Goal: Task Accomplishment & Management: Manage account settings

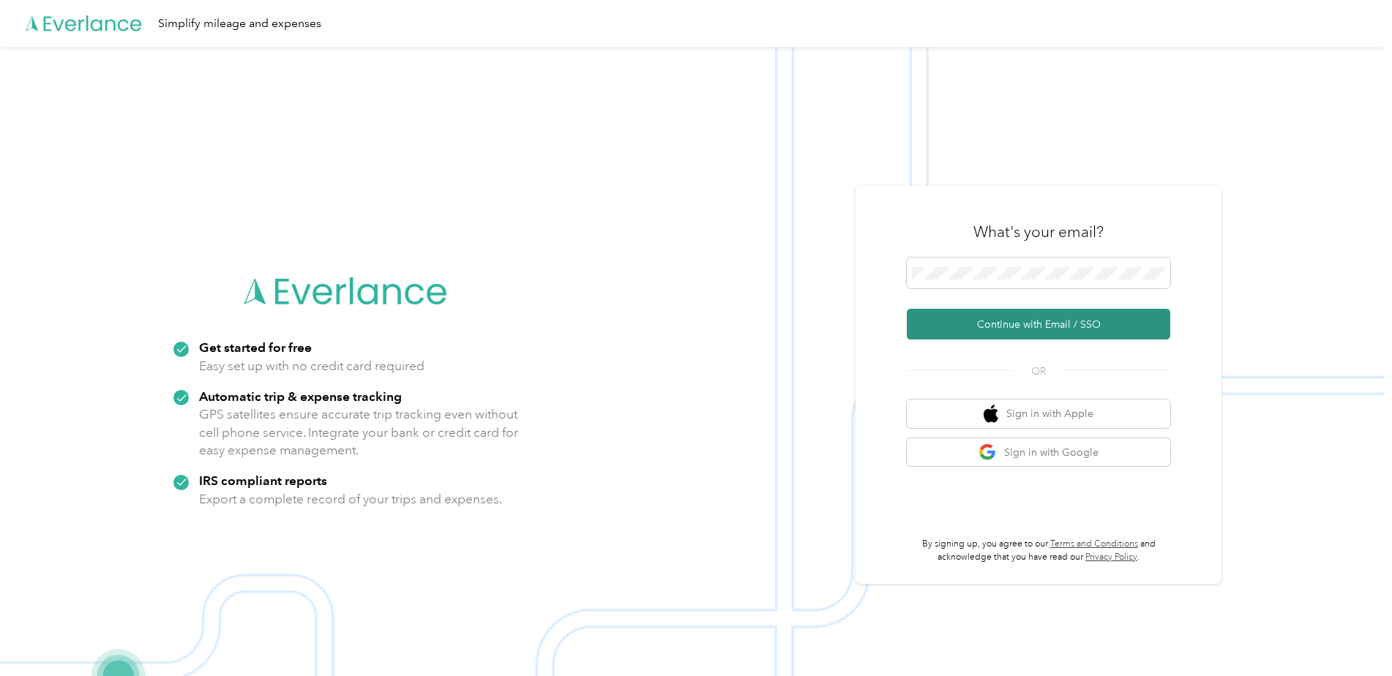
click at [1031, 329] on button "Continue with Email / SSO" at bounding box center [1038, 324] width 263 height 31
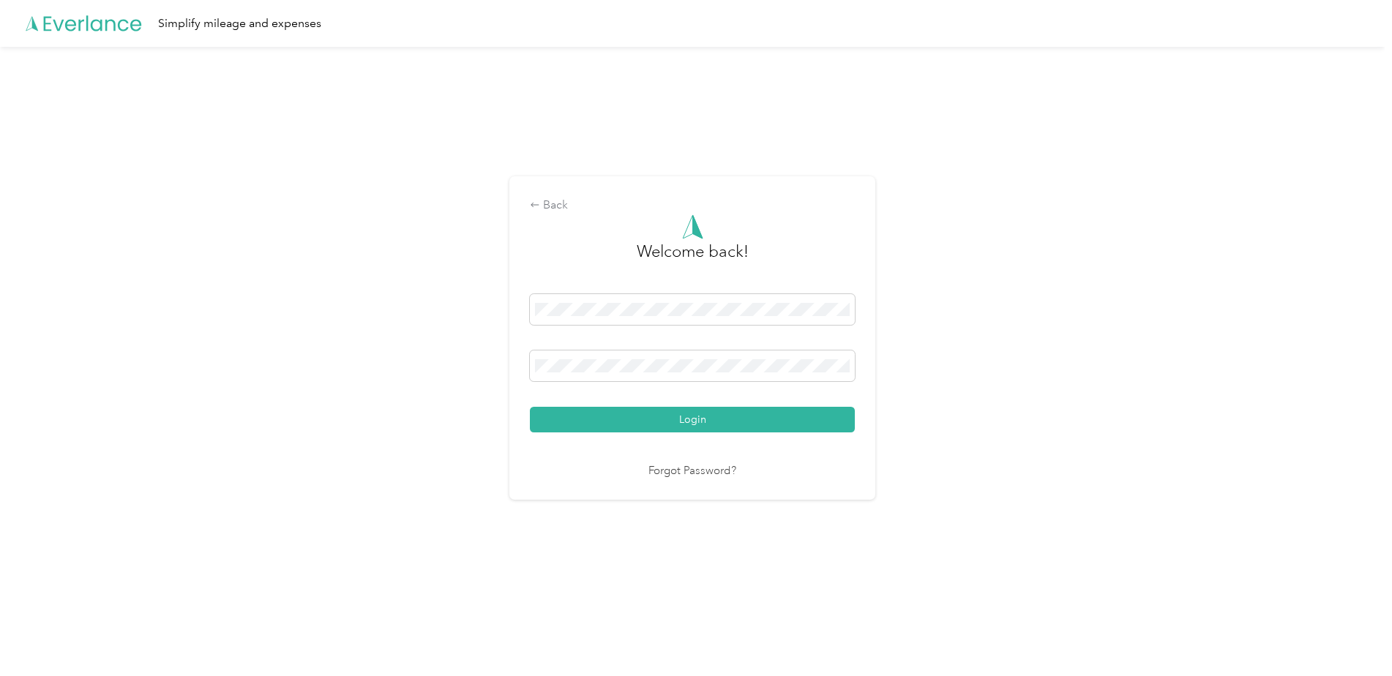
click at [530, 407] on button "Login" at bounding box center [692, 420] width 325 height 26
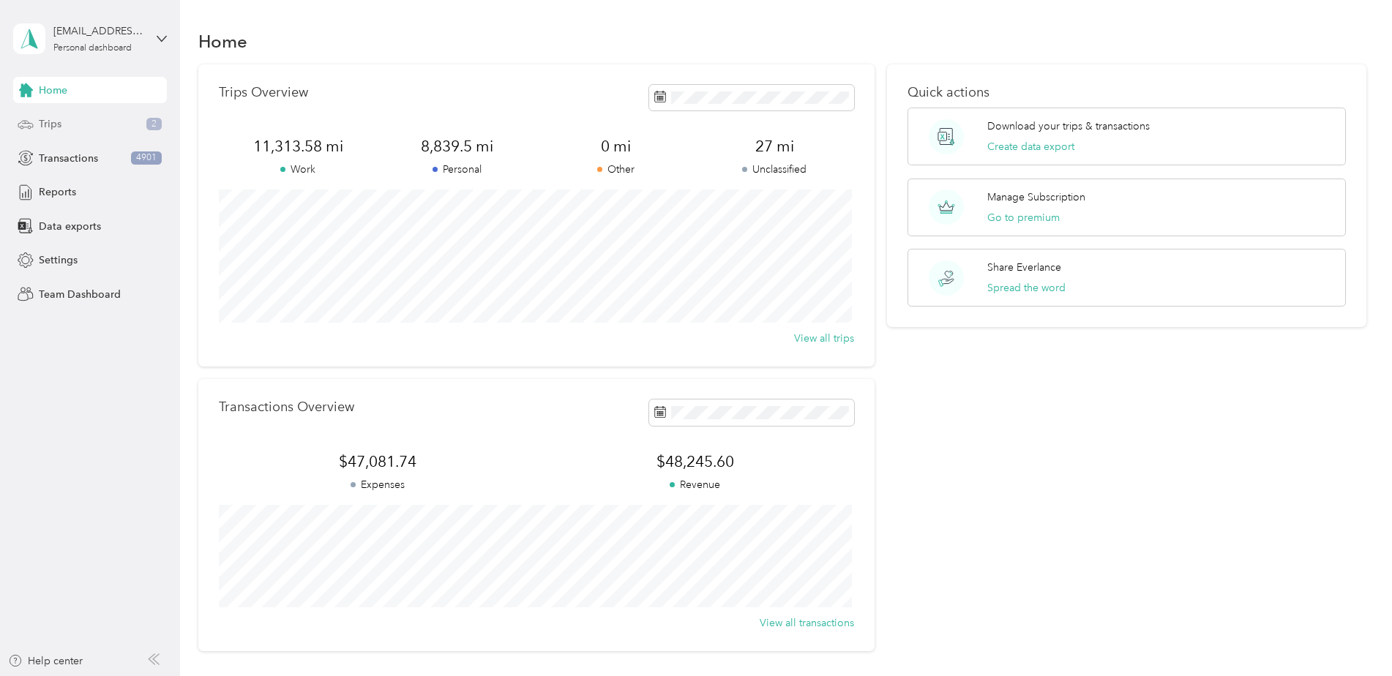
click at [64, 118] on div "Trips 2" at bounding box center [90, 124] width 154 height 26
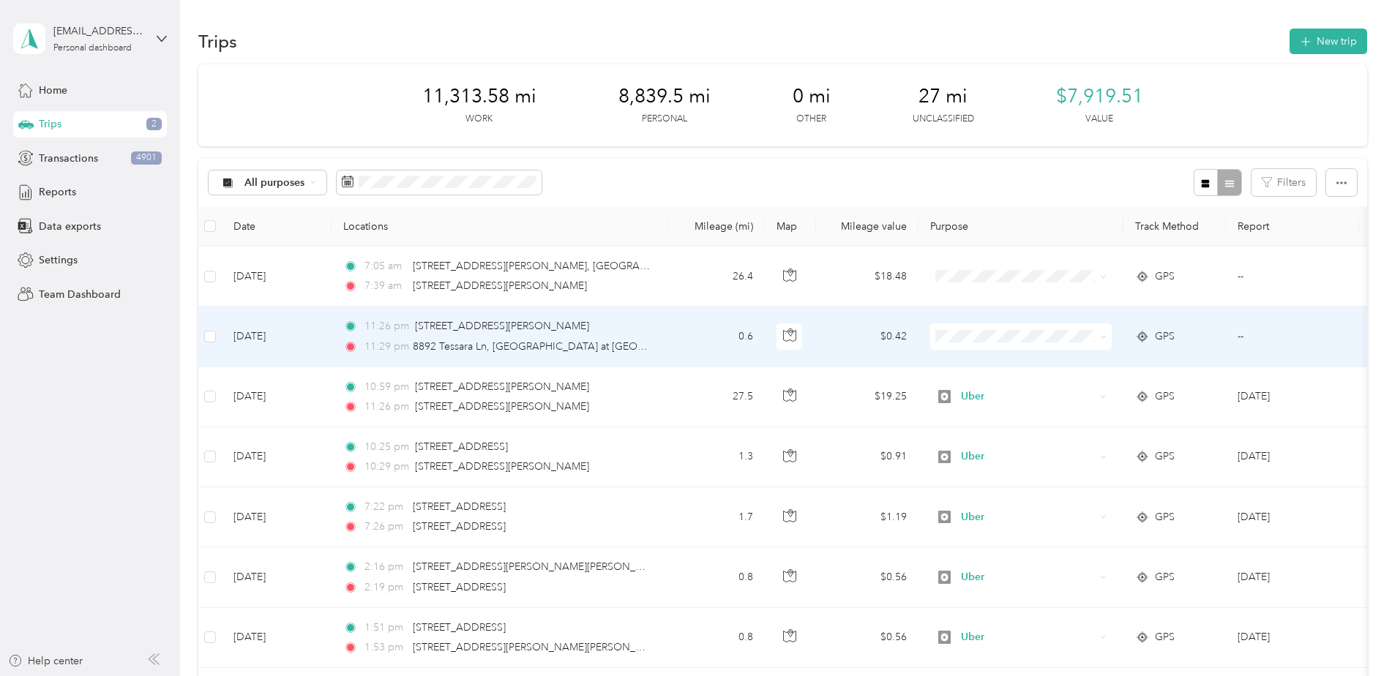
click at [1005, 387] on span "Personal" at bounding box center [1033, 388] width 135 height 15
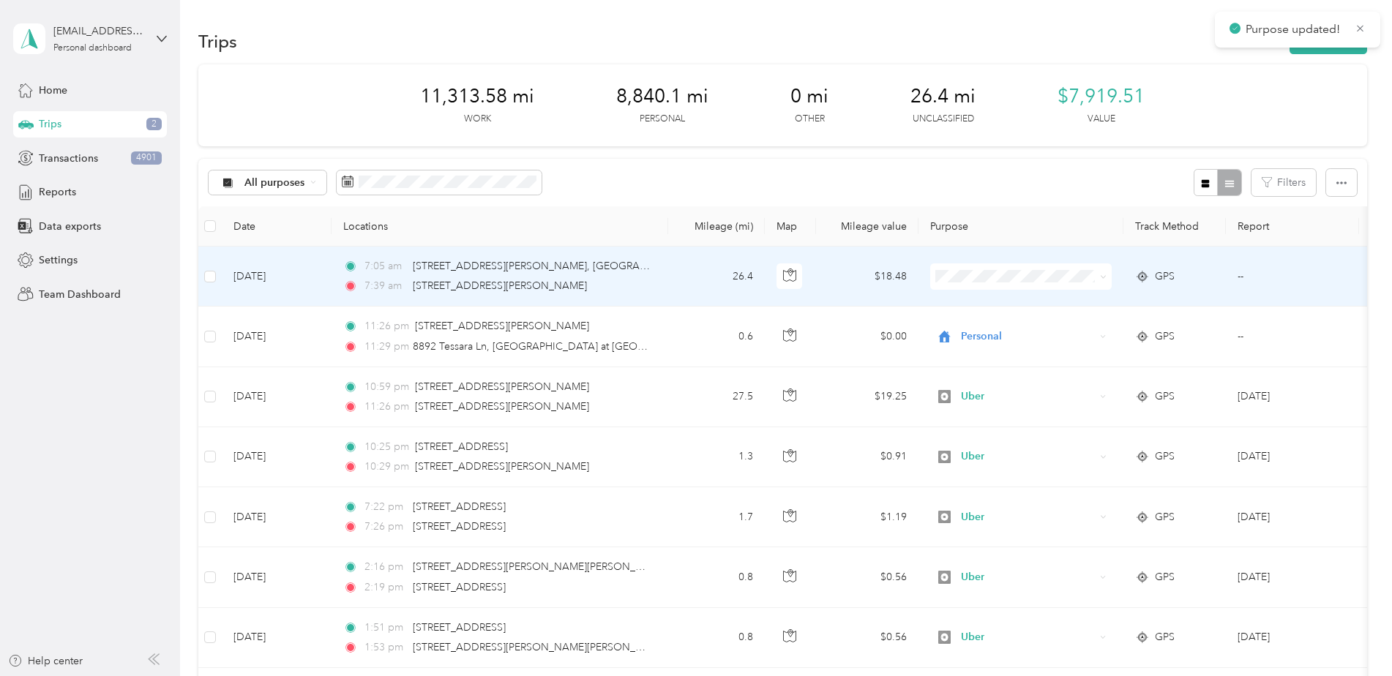
click at [1010, 326] on span "Personal" at bounding box center [1033, 328] width 135 height 15
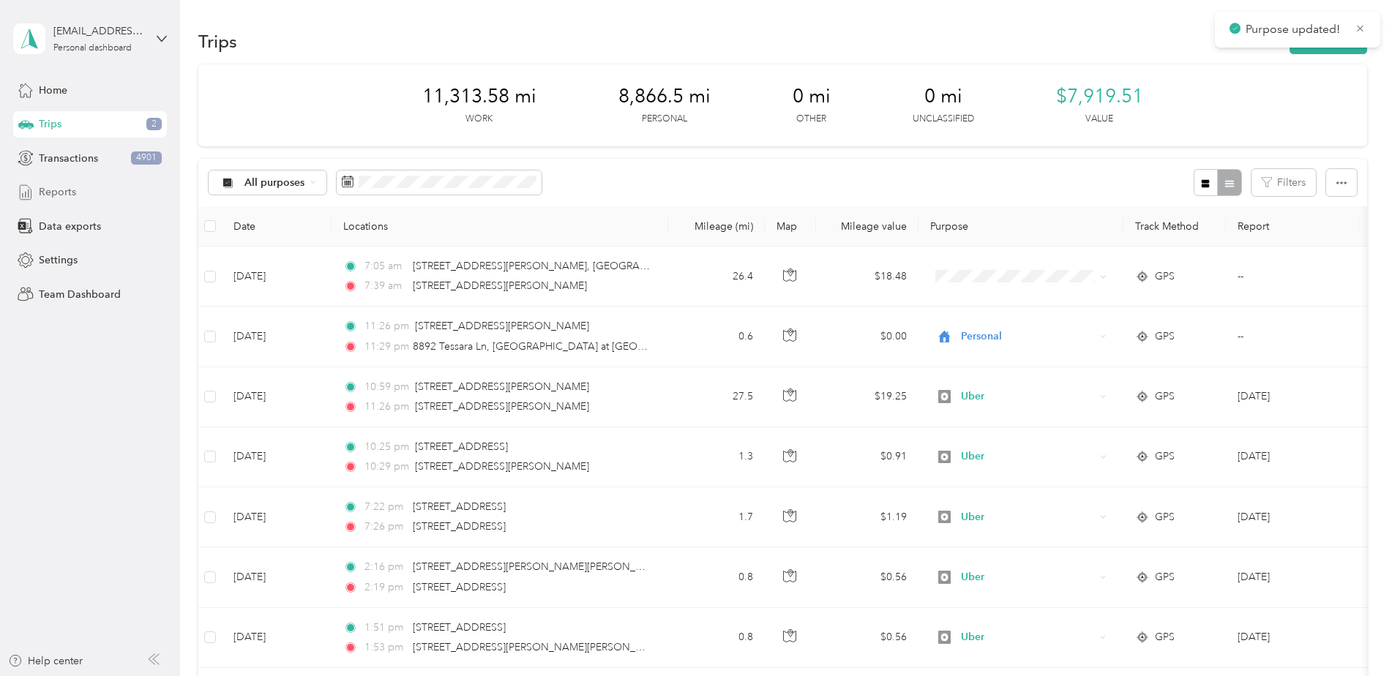
click at [48, 190] on span "Reports" at bounding box center [57, 191] width 37 height 15
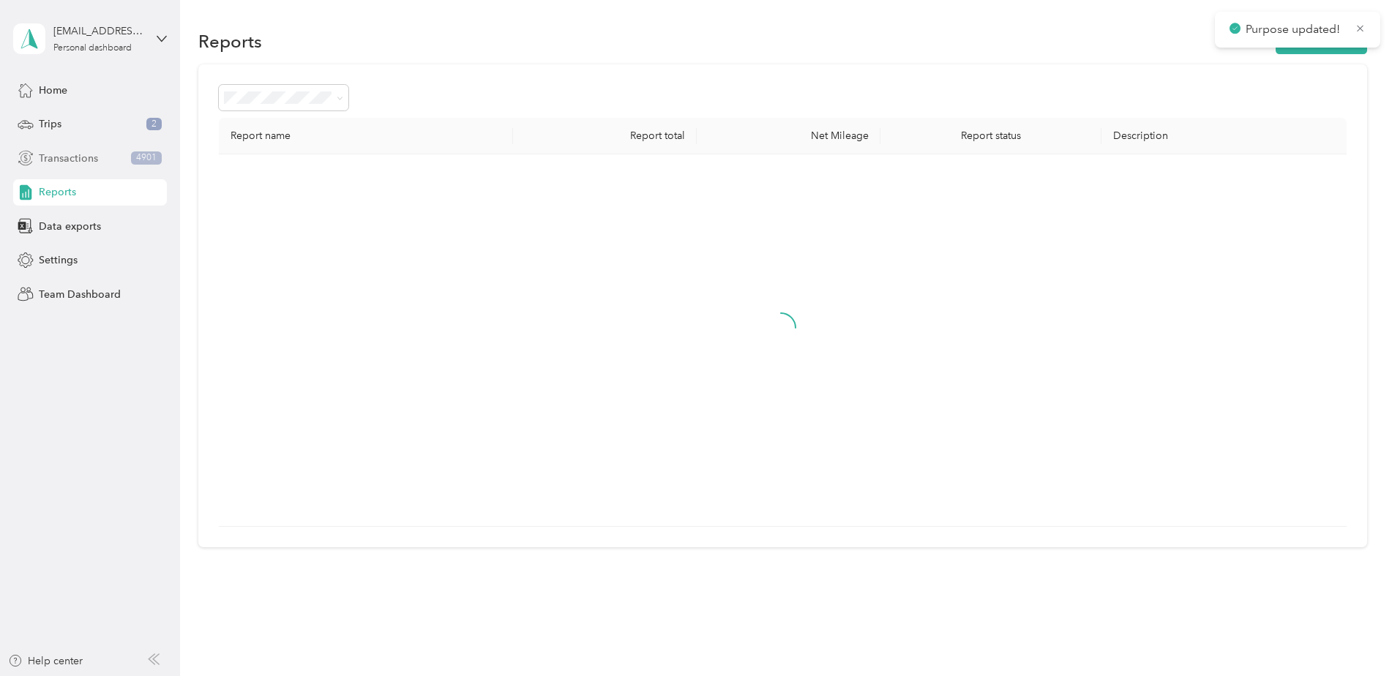
click at [80, 158] on span "Transactions" at bounding box center [68, 158] width 59 height 15
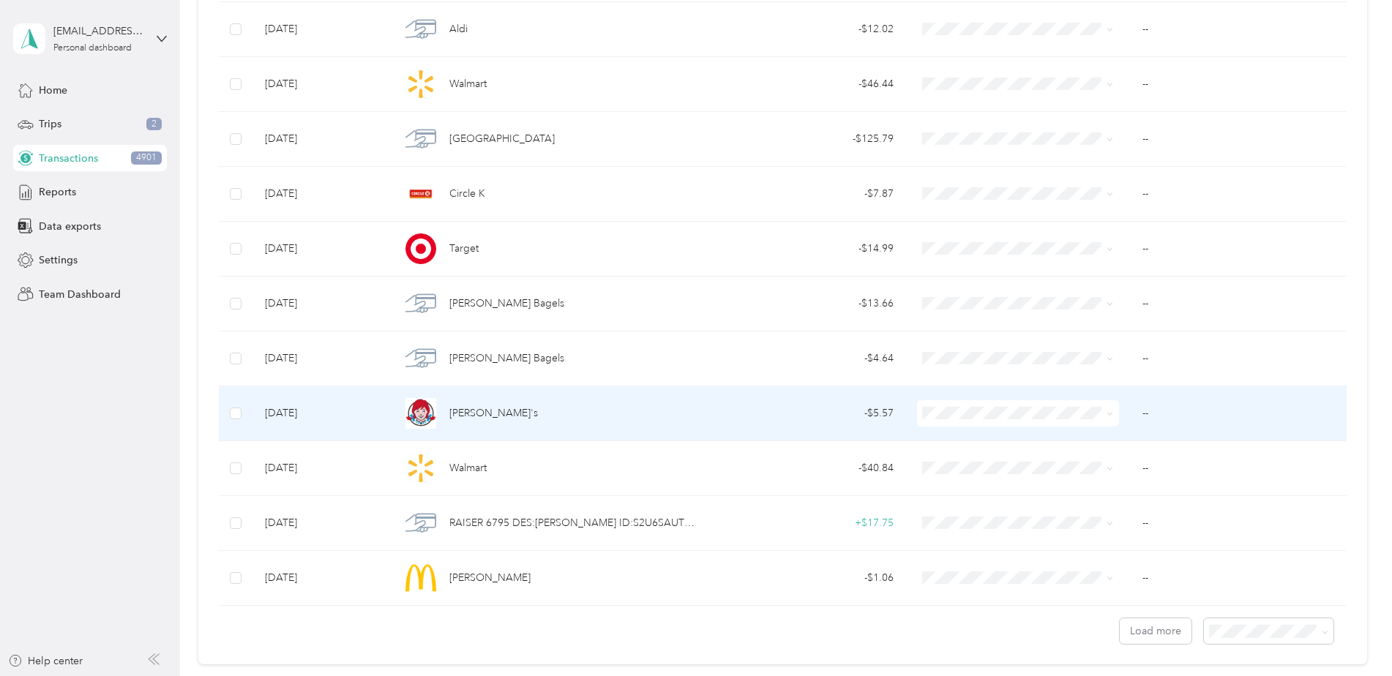
scroll to position [1164, 0]
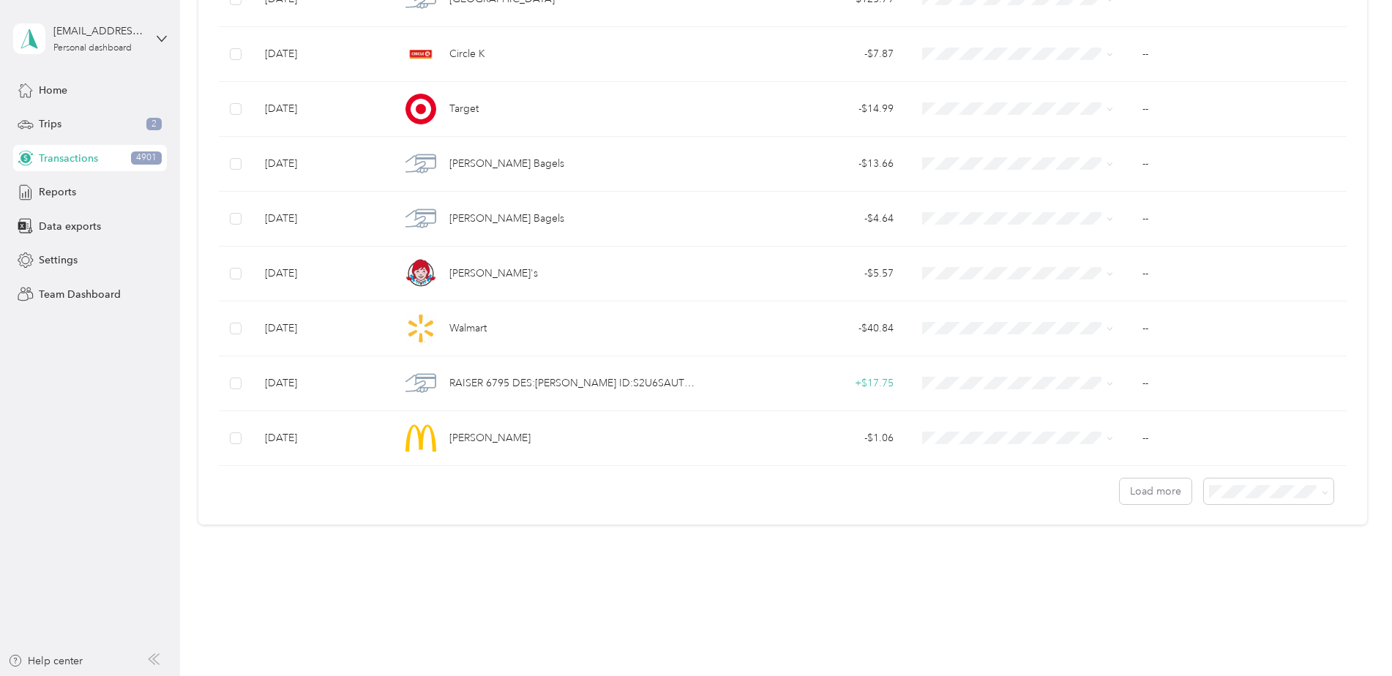
click at [1239, 578] on body "[EMAIL_ADDRESS][DOMAIN_NAME] Personal dashboard Home Trips 2 Transactions 4901 …" at bounding box center [692, 338] width 1385 height 676
click at [1254, 568] on span "100 per load" at bounding box center [1240, 569] width 60 height 12
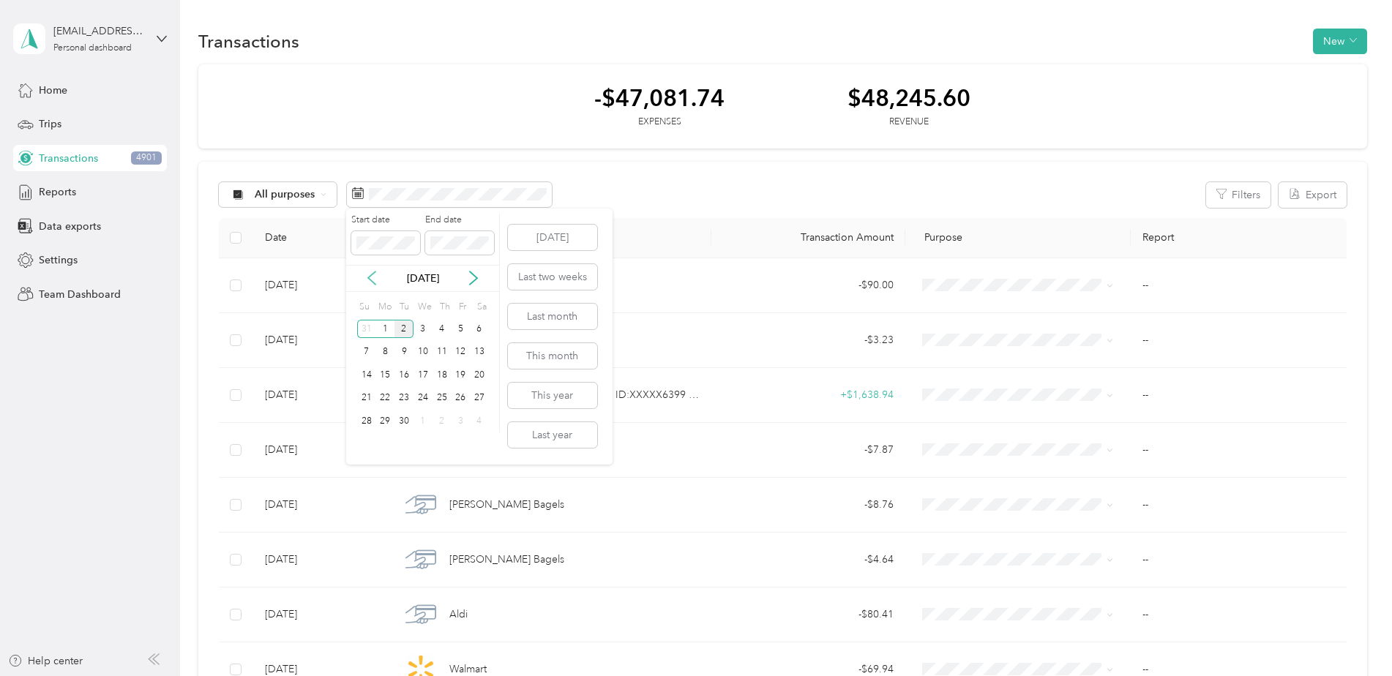
click at [372, 271] on icon at bounding box center [371, 278] width 15 height 15
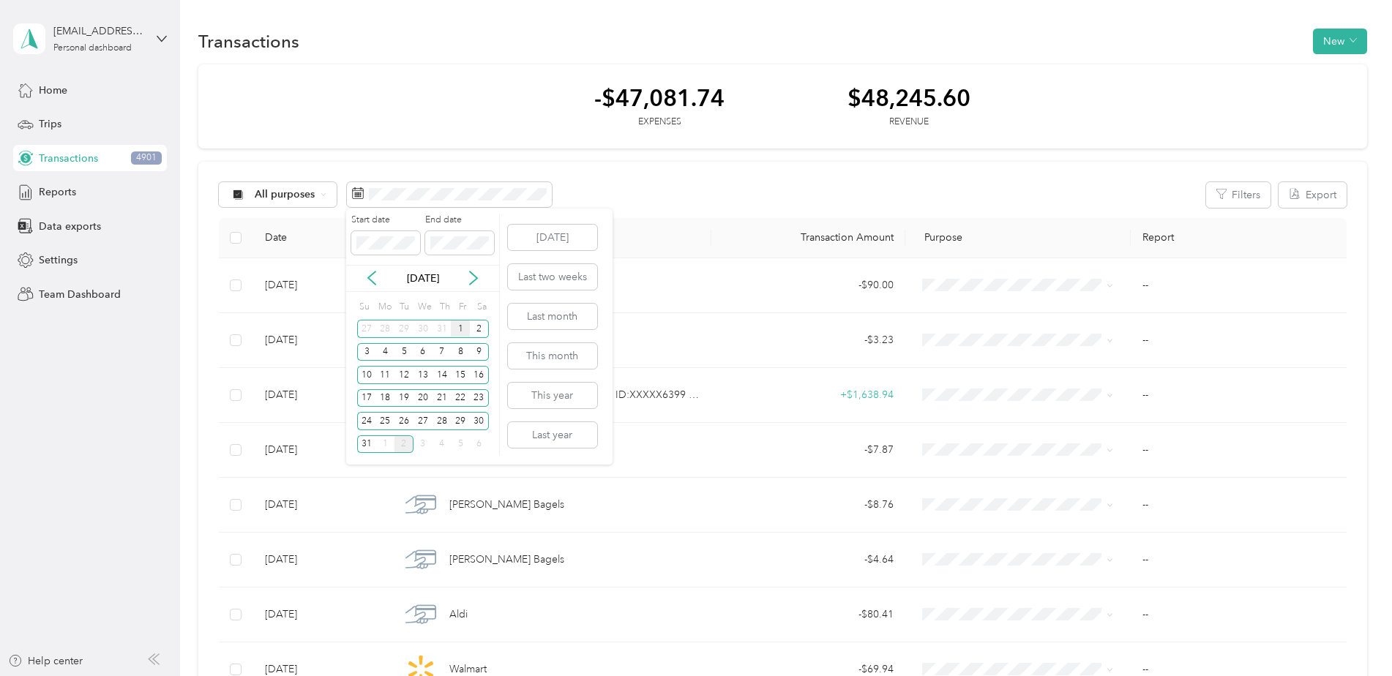
click at [459, 329] on div "1" at bounding box center [460, 329] width 19 height 18
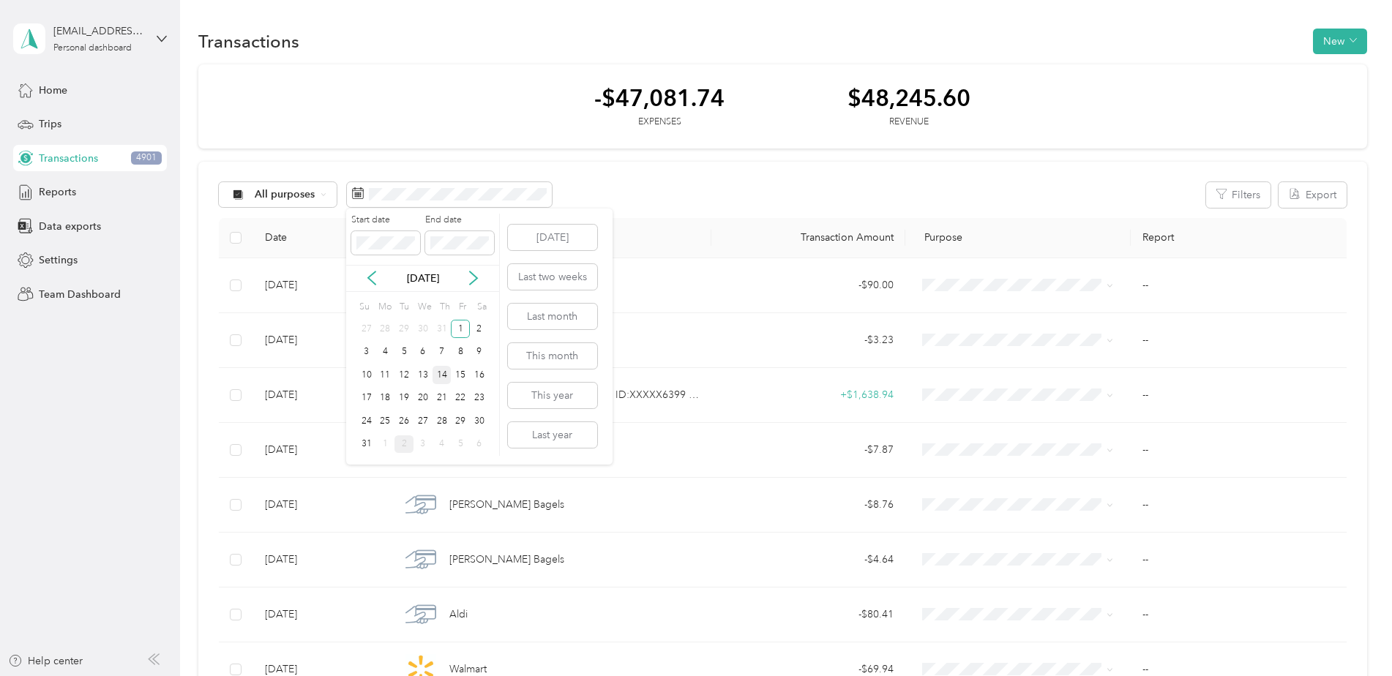
click at [440, 370] on div "14" at bounding box center [441, 375] width 19 height 18
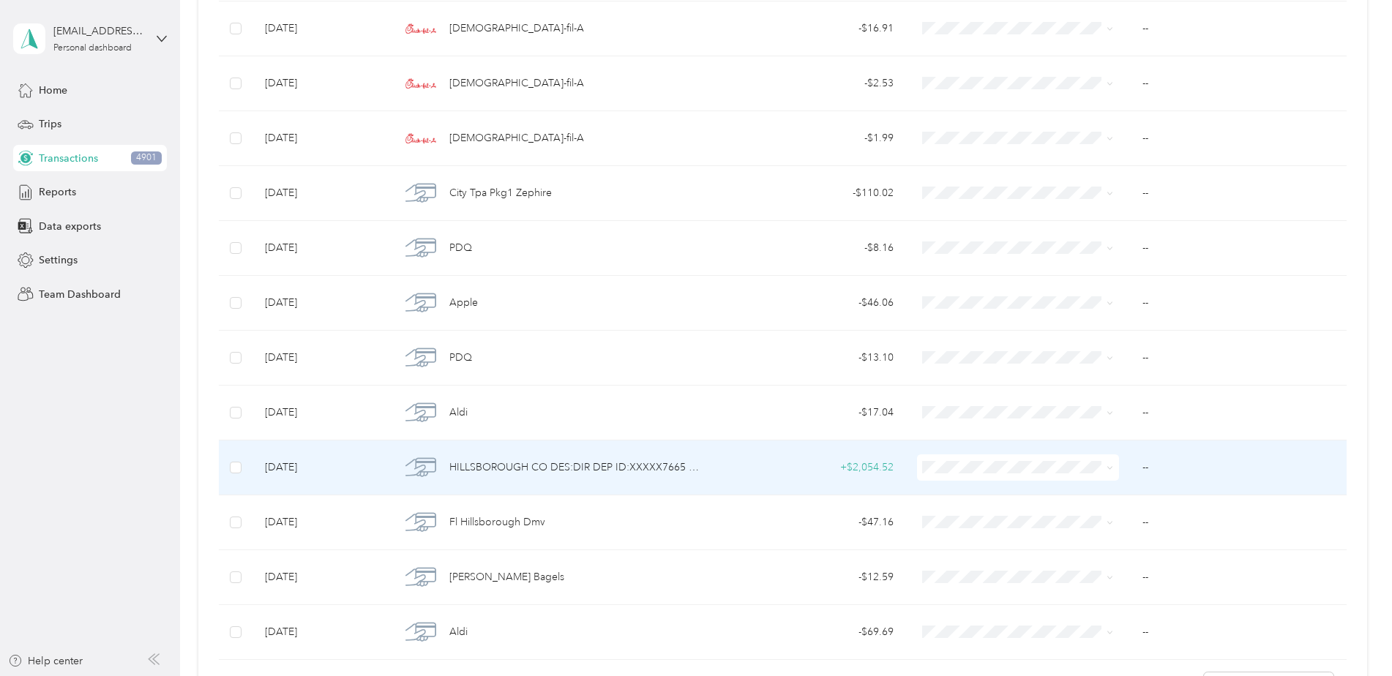
scroll to position [4183, 0]
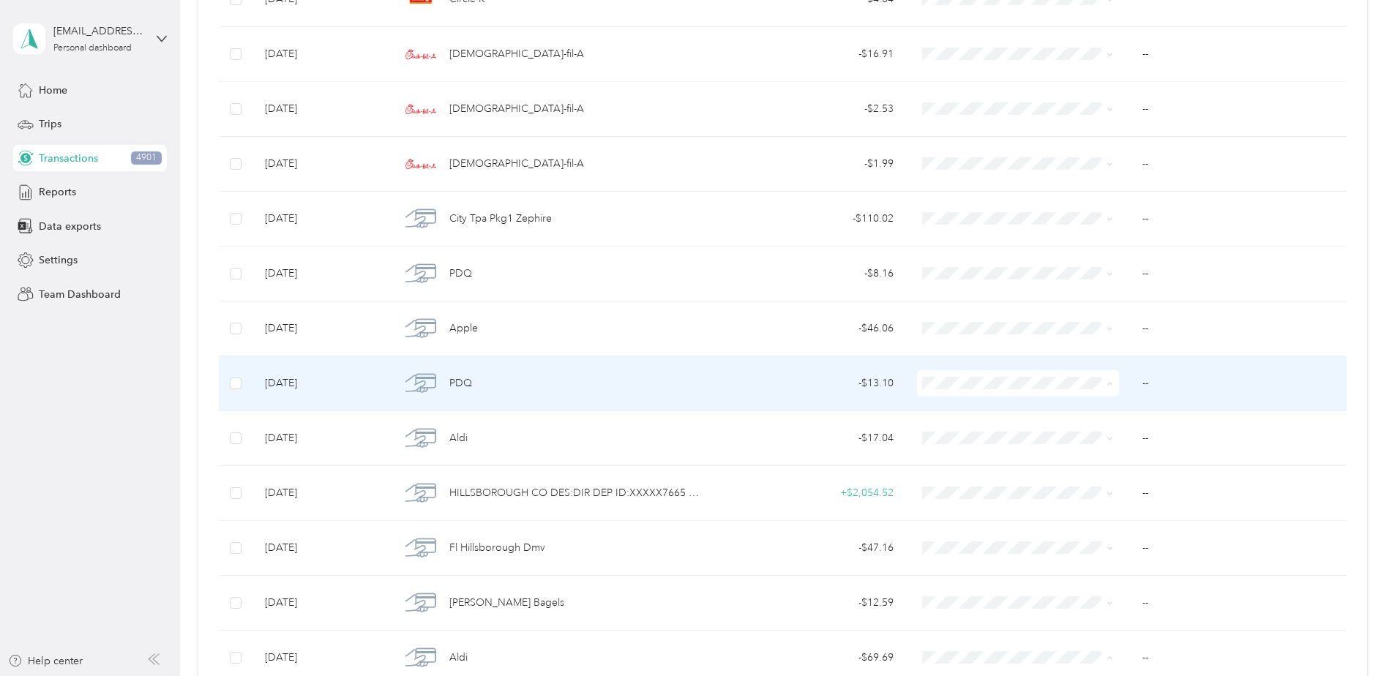
click at [964, 490] on span "Uber" at bounding box center [1028, 487] width 155 height 15
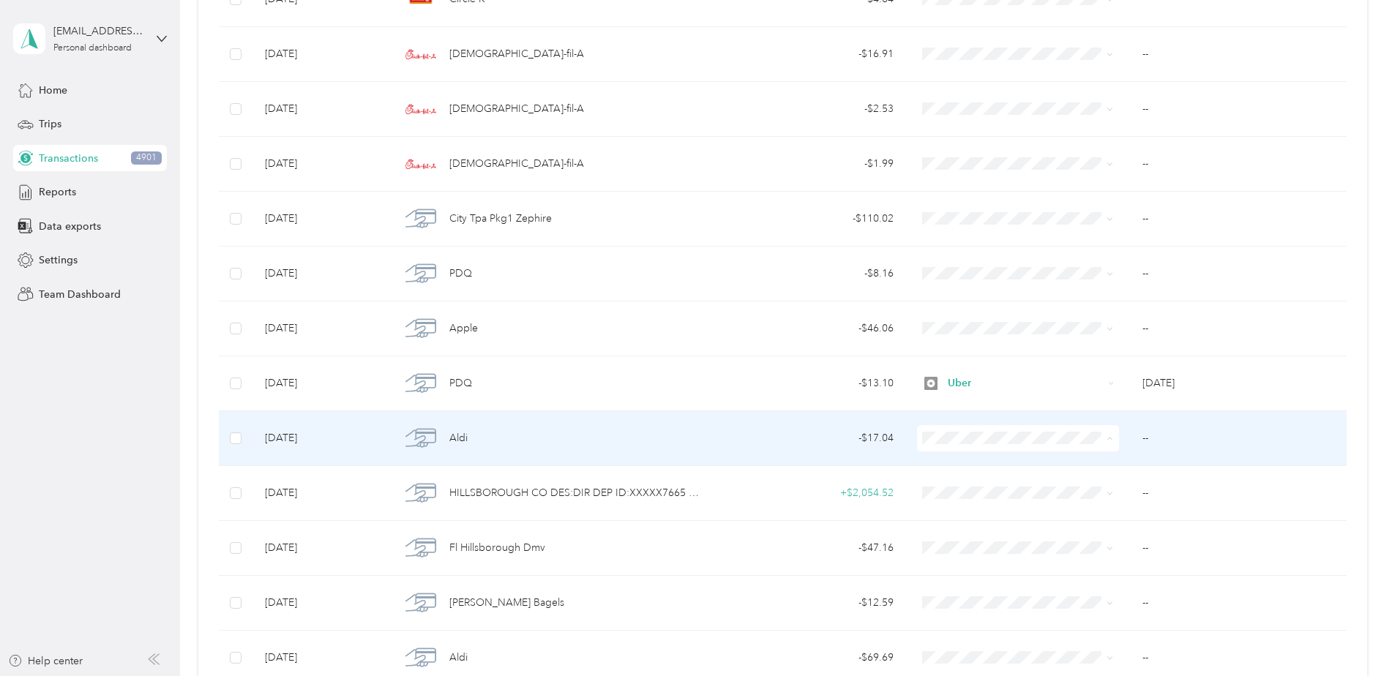
click at [973, 544] on span "Uber" at bounding box center [1028, 542] width 155 height 15
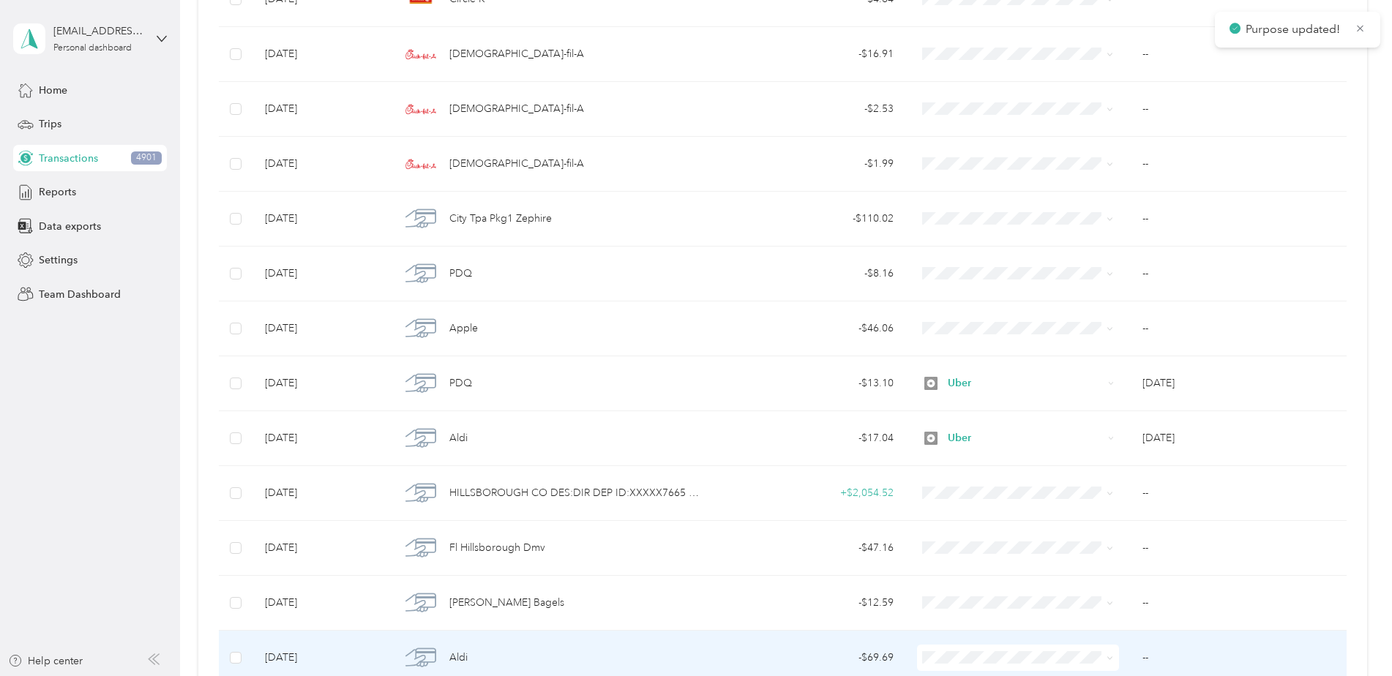
click at [952, 666] on span at bounding box center [1018, 658] width 203 height 26
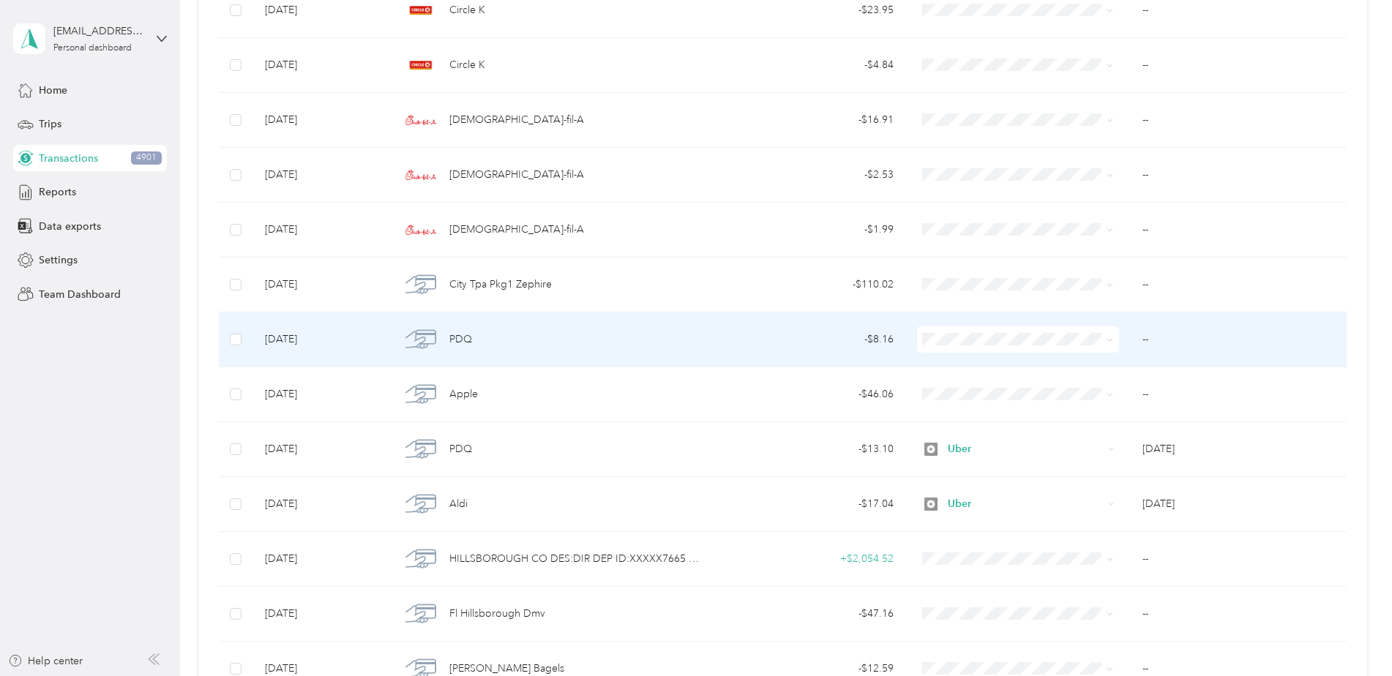
scroll to position [4037, 0]
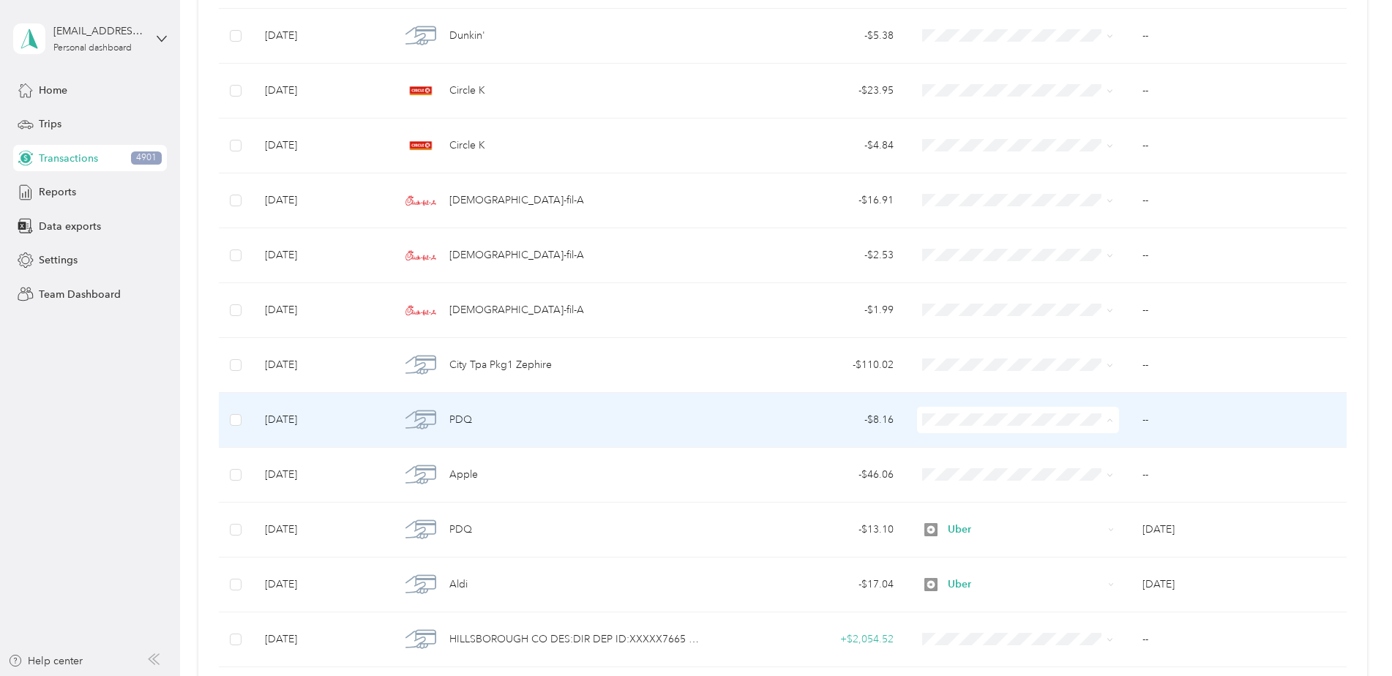
click at [974, 524] on span "Uber" at bounding box center [1028, 524] width 155 height 15
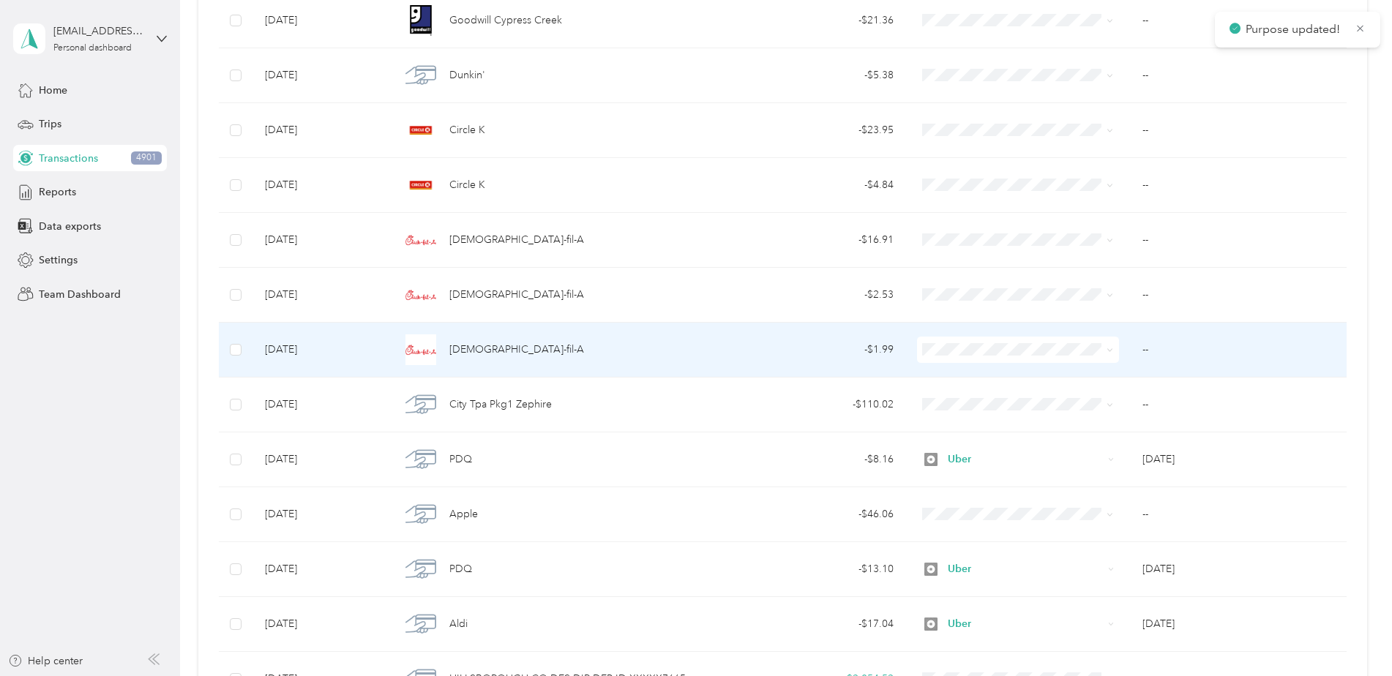
scroll to position [3963, 0]
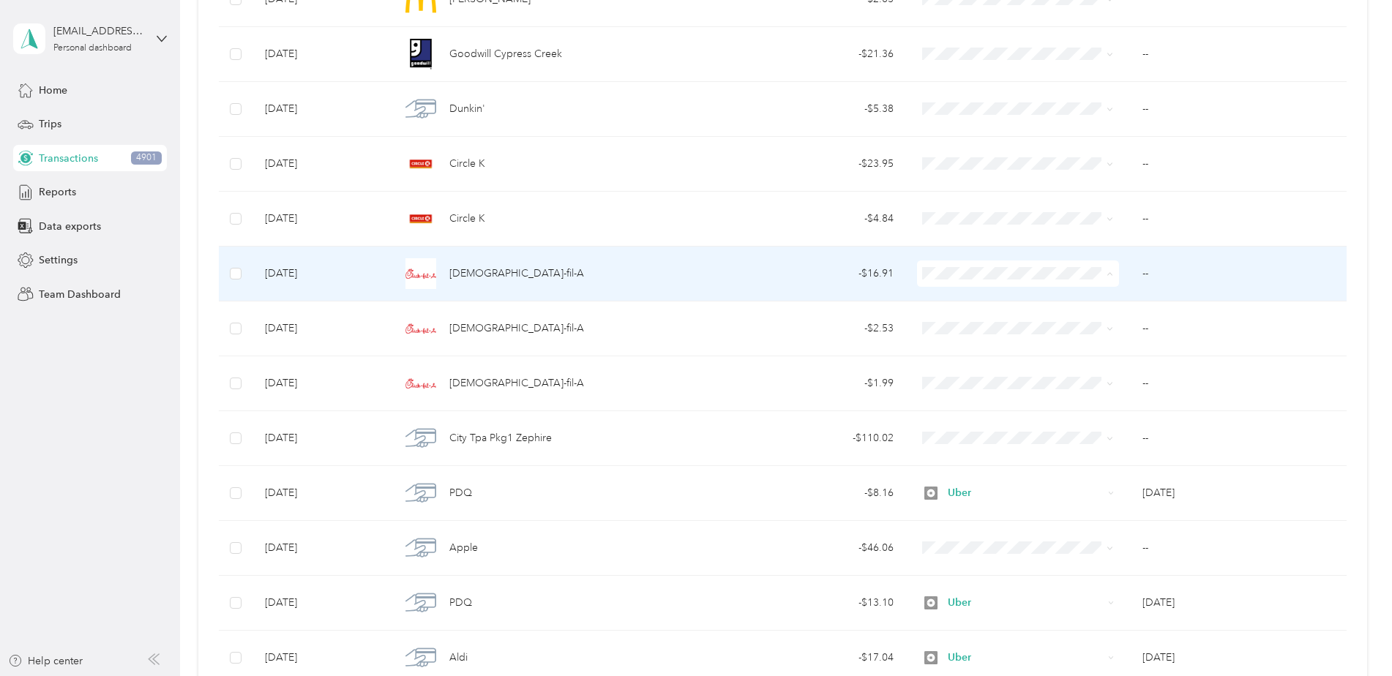
click at [976, 370] on span "Uber" at bounding box center [1028, 377] width 155 height 15
click at [970, 283] on div "Uber" at bounding box center [1018, 274] width 203 height 26
click at [970, 304] on span "Work" at bounding box center [1028, 300] width 155 height 15
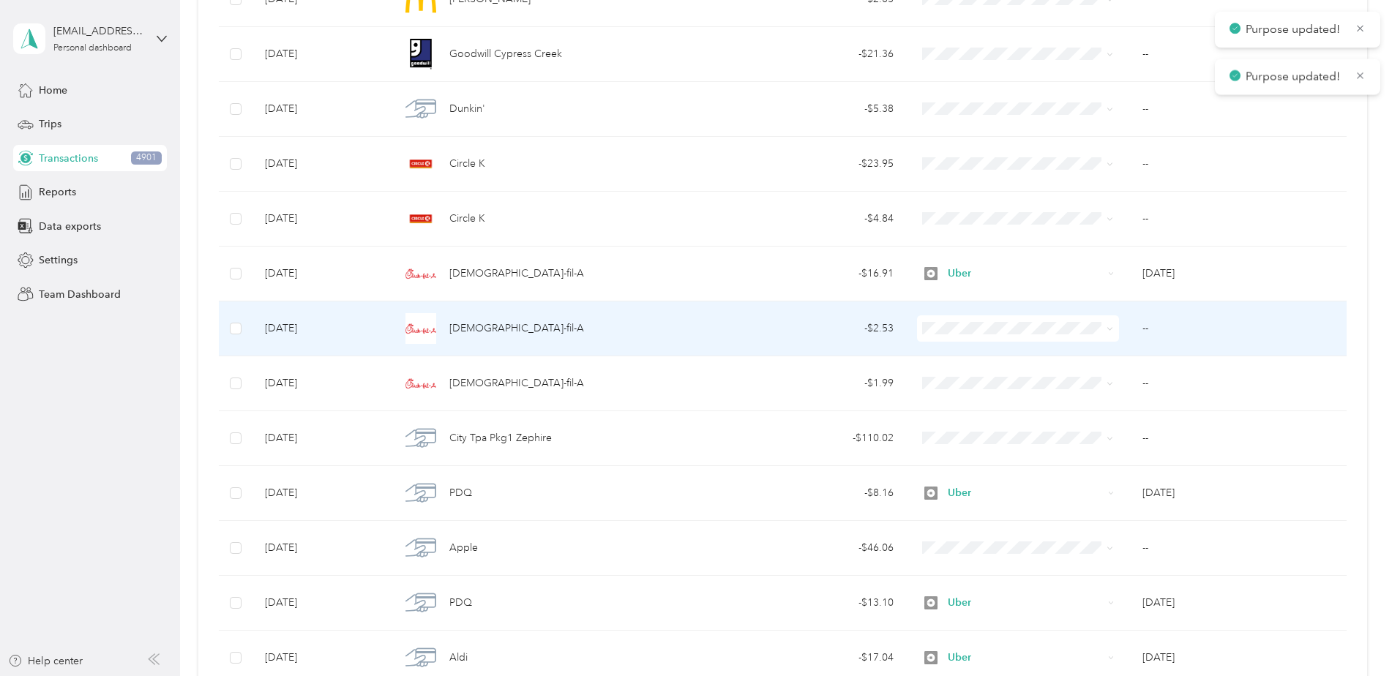
click at [970, 318] on span at bounding box center [1018, 328] width 203 height 26
click at [970, 356] on span "Work" at bounding box center [1028, 355] width 155 height 15
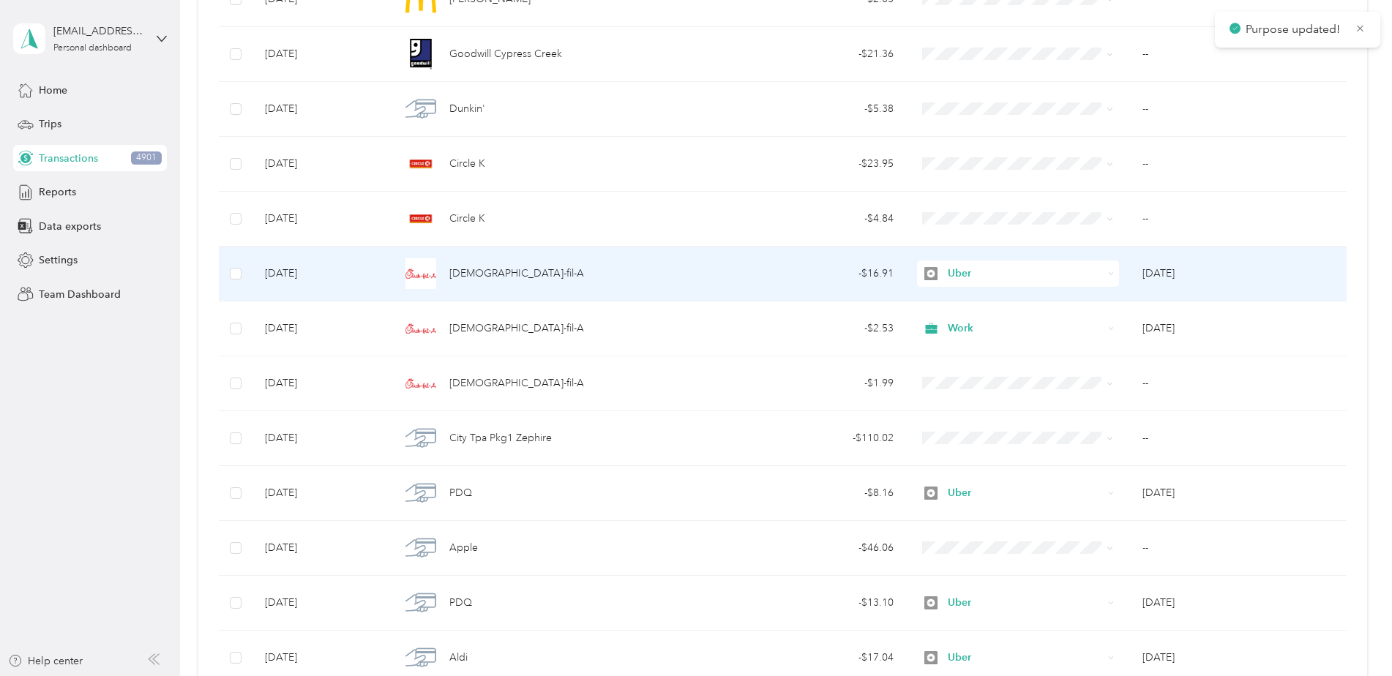
click at [967, 275] on span "Uber" at bounding box center [1025, 274] width 155 height 16
click at [967, 305] on li "Work" at bounding box center [1016, 301] width 202 height 26
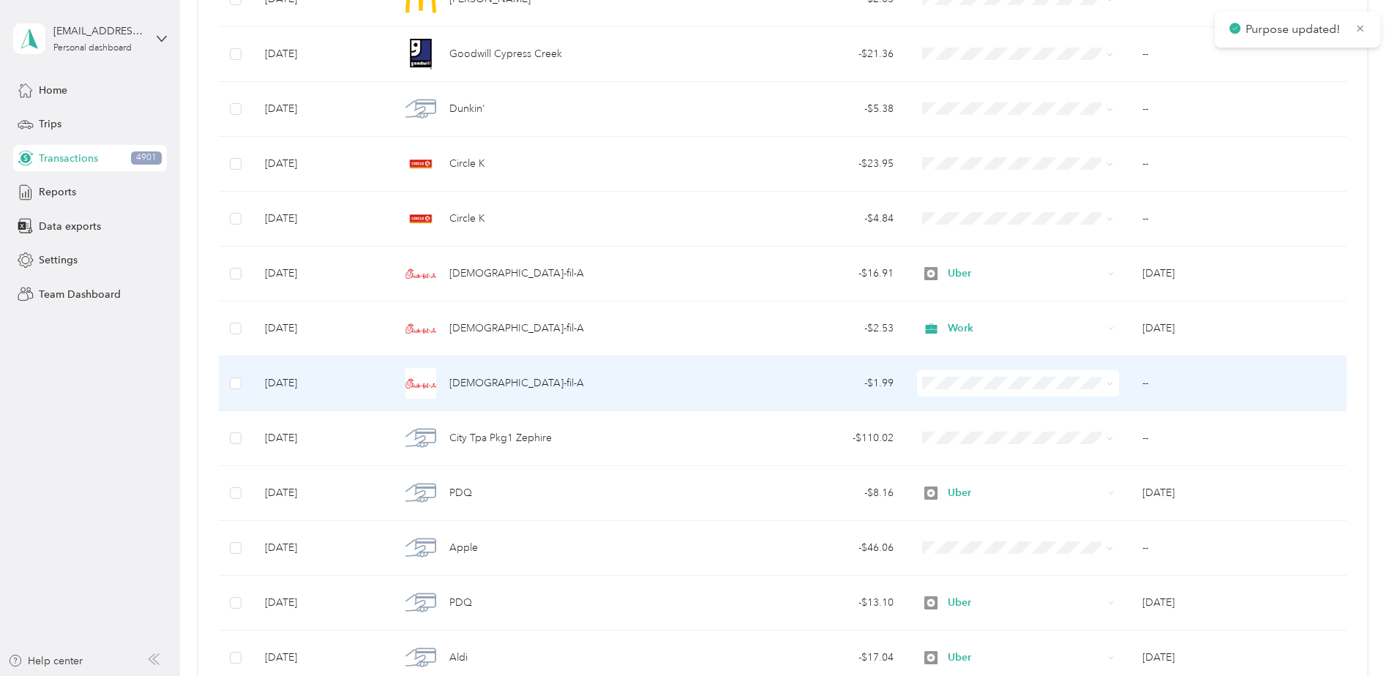
click at [959, 409] on span "Work" at bounding box center [1028, 407] width 155 height 15
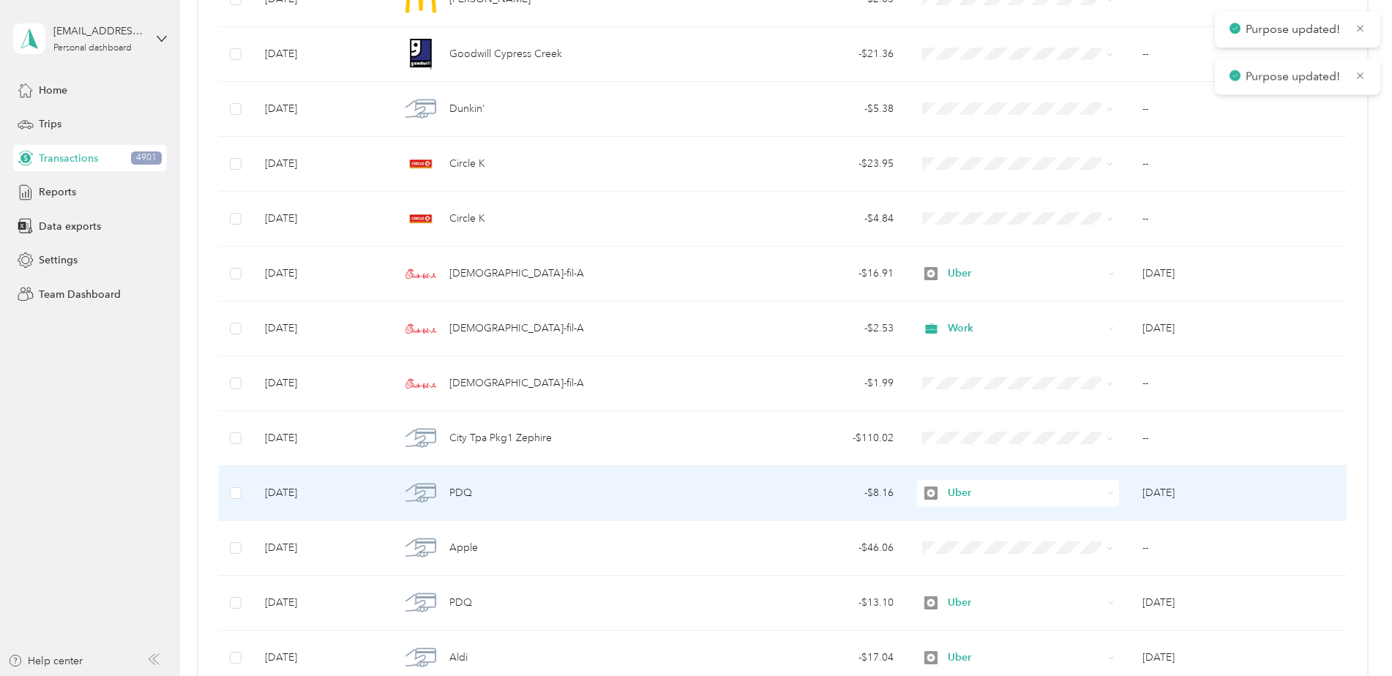
scroll to position [4110, 0]
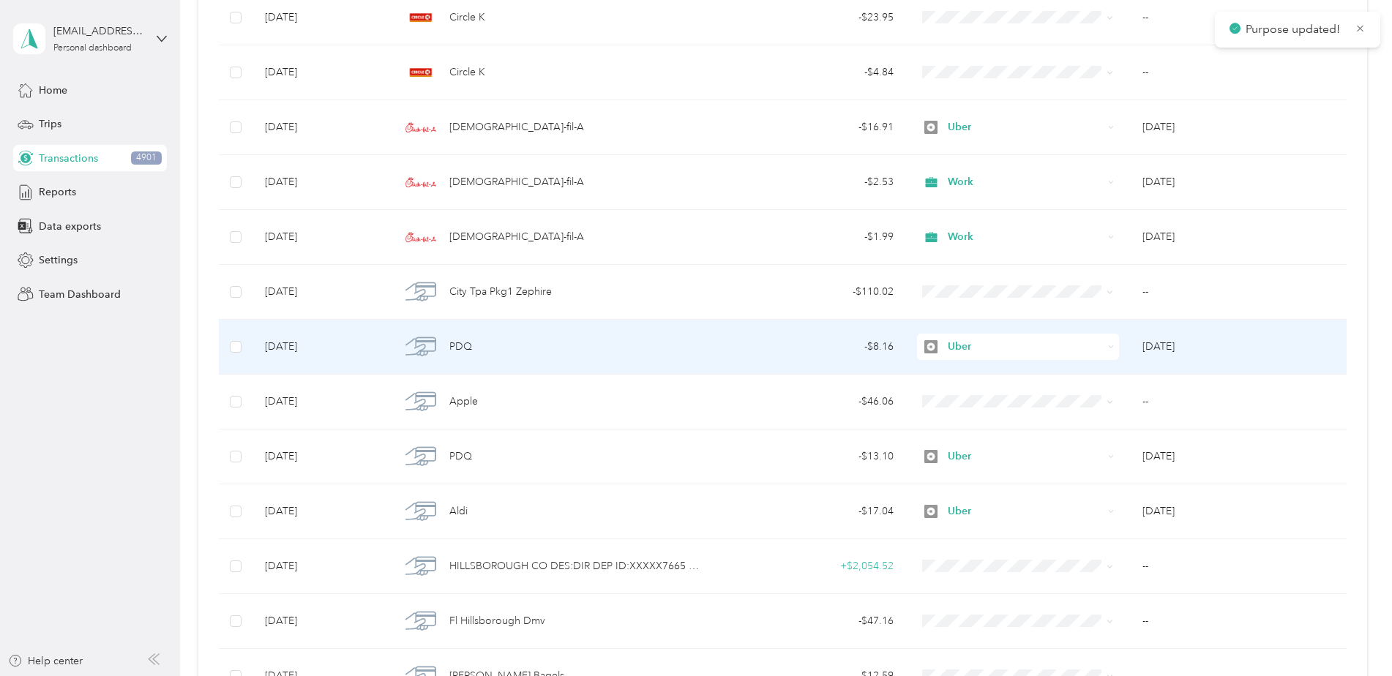
click at [964, 345] on span "Uber" at bounding box center [1025, 347] width 155 height 16
click at [966, 373] on span "Work" at bounding box center [1028, 374] width 155 height 15
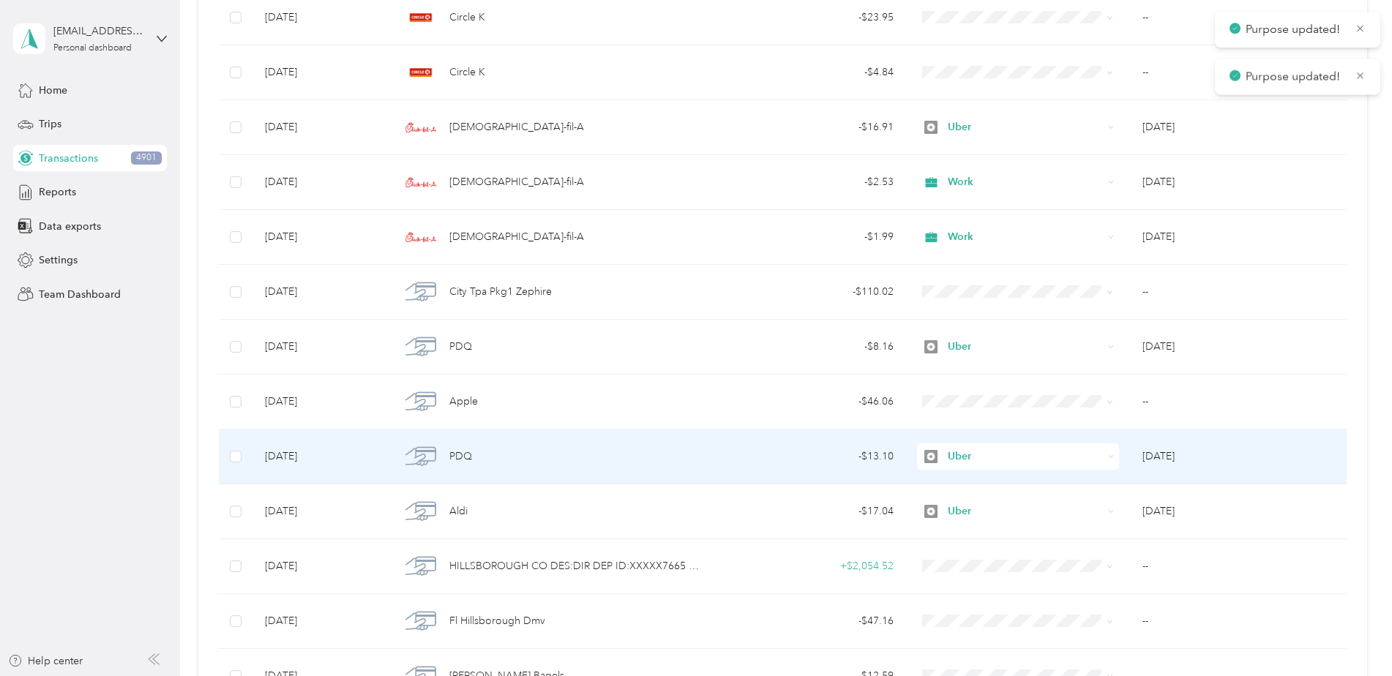
click at [959, 447] on div "Uber" at bounding box center [1018, 456] width 203 height 26
click at [967, 484] on span "Work" at bounding box center [1028, 483] width 155 height 15
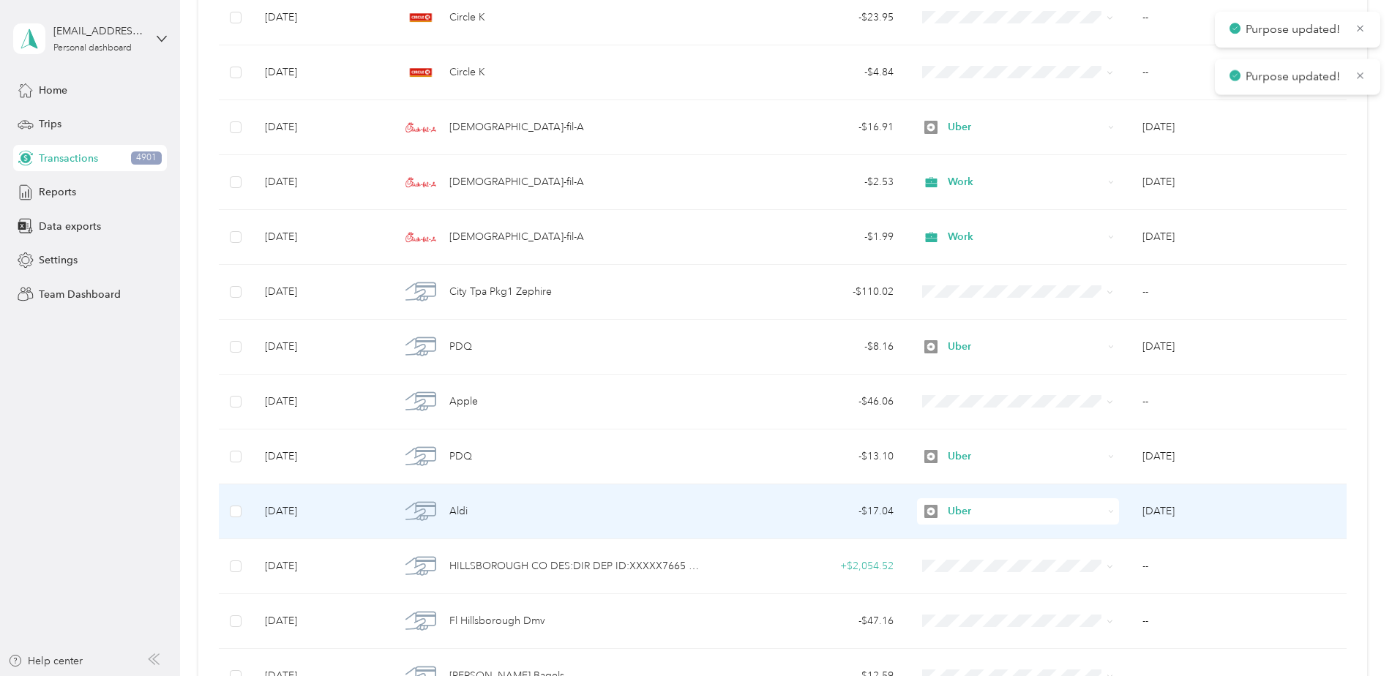
click at [965, 518] on span "Uber" at bounding box center [1025, 511] width 155 height 16
click at [984, 304] on span "Work" at bounding box center [1028, 303] width 155 height 15
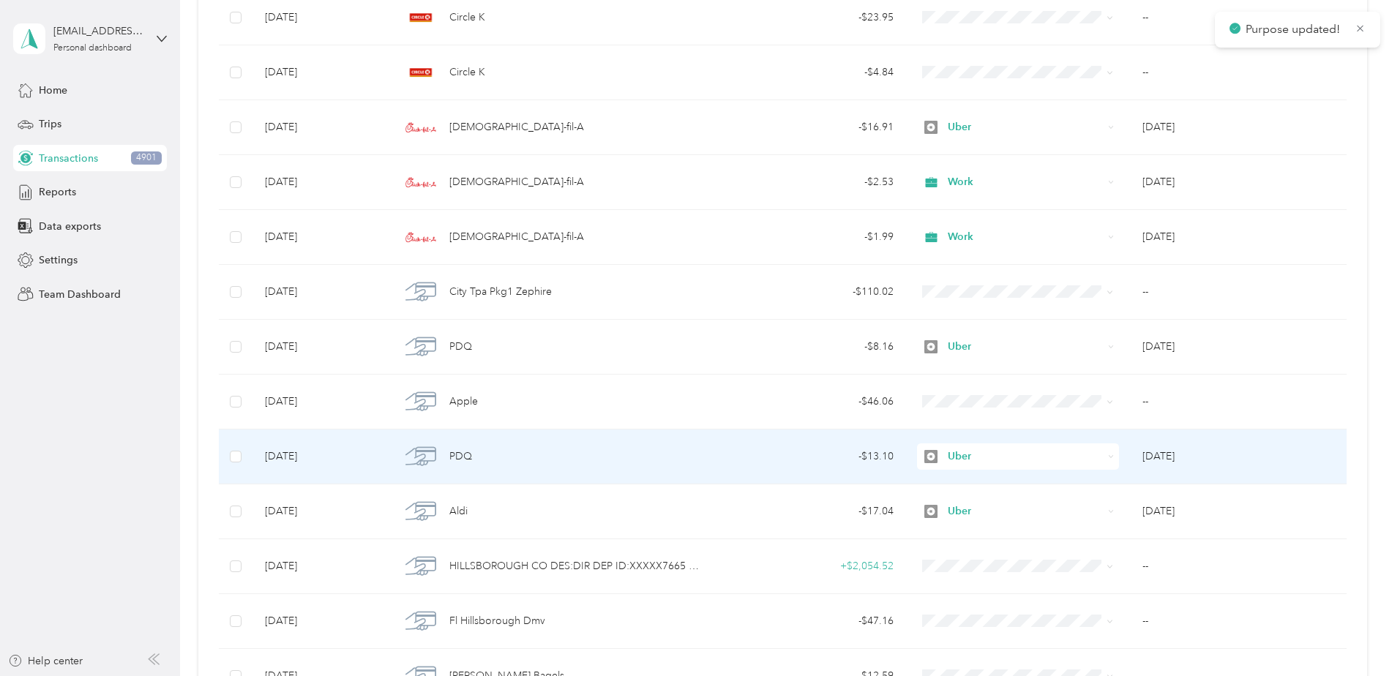
click at [942, 458] on span "Uber" at bounding box center [1012, 457] width 181 height 16
click at [961, 480] on span "Work" at bounding box center [1028, 483] width 155 height 15
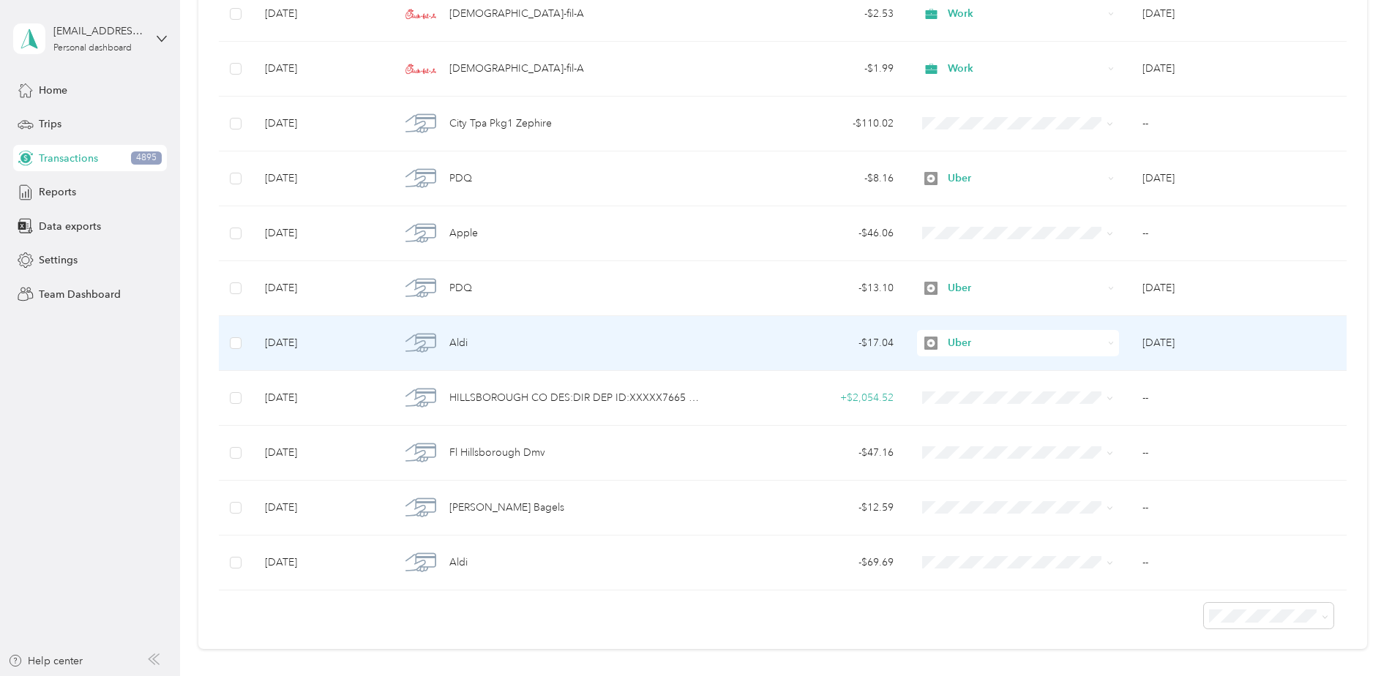
scroll to position [4171, 0]
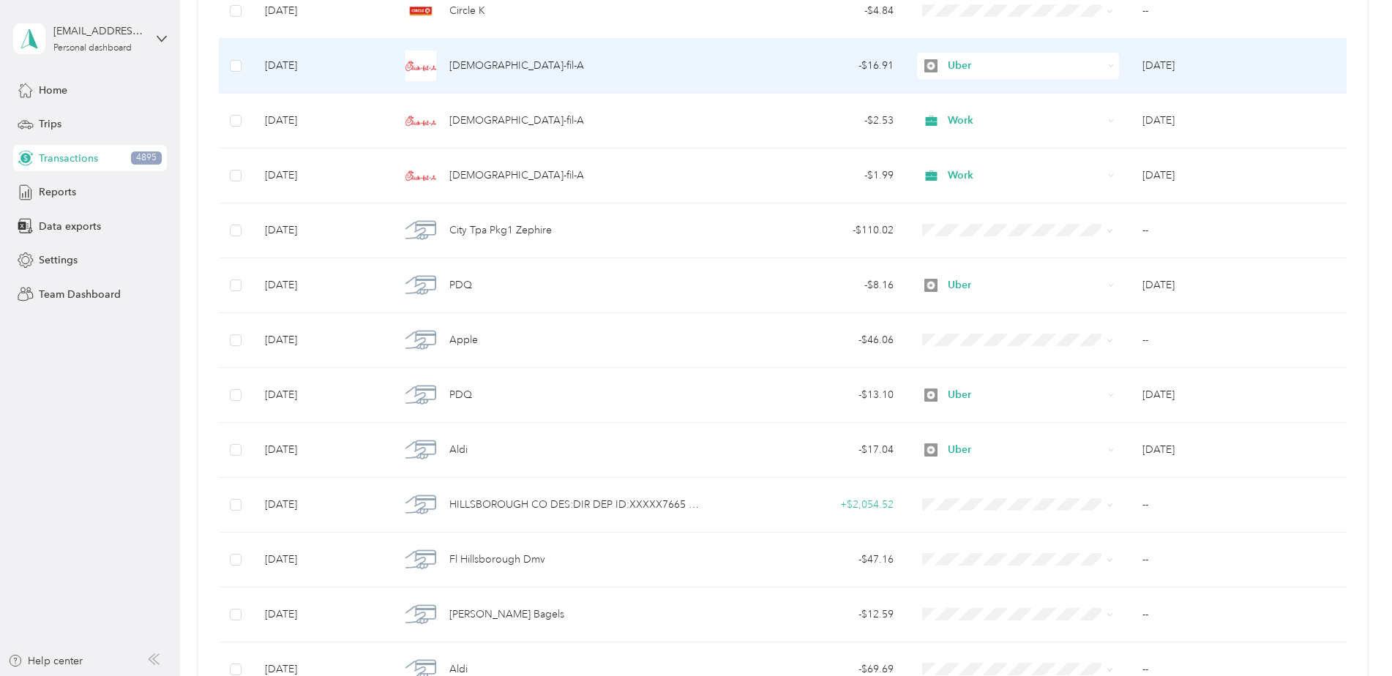
click at [954, 61] on span "Uber" at bounding box center [1025, 66] width 155 height 16
click at [959, 87] on span "Work" at bounding box center [1028, 92] width 155 height 15
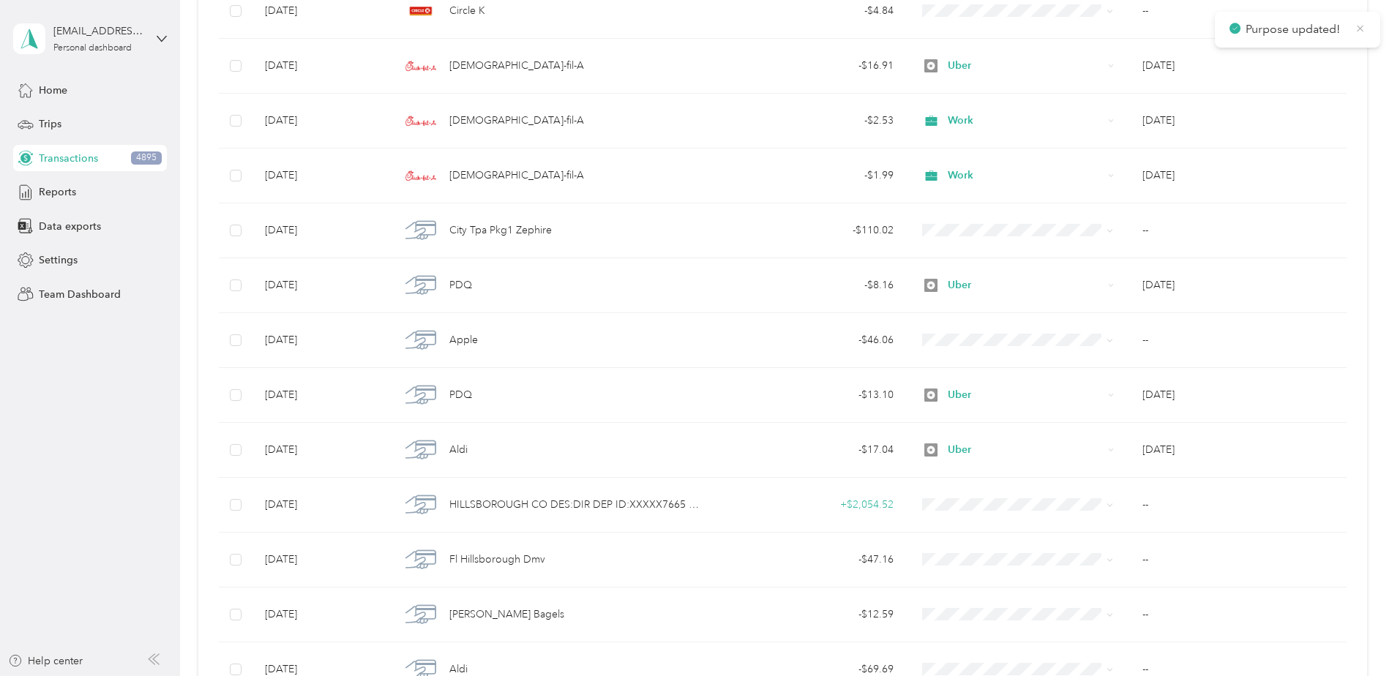
click at [1360, 26] on icon at bounding box center [1360, 28] width 11 height 13
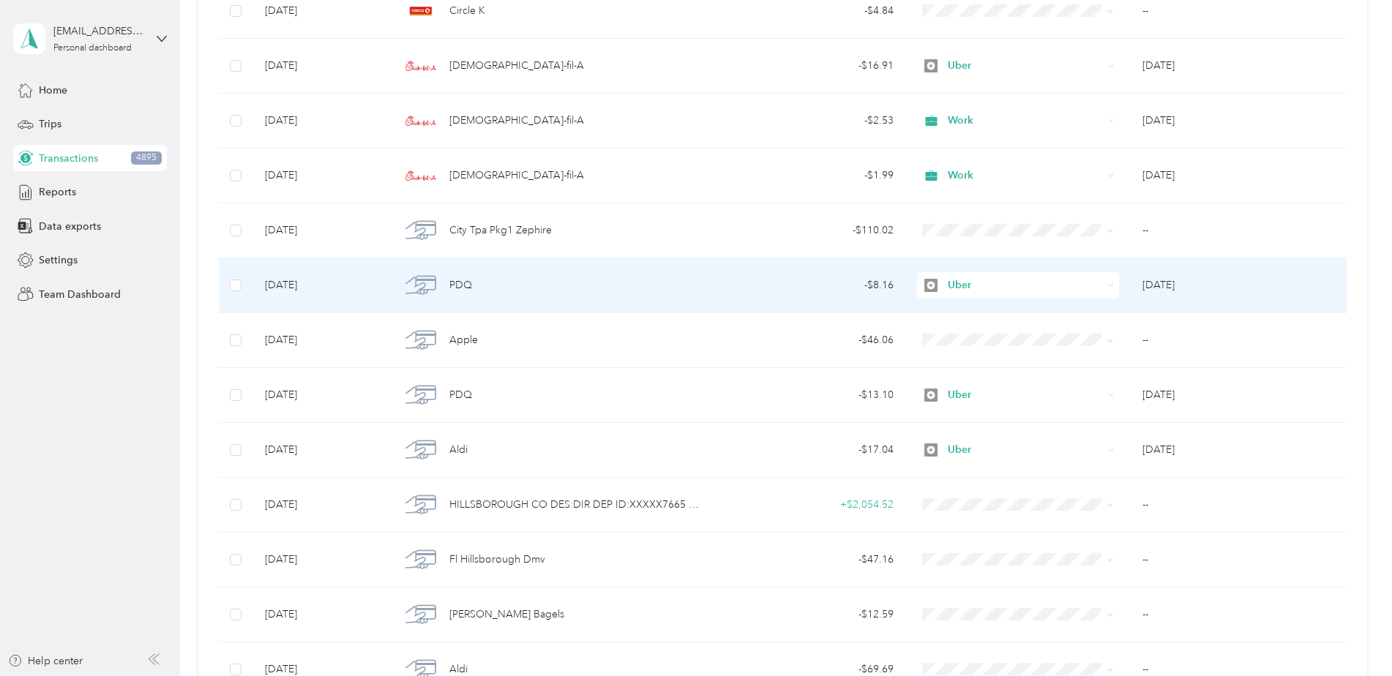
click at [972, 281] on span "Uber" at bounding box center [1025, 285] width 155 height 16
click at [979, 312] on span "Work" at bounding box center [1028, 312] width 155 height 15
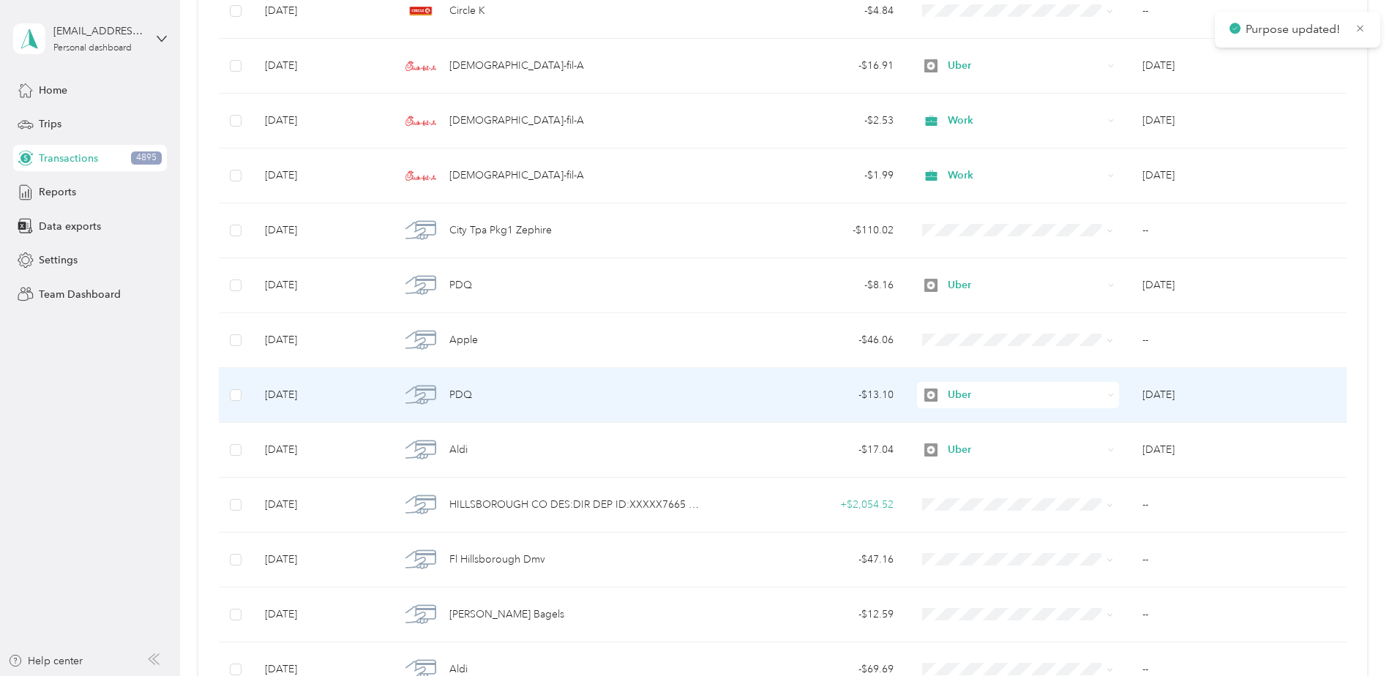
click at [968, 394] on span "Uber" at bounding box center [1025, 395] width 155 height 16
click at [970, 417] on span "Work" at bounding box center [1028, 420] width 155 height 15
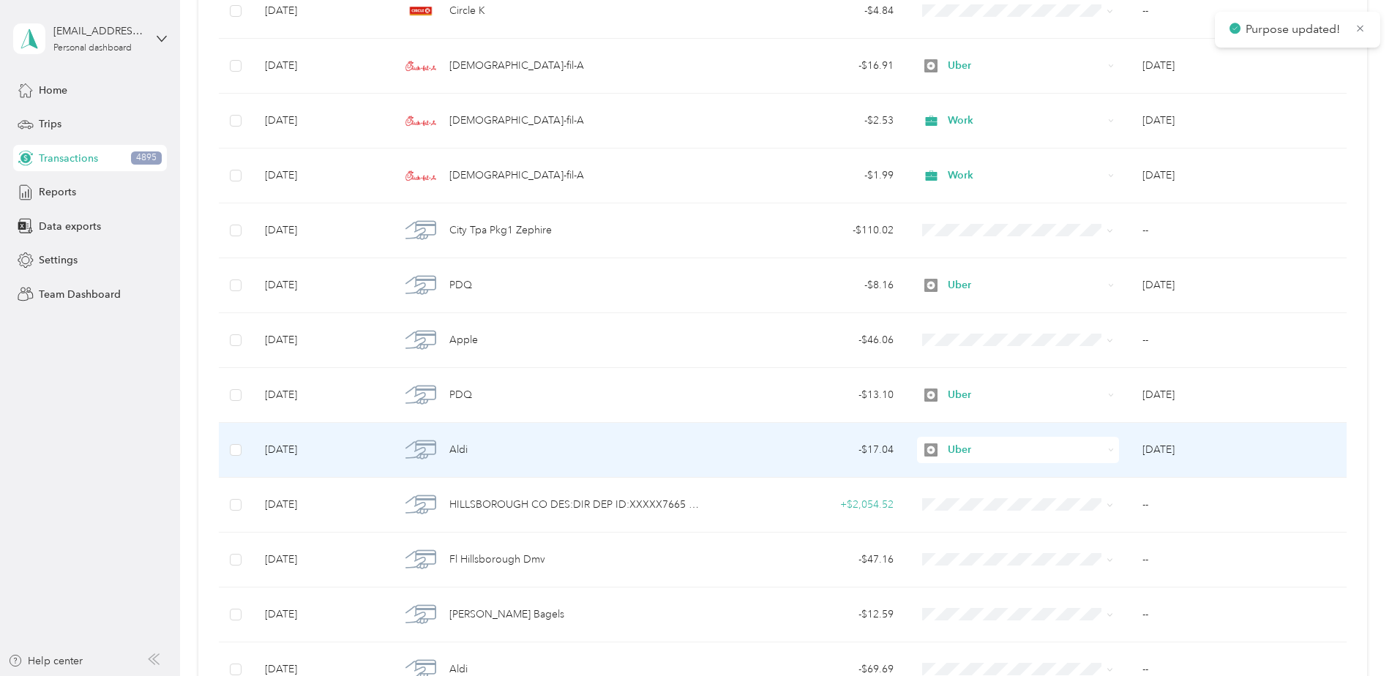
click at [947, 441] on div "Uber" at bounding box center [1018, 450] width 203 height 26
click at [963, 471] on span "Work" at bounding box center [1028, 477] width 155 height 15
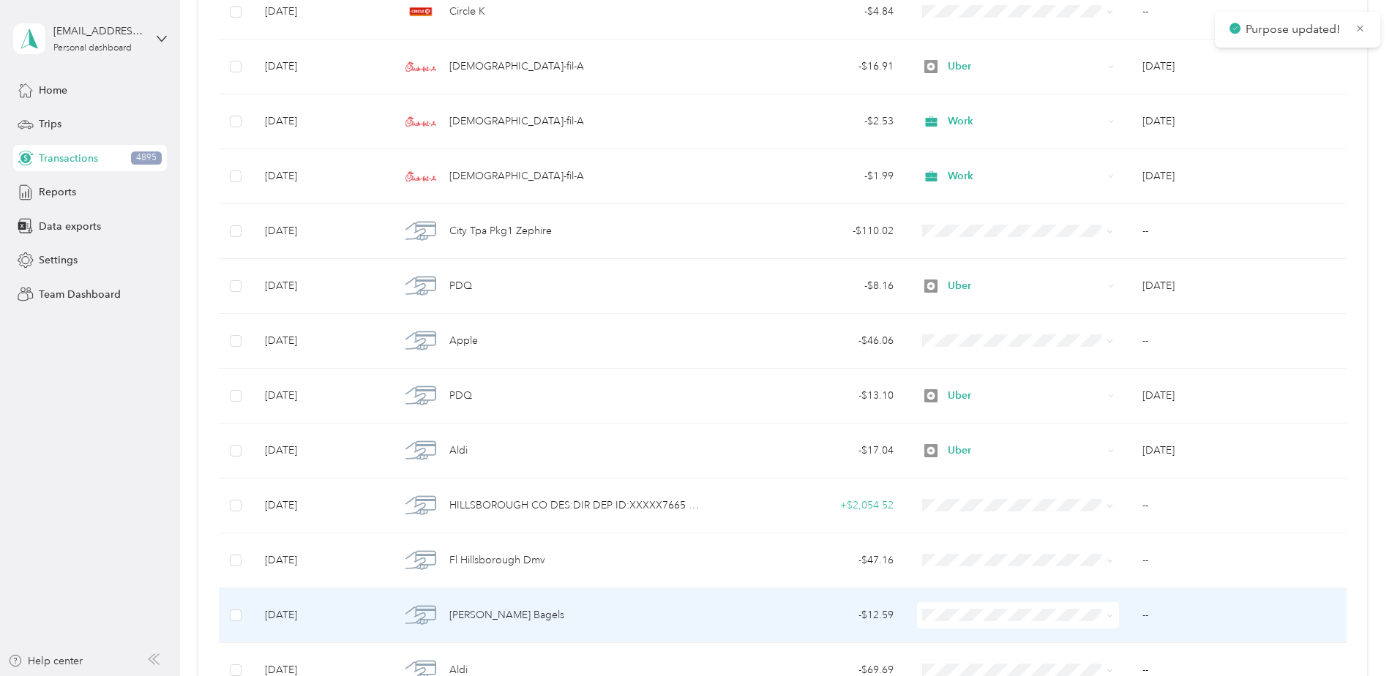
scroll to position [4110, 0]
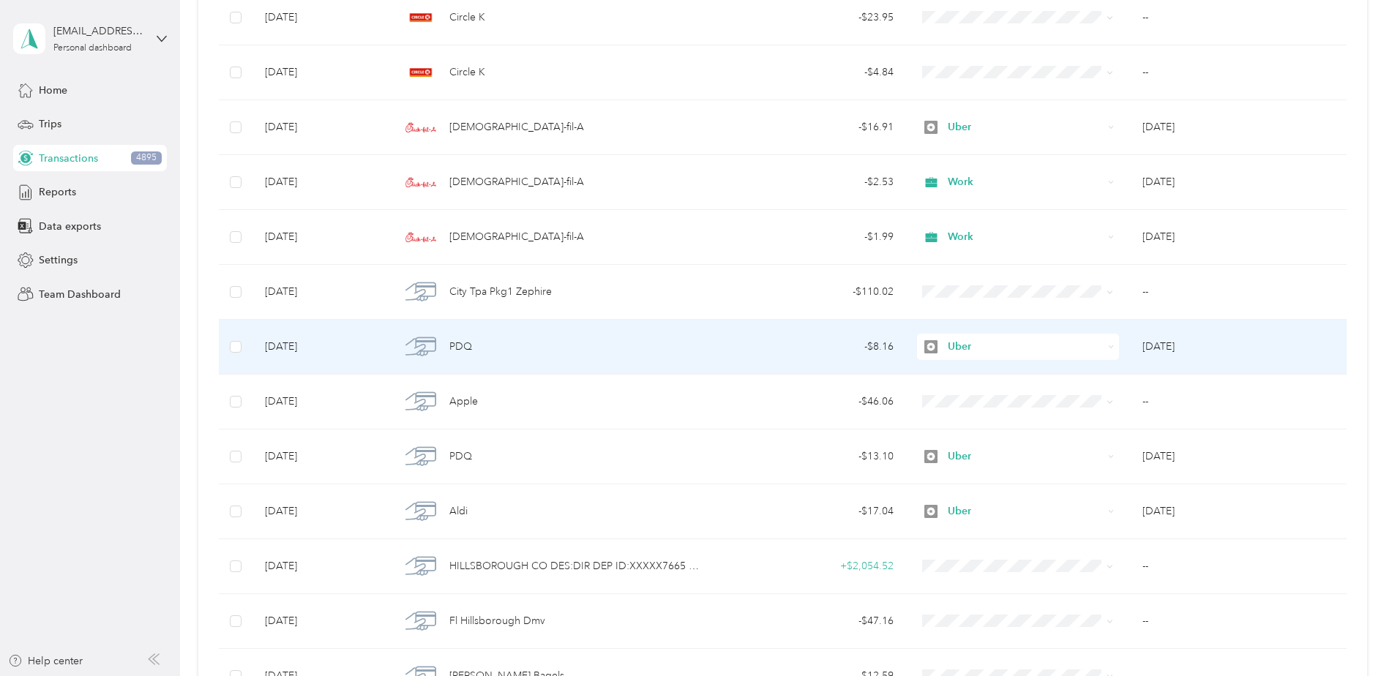
click at [963, 340] on span "Uber" at bounding box center [1025, 347] width 155 height 16
click at [961, 372] on span "Work" at bounding box center [1028, 372] width 155 height 15
click at [976, 354] on div "Uber" at bounding box center [1018, 347] width 203 height 26
click at [970, 378] on span "Work" at bounding box center [1028, 374] width 155 height 15
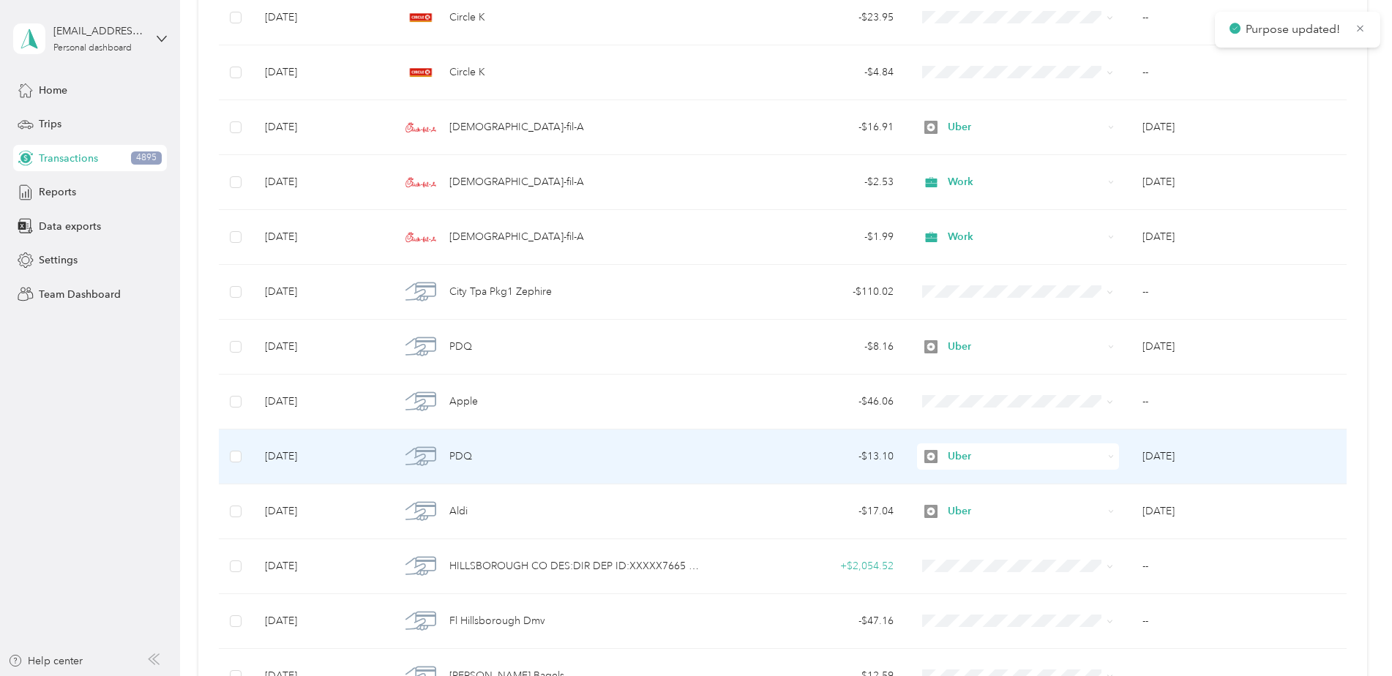
click at [976, 457] on span "Uber" at bounding box center [1025, 457] width 155 height 16
click at [976, 485] on span "Work" at bounding box center [1028, 483] width 155 height 15
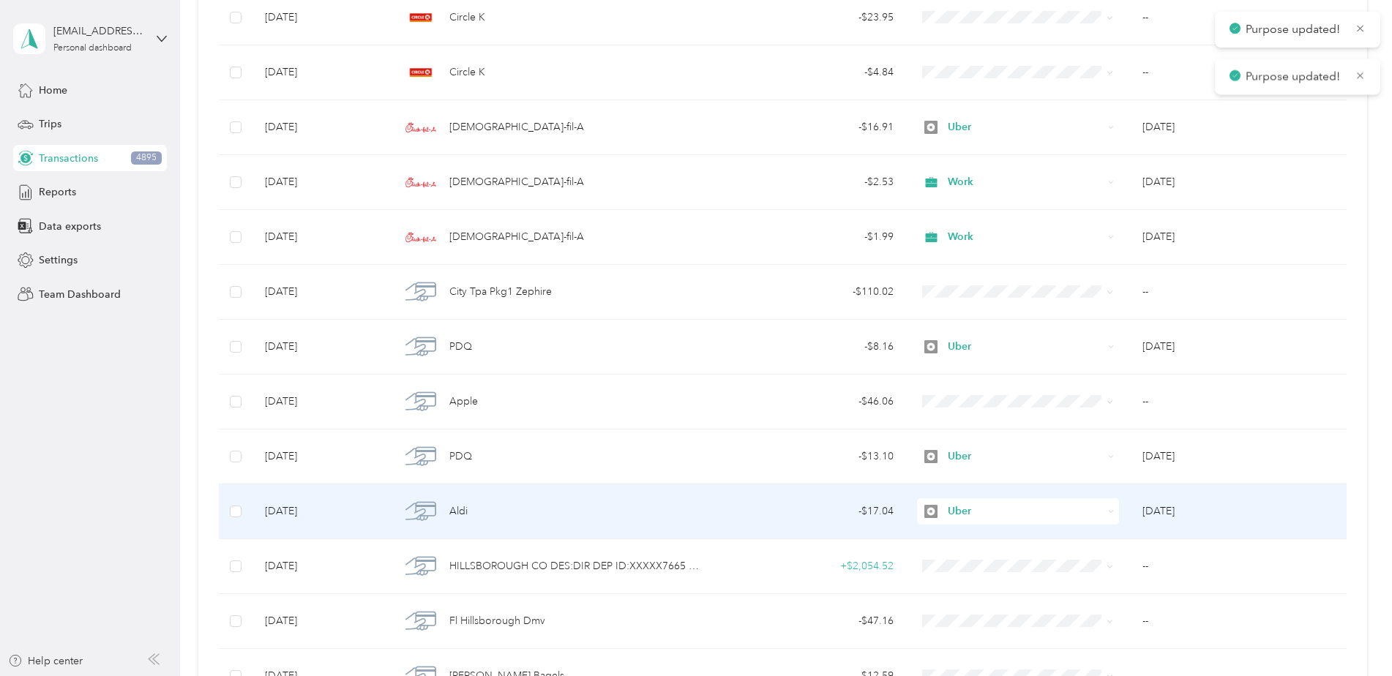
click at [967, 503] on span "Uber" at bounding box center [1025, 511] width 155 height 16
click at [977, 307] on span "Work" at bounding box center [1028, 304] width 155 height 15
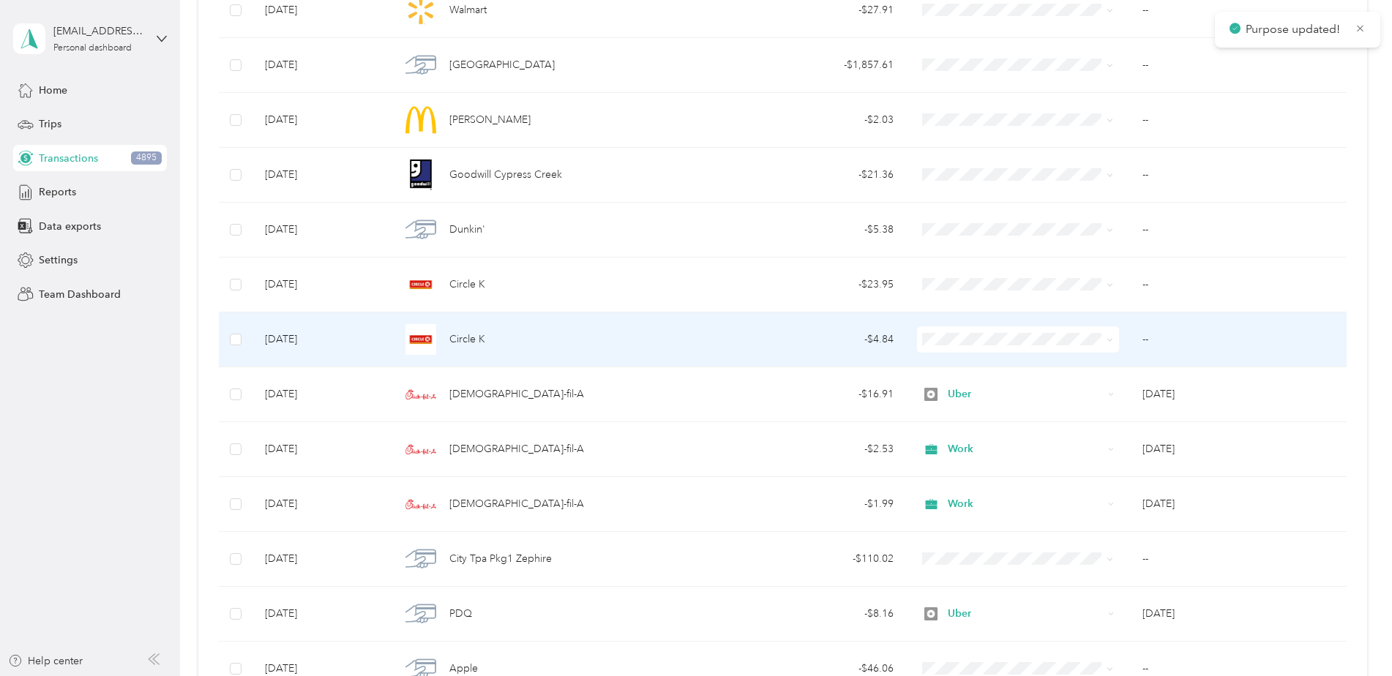
scroll to position [3817, 0]
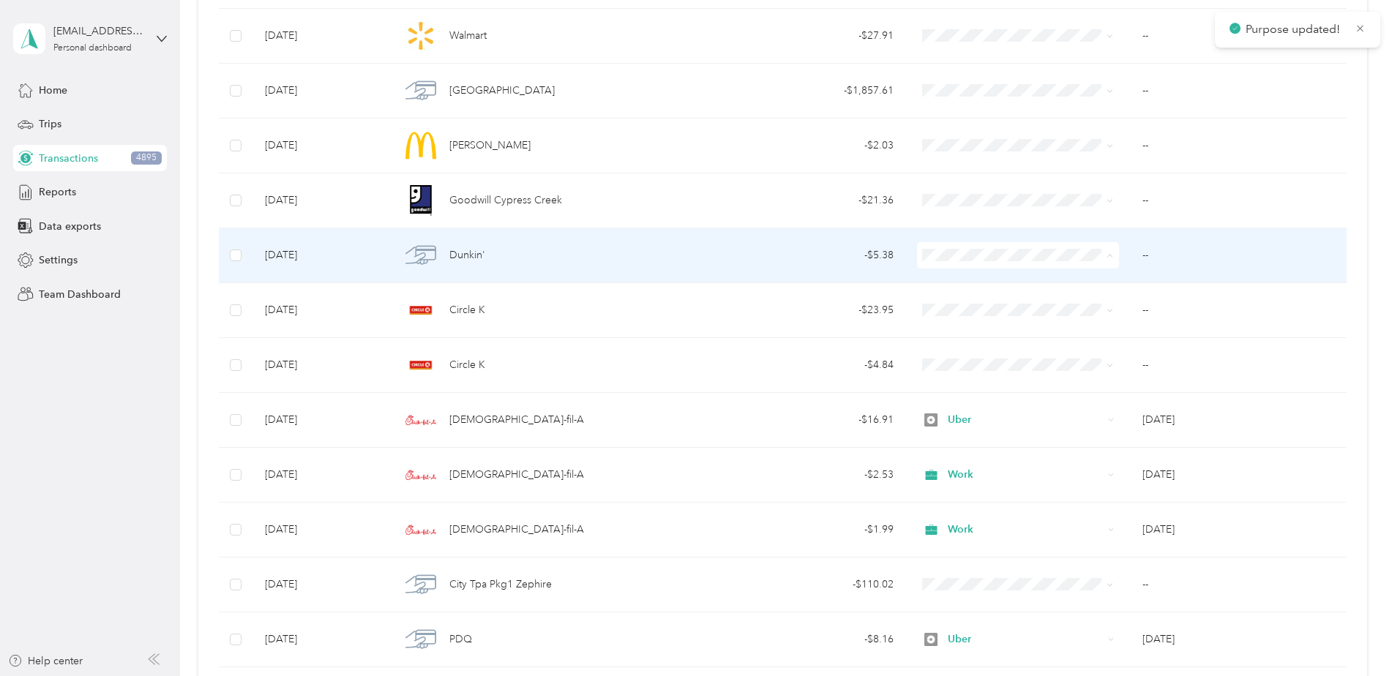
click at [985, 280] on span "Work" at bounding box center [1028, 282] width 155 height 15
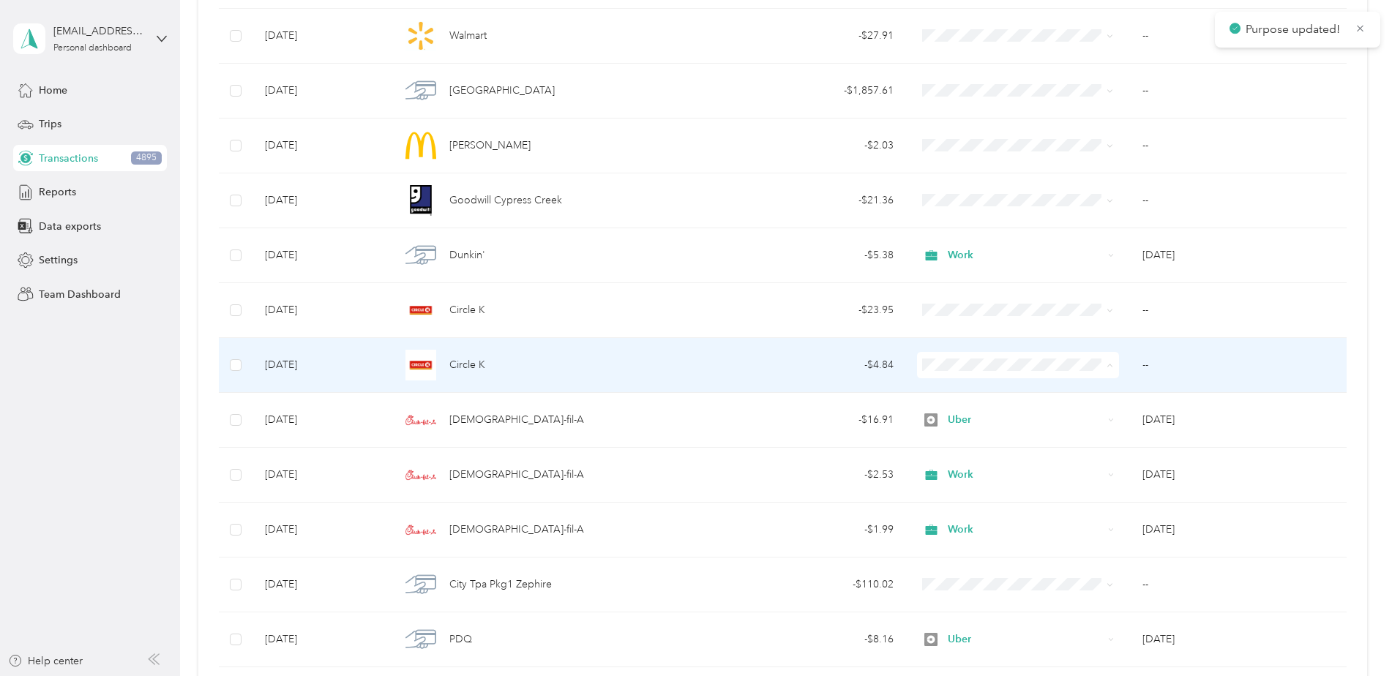
click at [967, 394] on span "Work" at bounding box center [1028, 392] width 155 height 15
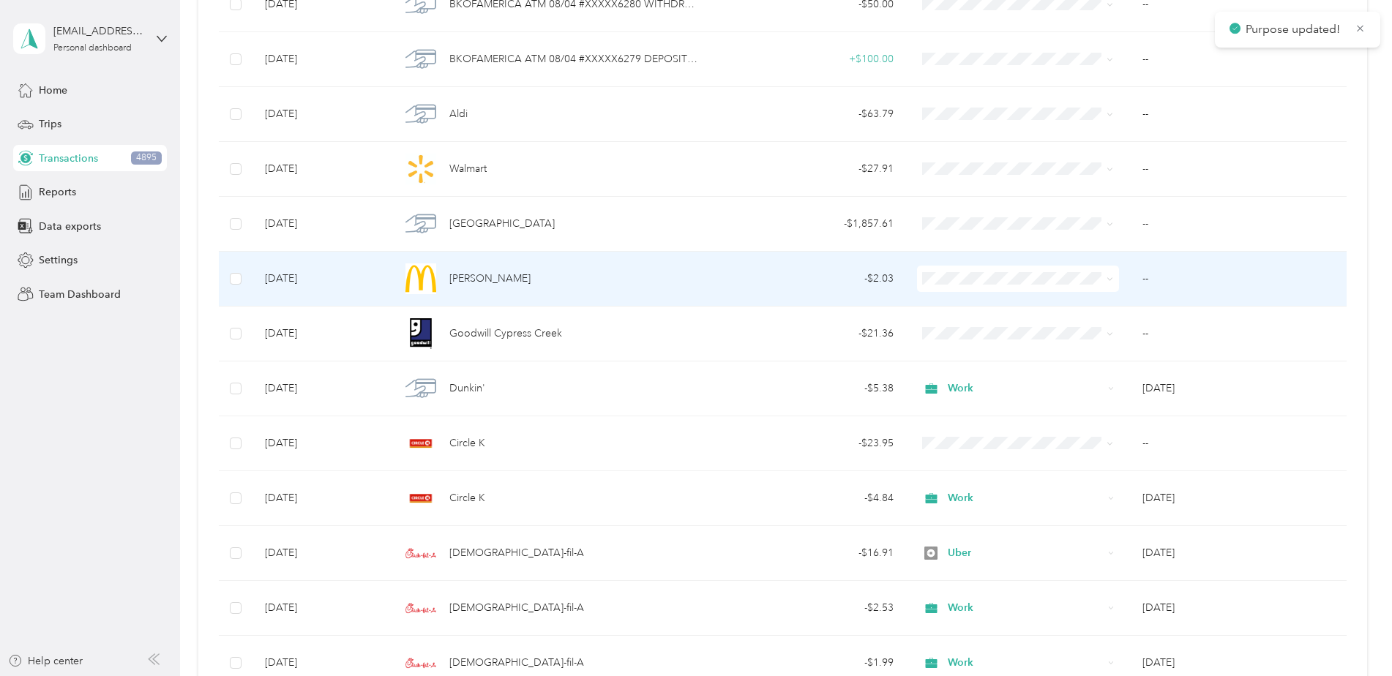
scroll to position [3524, 0]
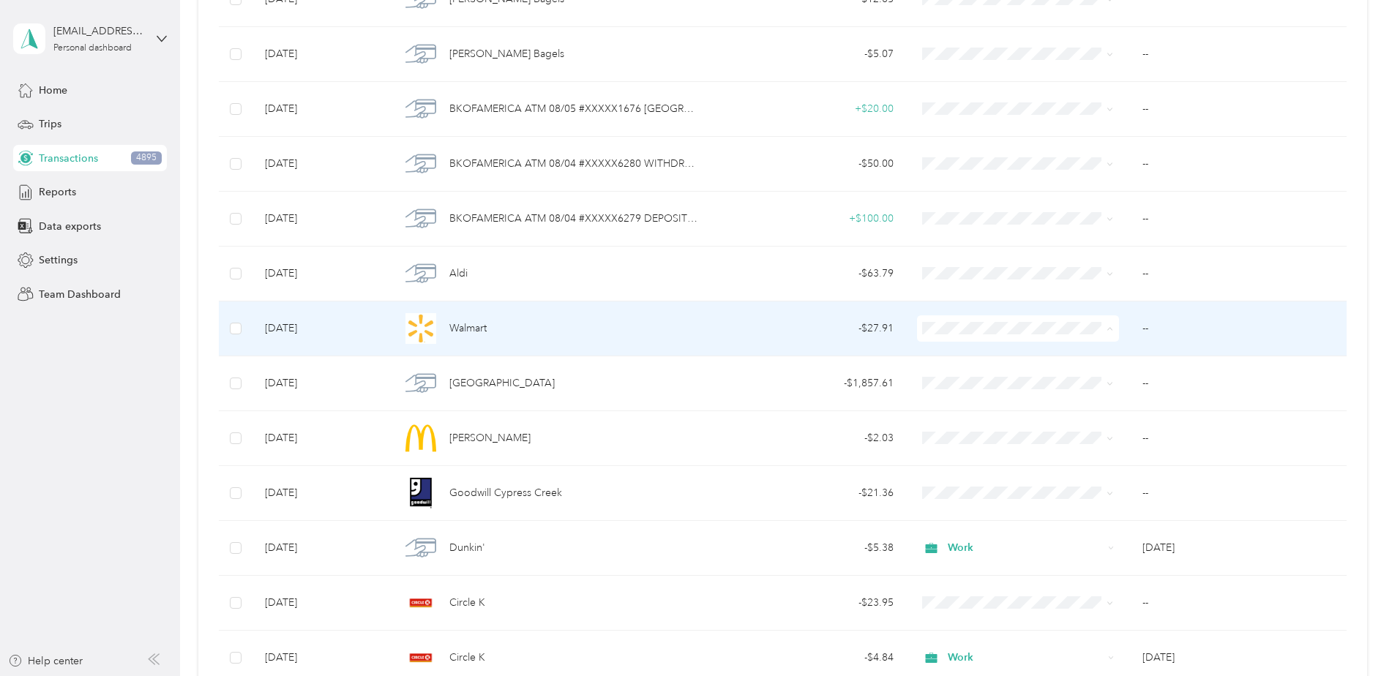
click at [971, 356] on span "Work" at bounding box center [1028, 355] width 155 height 15
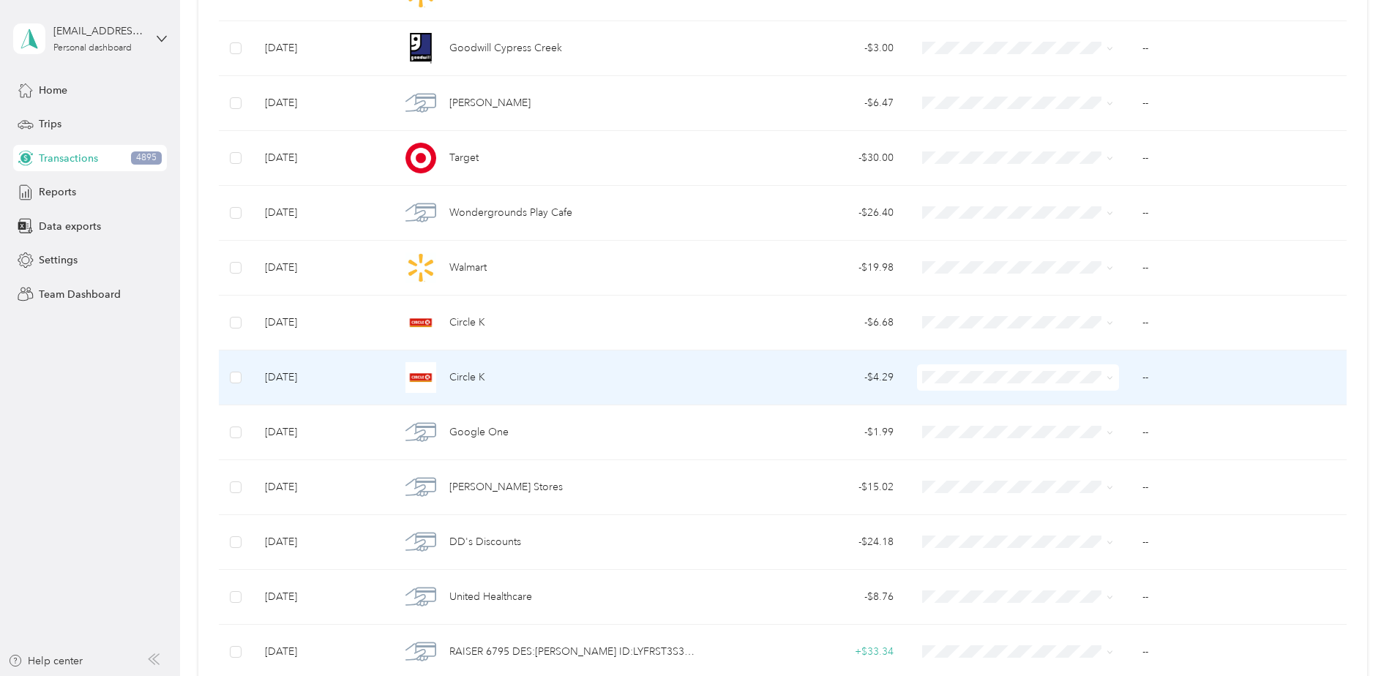
scroll to position [2573, 0]
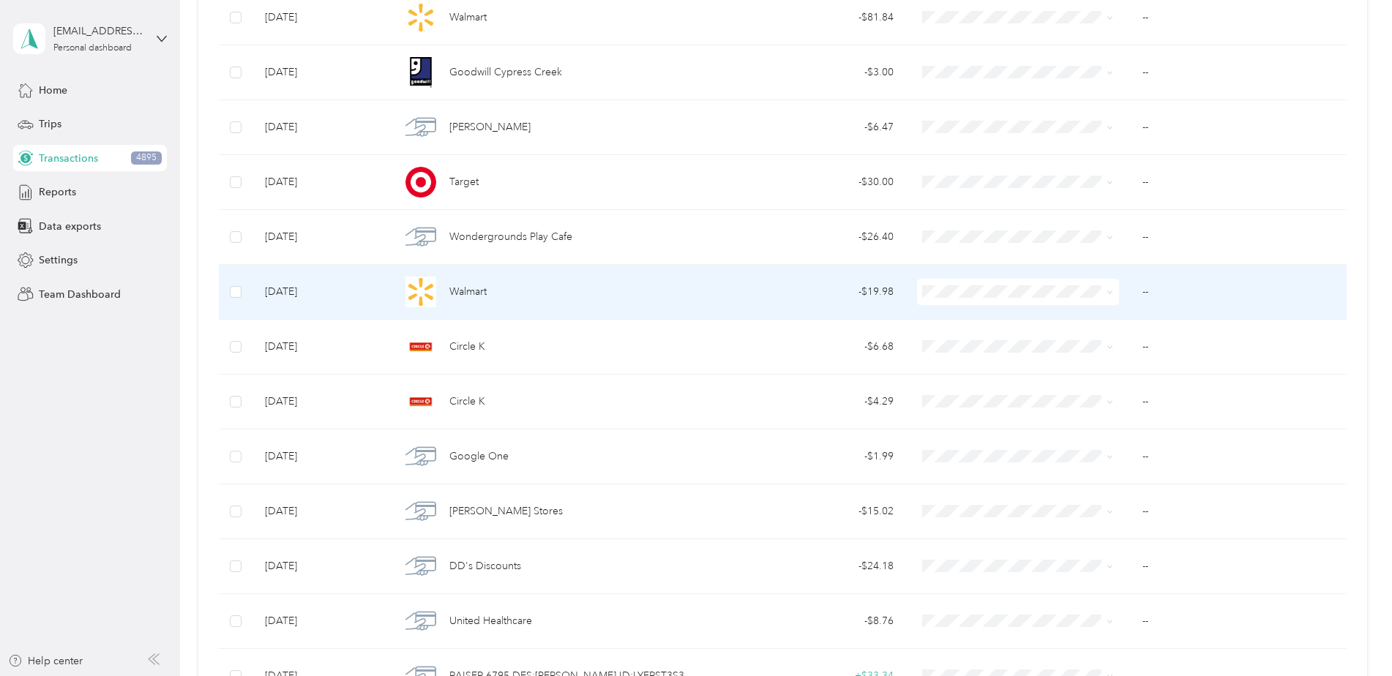
click at [934, 299] on span at bounding box center [1018, 292] width 203 height 26
click at [967, 318] on span "Work" at bounding box center [1028, 319] width 155 height 15
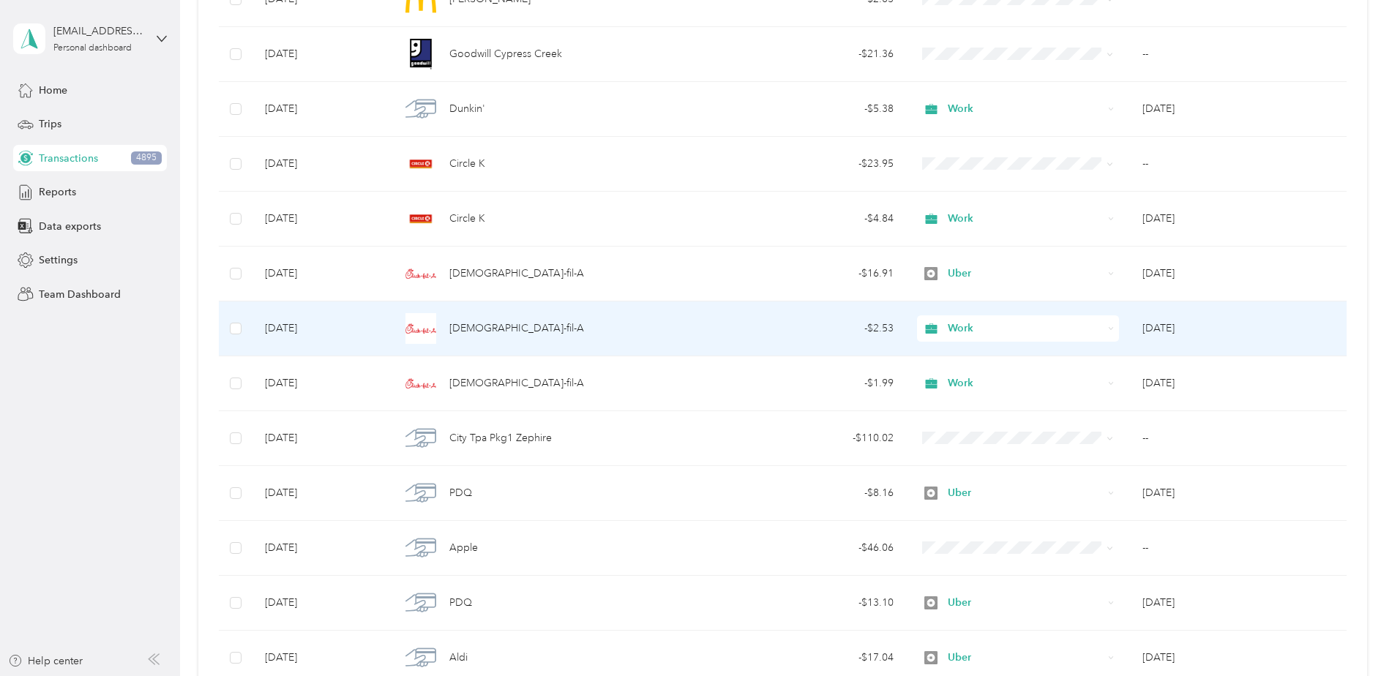
scroll to position [4183, 0]
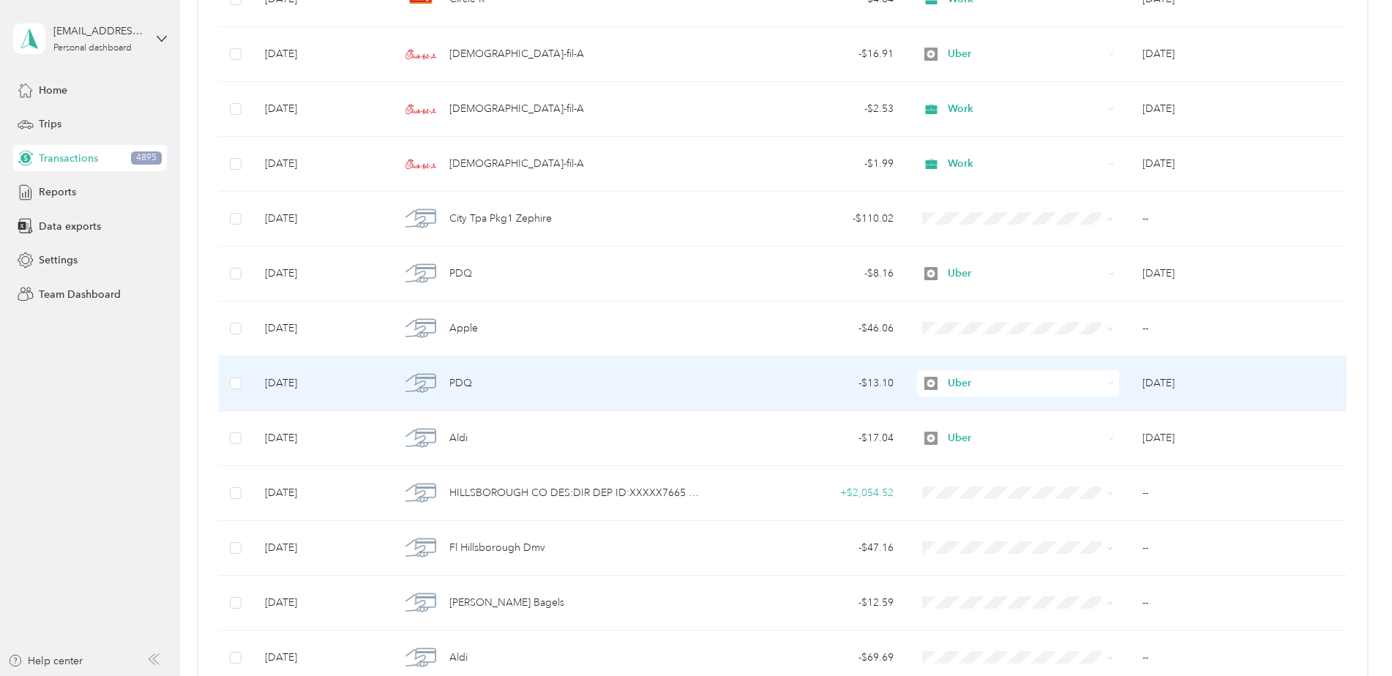
click at [958, 376] on span "Uber" at bounding box center [1025, 383] width 155 height 16
click at [959, 408] on span "Work" at bounding box center [1028, 404] width 155 height 15
click at [967, 388] on span "Uber" at bounding box center [1025, 383] width 155 height 16
click at [995, 441] on li "Personal" at bounding box center [1016, 432] width 202 height 26
click at [971, 376] on span "Personal" at bounding box center [1025, 383] width 155 height 16
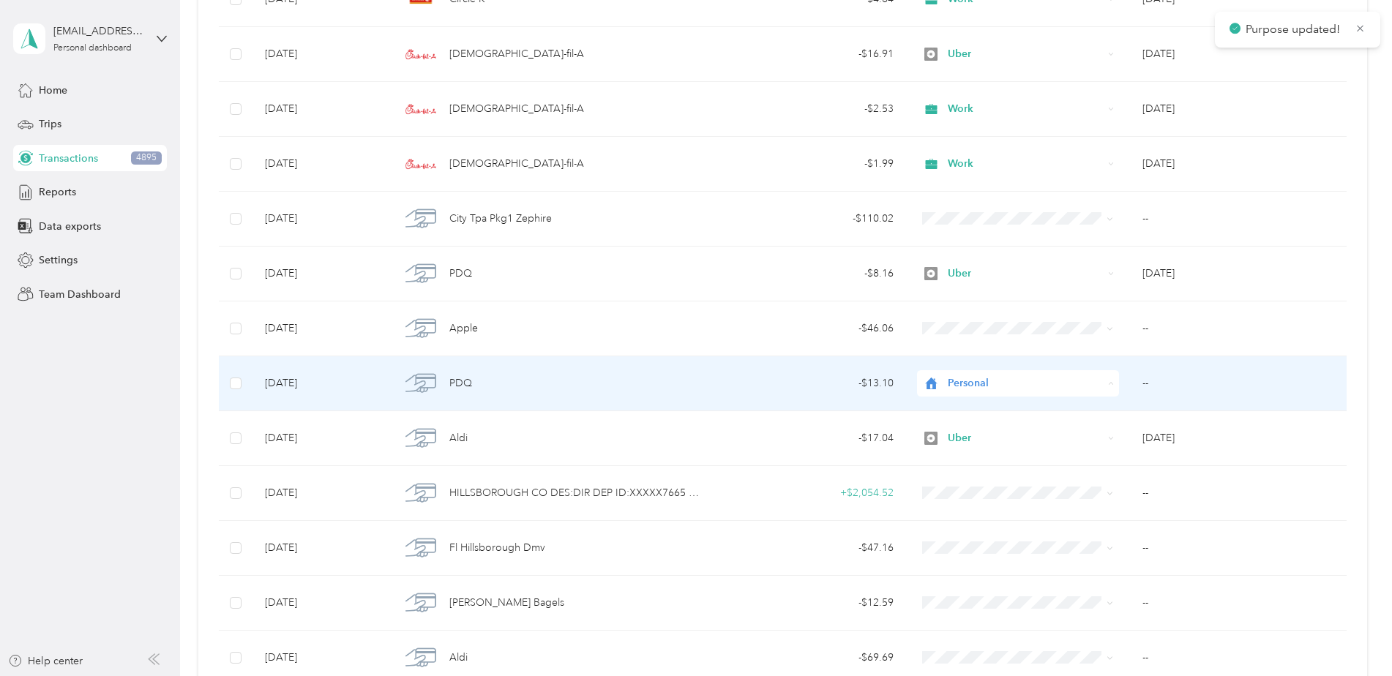
click at [977, 399] on li "Work" at bounding box center [1016, 411] width 202 height 26
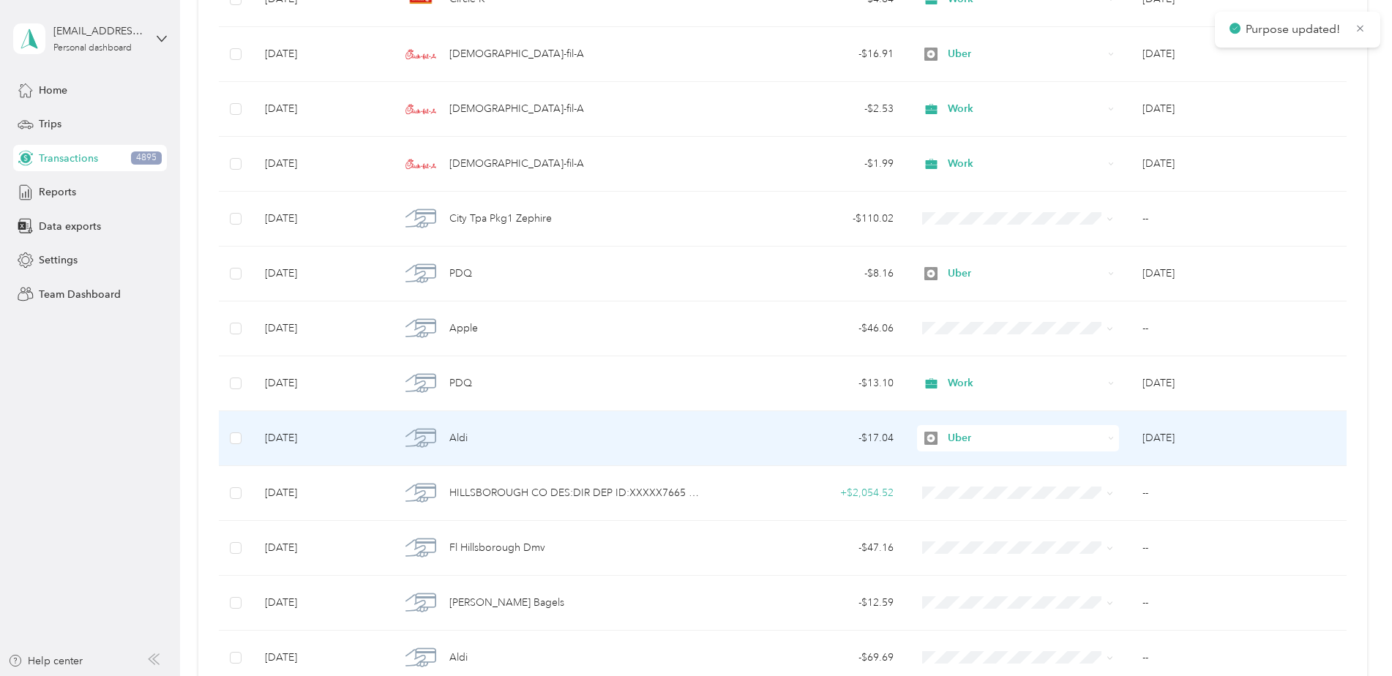
click at [969, 440] on span "Uber" at bounding box center [1025, 438] width 155 height 16
click at [958, 488] on span "Personal" at bounding box center [1028, 491] width 155 height 15
click at [957, 438] on span "Personal" at bounding box center [1025, 438] width 155 height 16
click at [967, 463] on span "Work" at bounding box center [1028, 465] width 155 height 15
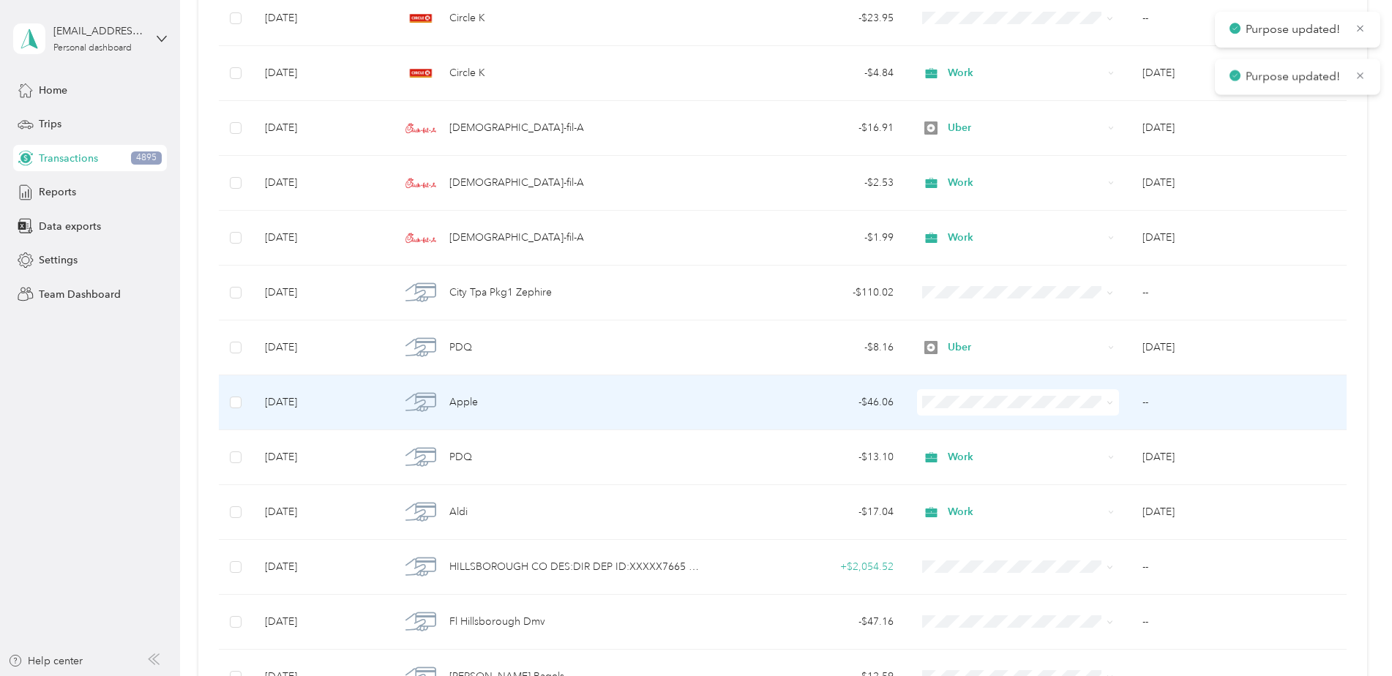
scroll to position [4037, 0]
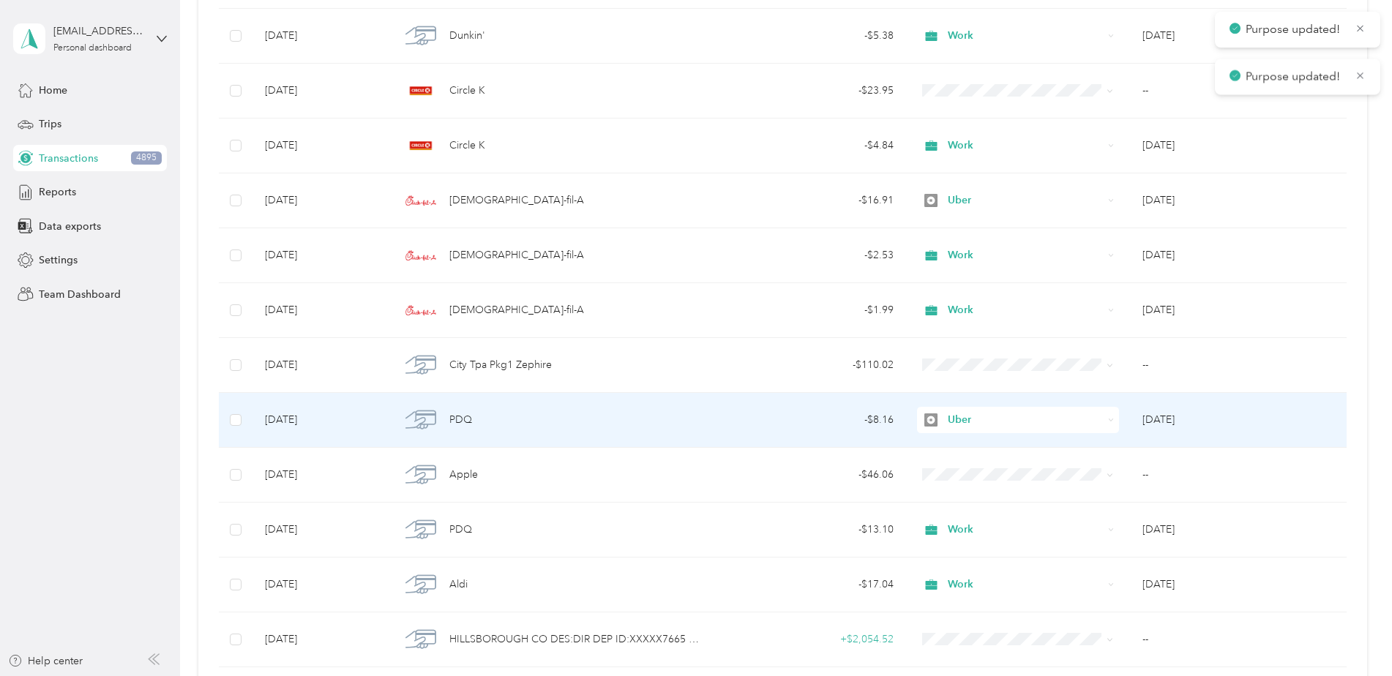
click at [956, 411] on div "Uber" at bounding box center [1018, 420] width 203 height 26
click at [965, 468] on span "Personal" at bounding box center [1028, 470] width 155 height 15
click at [972, 424] on span "Personal" at bounding box center [1025, 420] width 155 height 16
click at [974, 446] on span "Work" at bounding box center [1028, 445] width 155 height 15
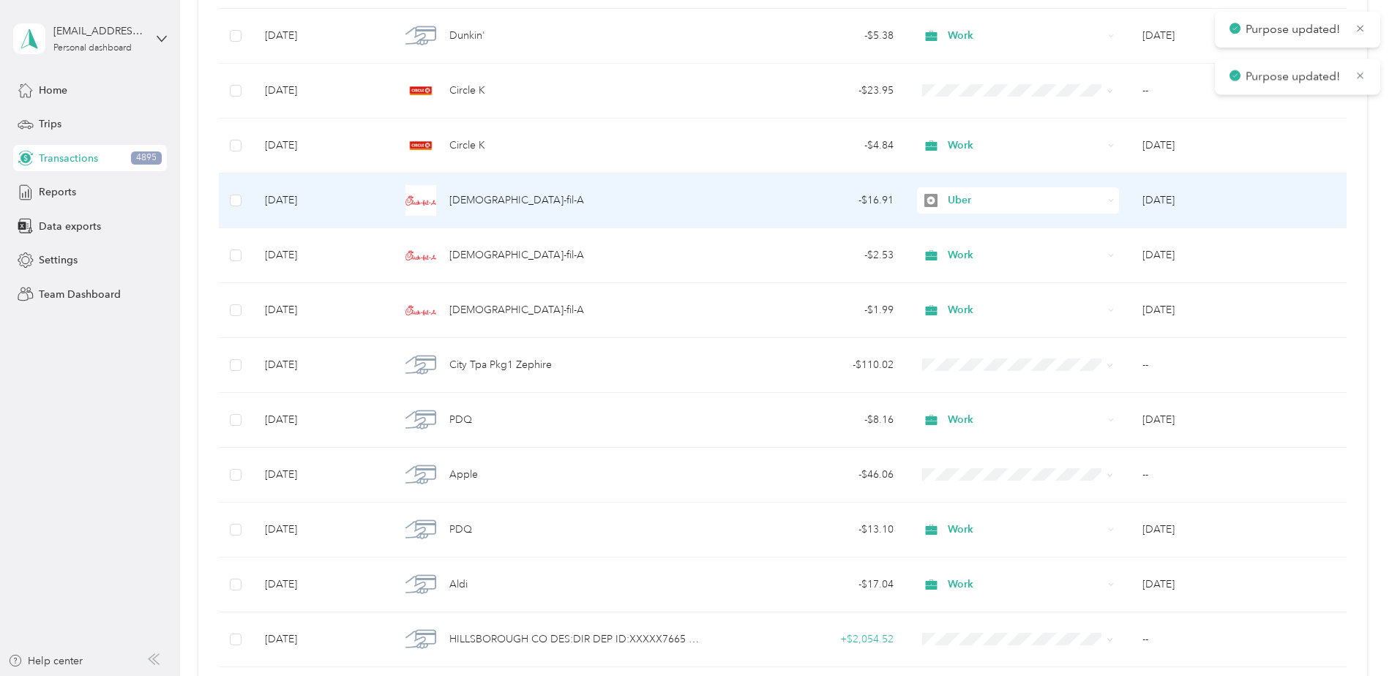
click at [962, 205] on span "Uber" at bounding box center [1025, 200] width 155 height 16
click at [971, 252] on span "Personal" at bounding box center [1028, 253] width 155 height 15
click at [962, 201] on span "Personal" at bounding box center [1025, 200] width 155 height 16
click at [980, 228] on span "Work" at bounding box center [1028, 225] width 155 height 15
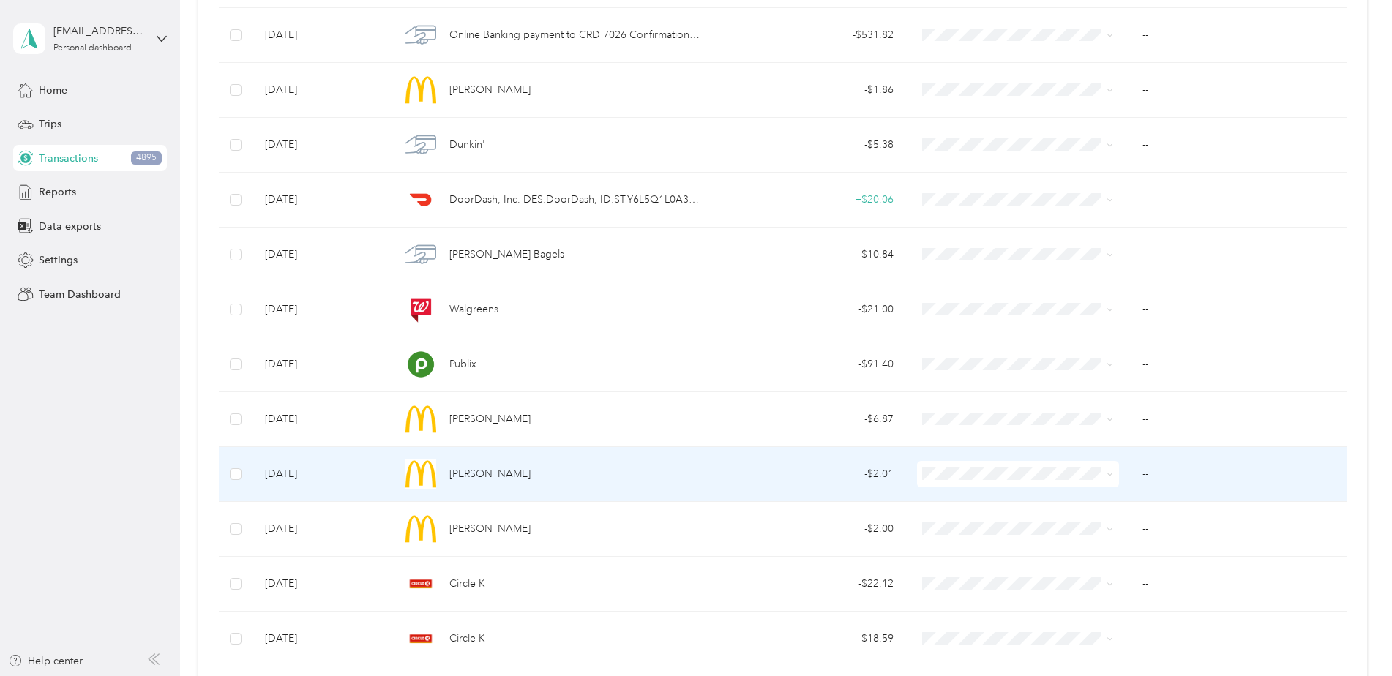
scroll to position [1183, 0]
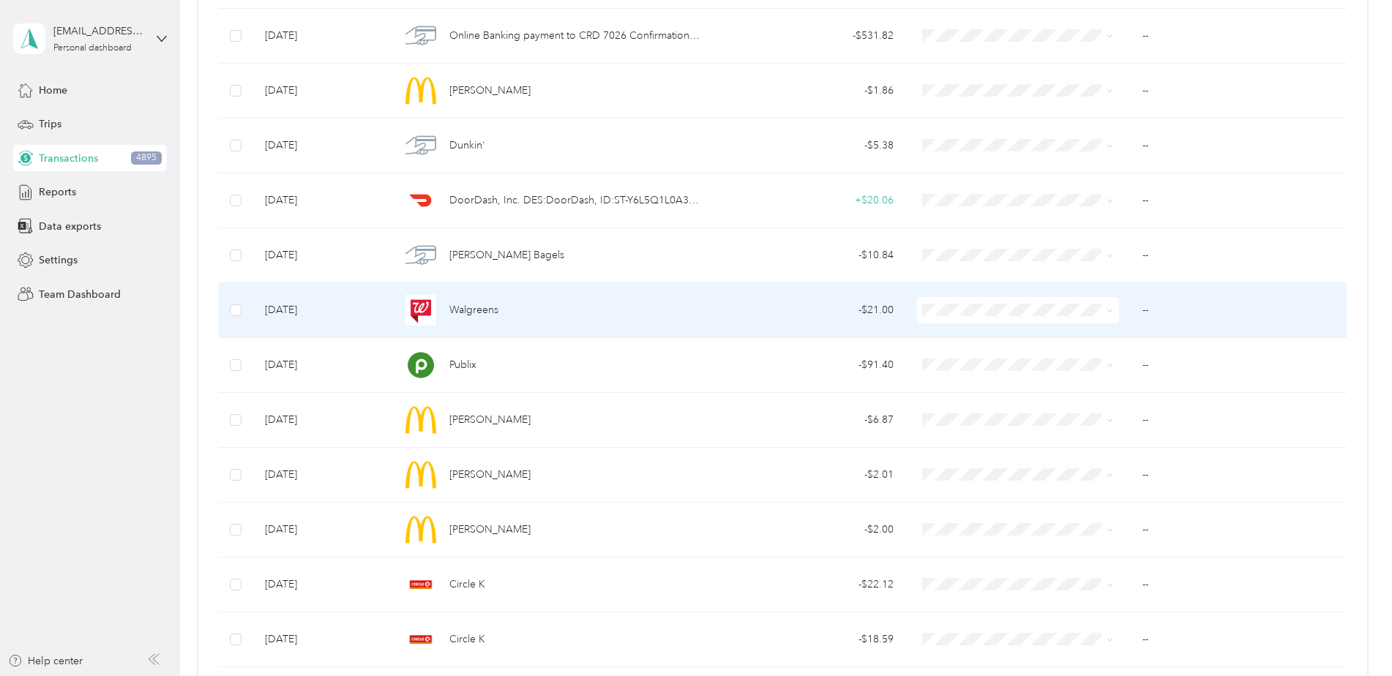
click at [962, 330] on span "Work" at bounding box center [1028, 337] width 155 height 15
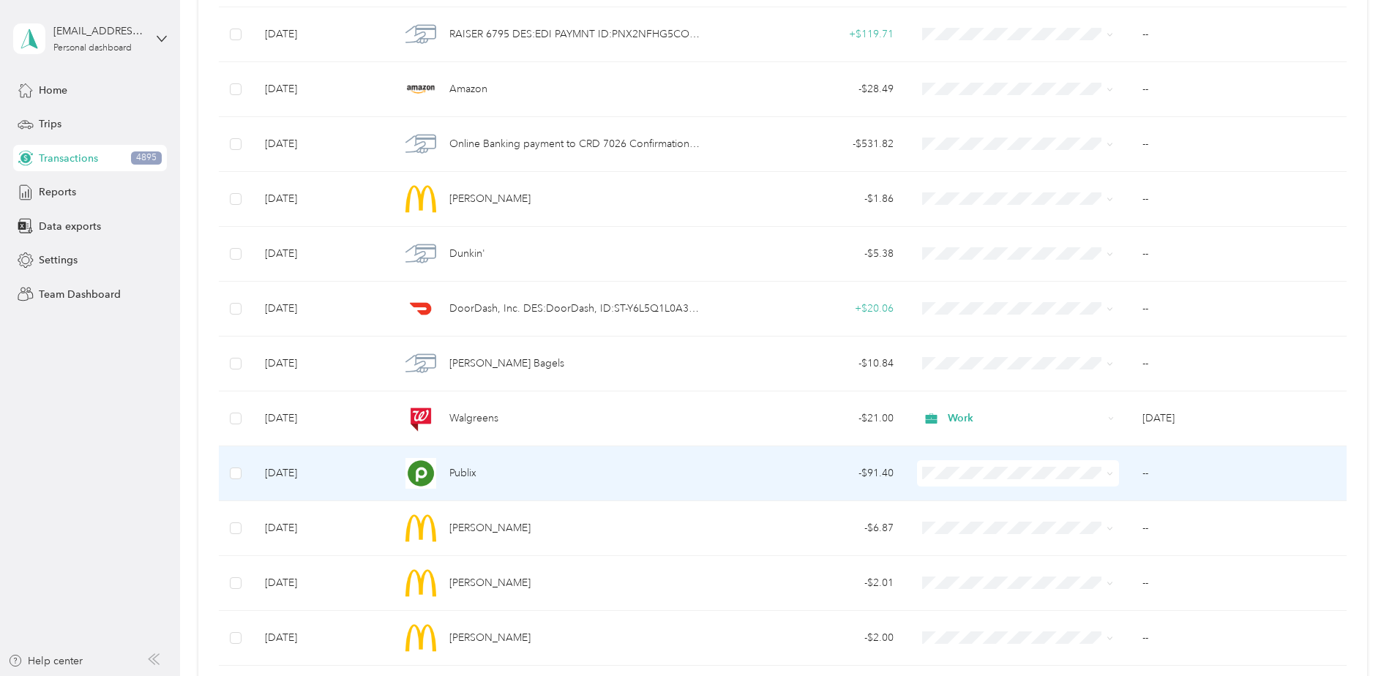
scroll to position [1036, 0]
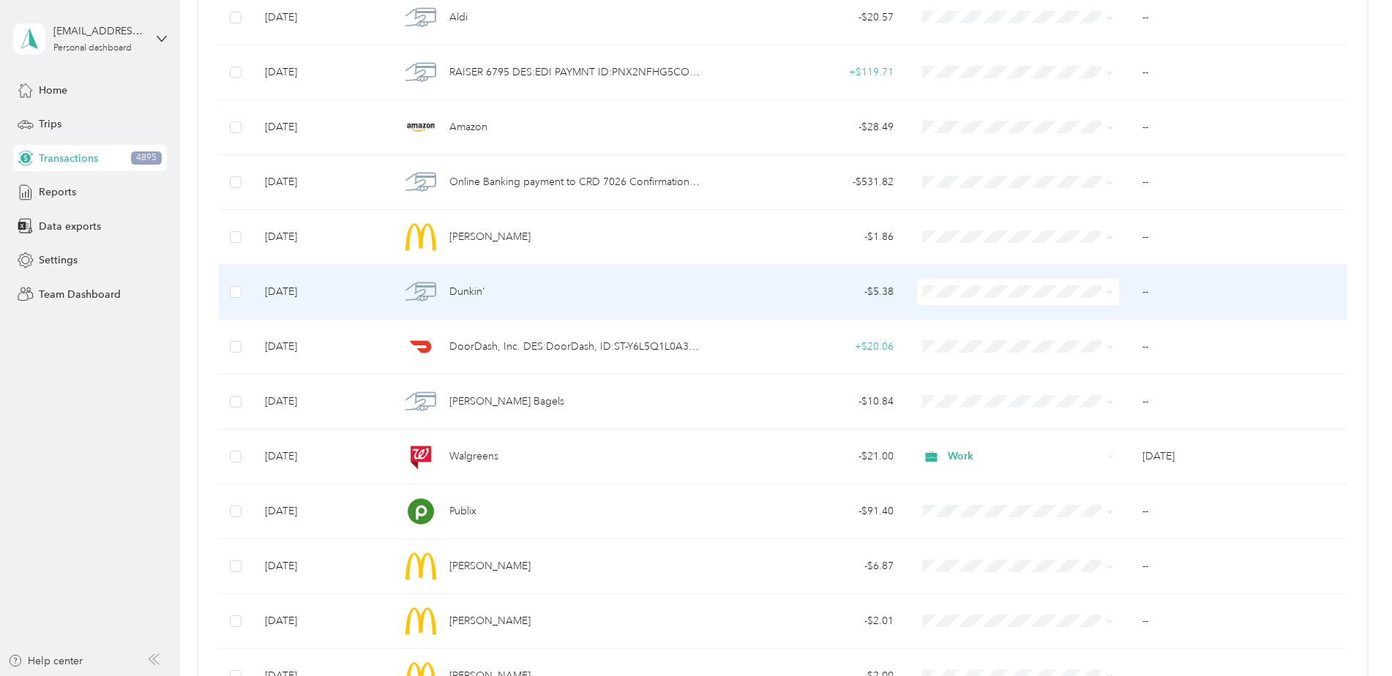
click at [945, 299] on span at bounding box center [1018, 292] width 203 height 26
click at [965, 316] on span "Work" at bounding box center [1028, 319] width 155 height 15
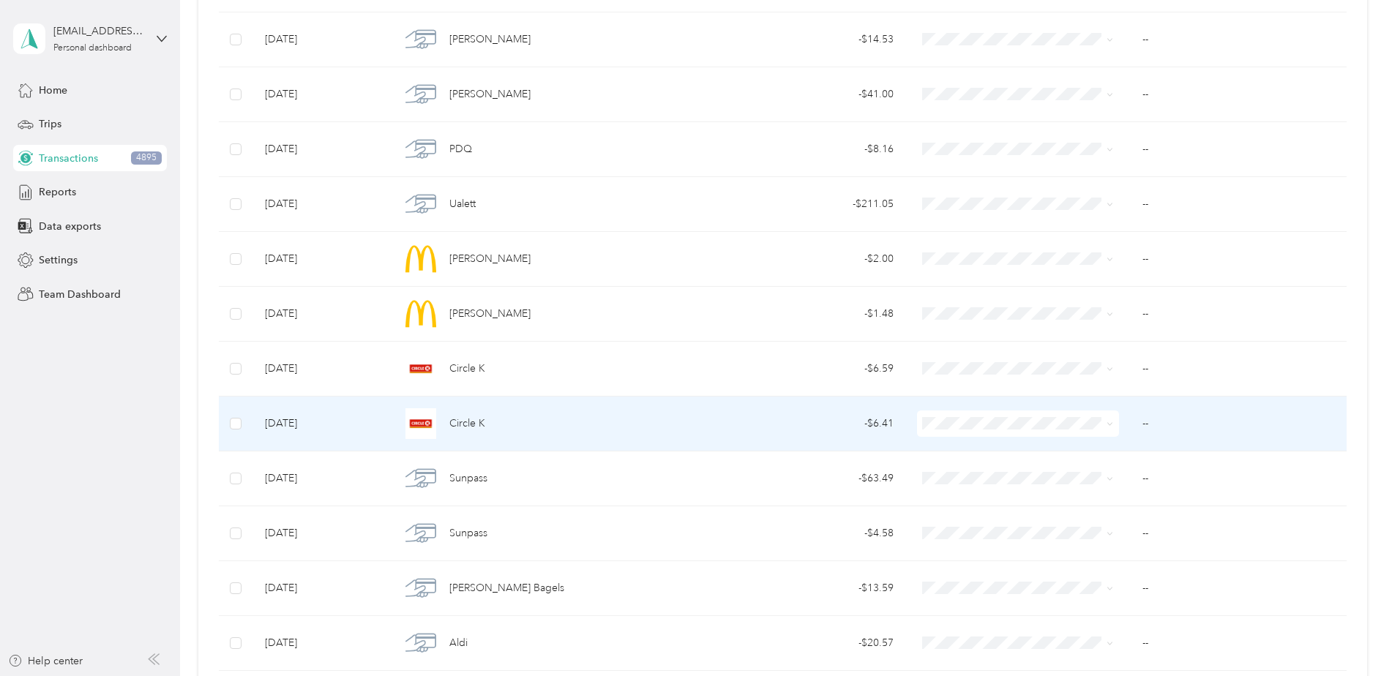
scroll to position [378, 0]
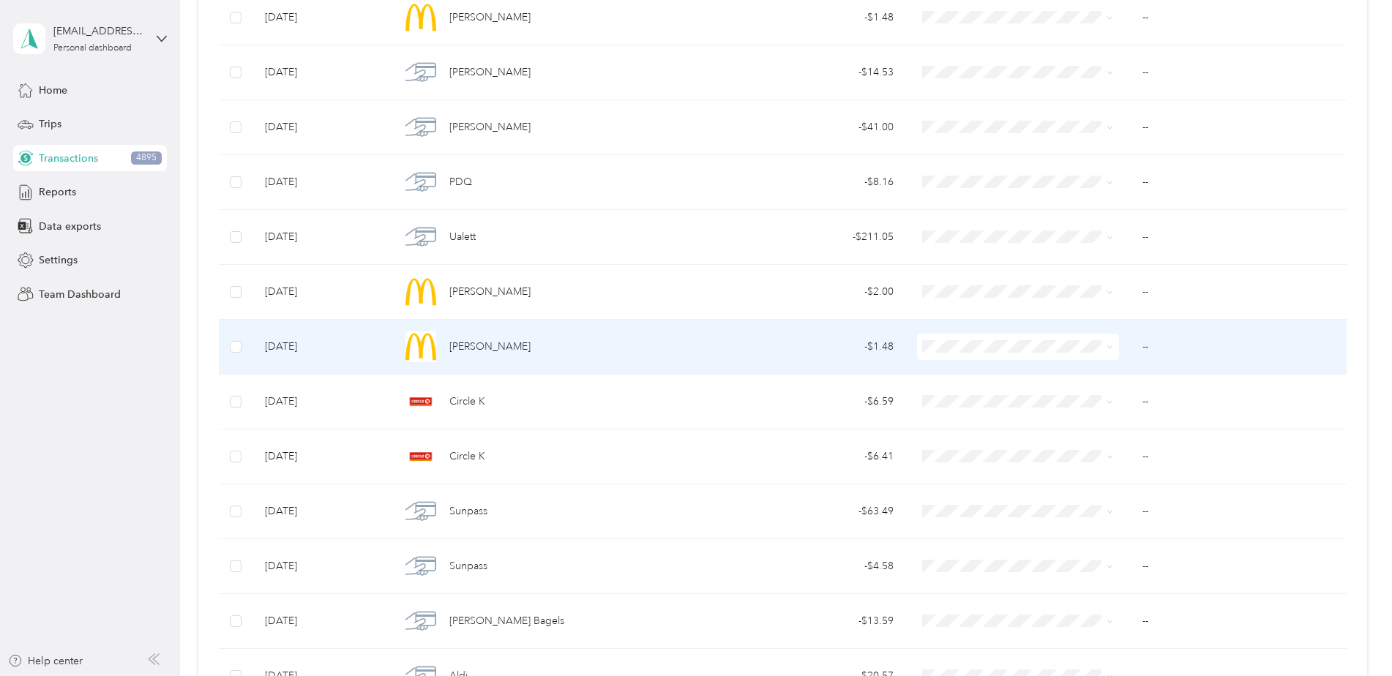
click at [945, 359] on span at bounding box center [1018, 347] width 203 height 26
click at [963, 372] on span "Work" at bounding box center [1028, 374] width 155 height 15
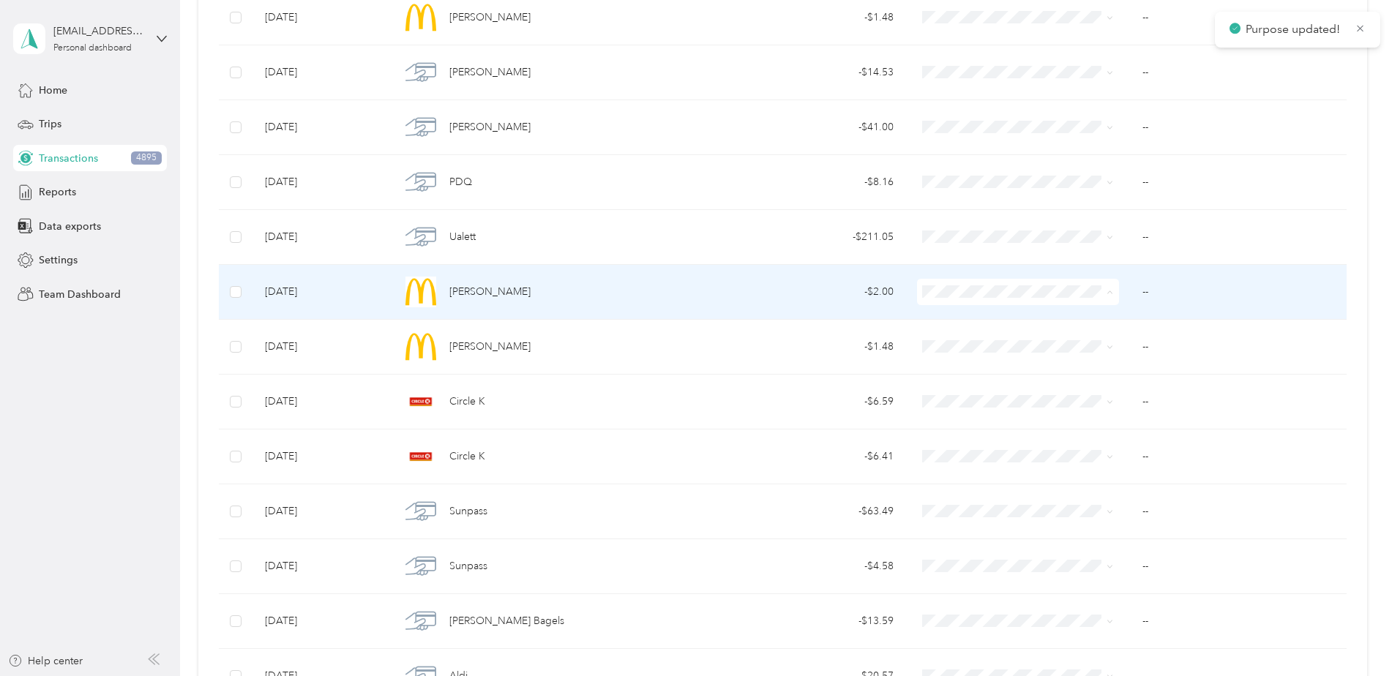
click at [961, 313] on span "Work" at bounding box center [1028, 319] width 155 height 15
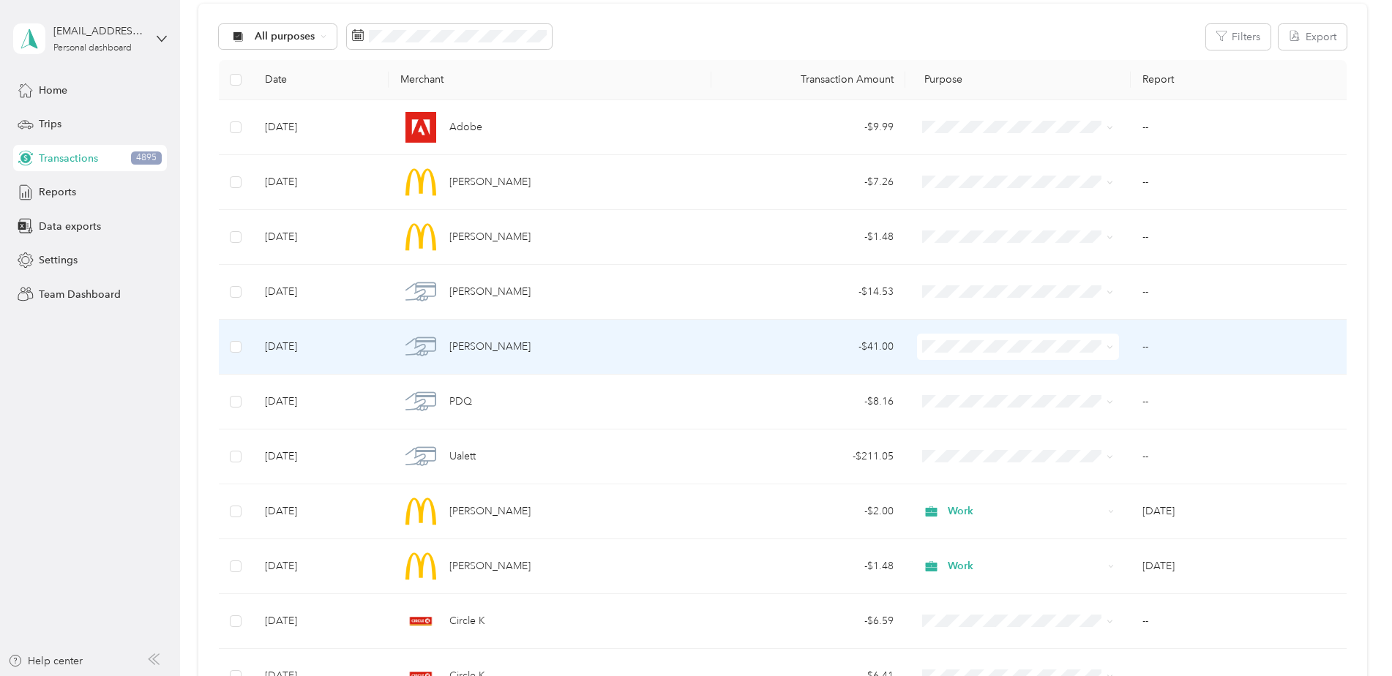
scroll to position [85, 0]
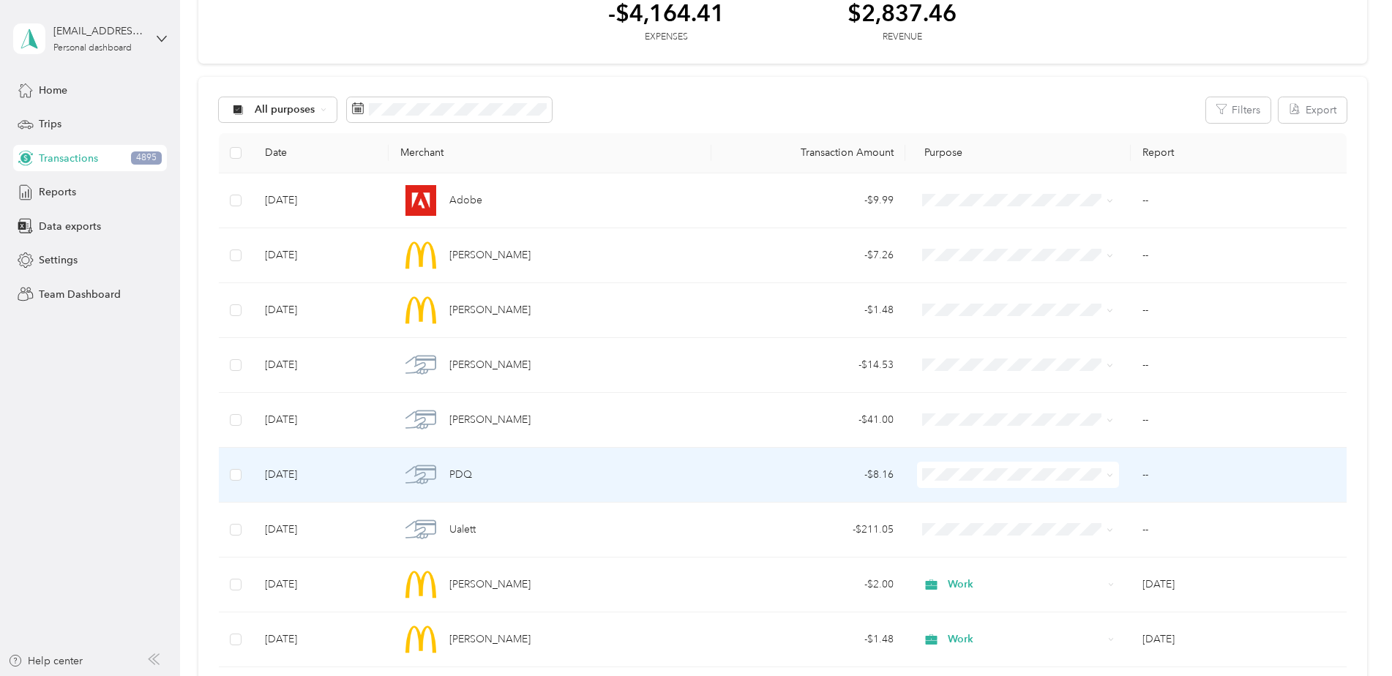
click at [964, 267] on span "Work" at bounding box center [1028, 267] width 155 height 15
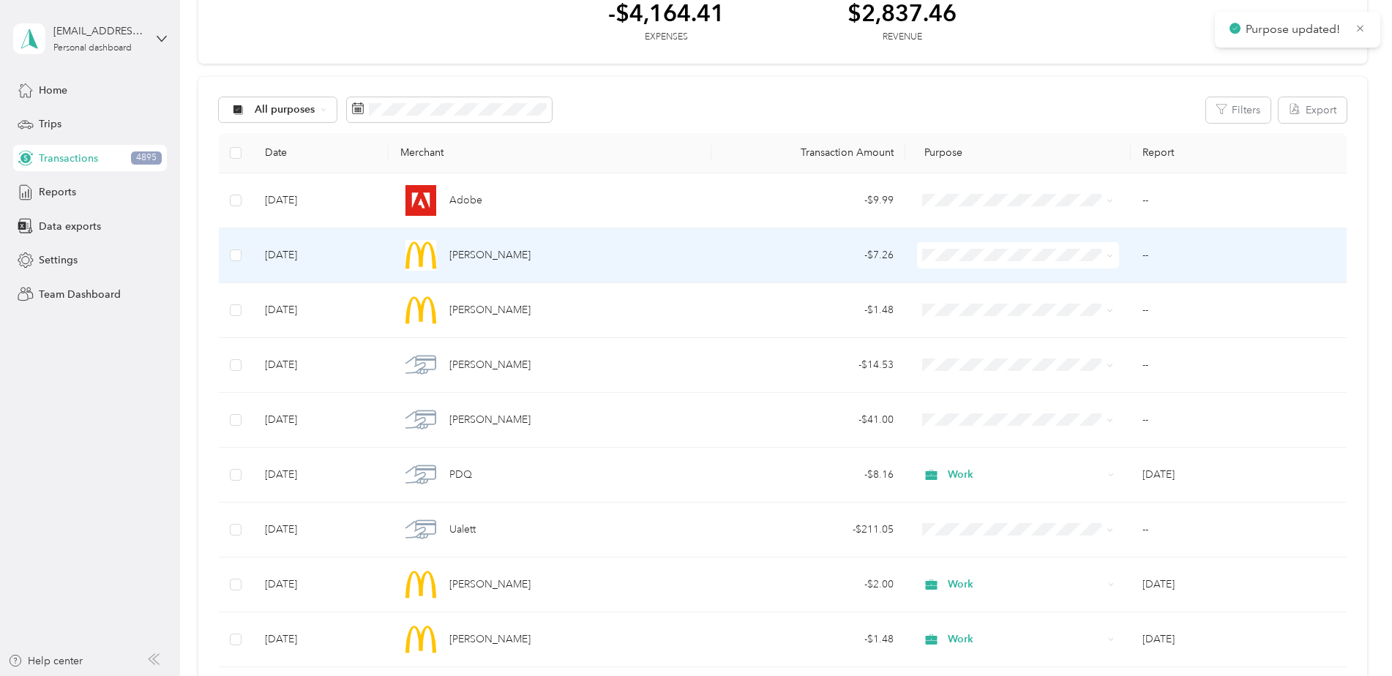
click at [973, 276] on span "Work" at bounding box center [1028, 279] width 155 height 15
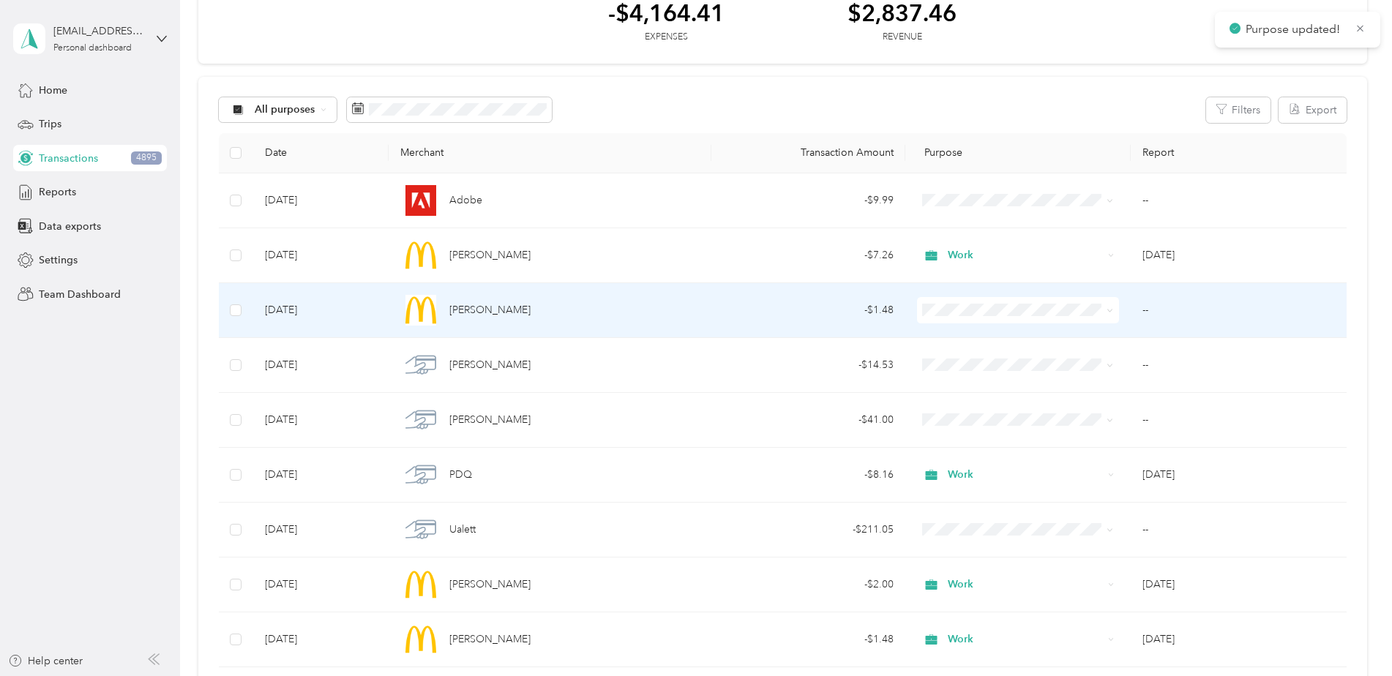
click at [958, 334] on span "Work" at bounding box center [1028, 333] width 155 height 15
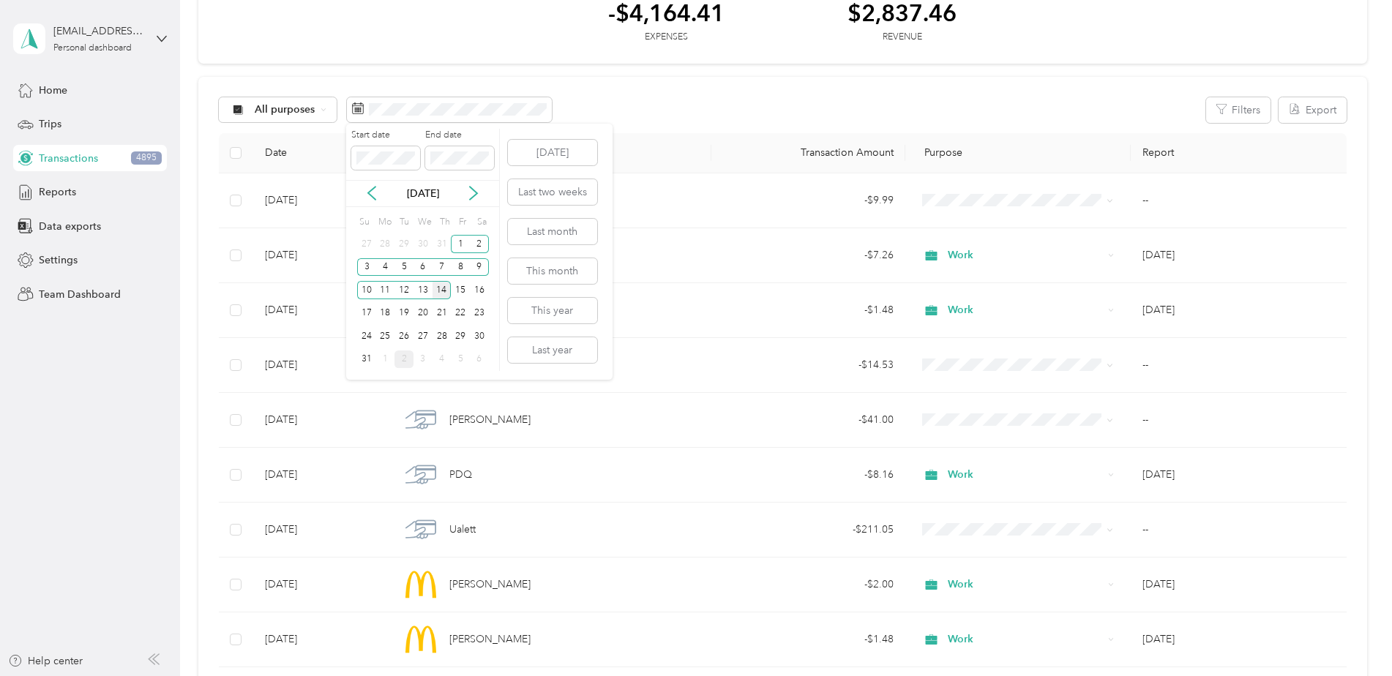
click at [441, 291] on div "14" at bounding box center [441, 290] width 19 height 18
click at [370, 357] on div "31" at bounding box center [366, 360] width 19 height 18
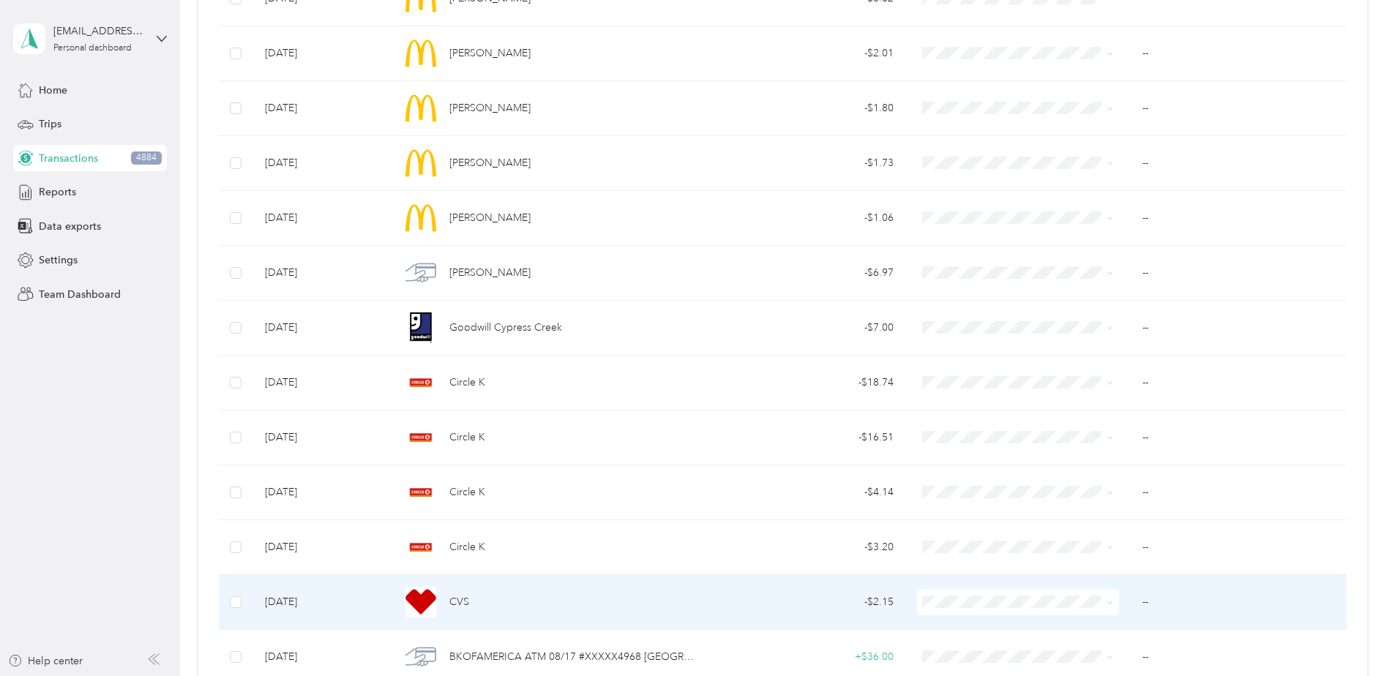
scroll to position [4403, 0]
click at [969, 396] on span "Work" at bounding box center [1028, 396] width 155 height 15
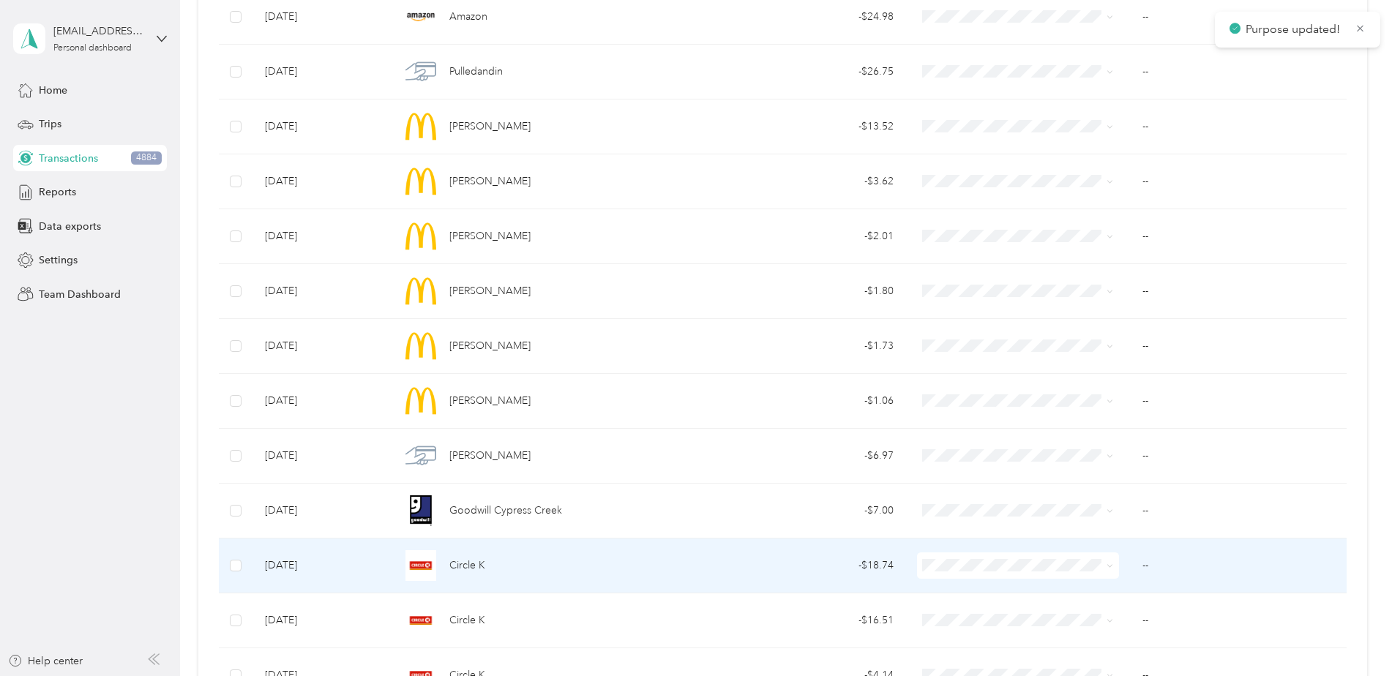
scroll to position [4183, 0]
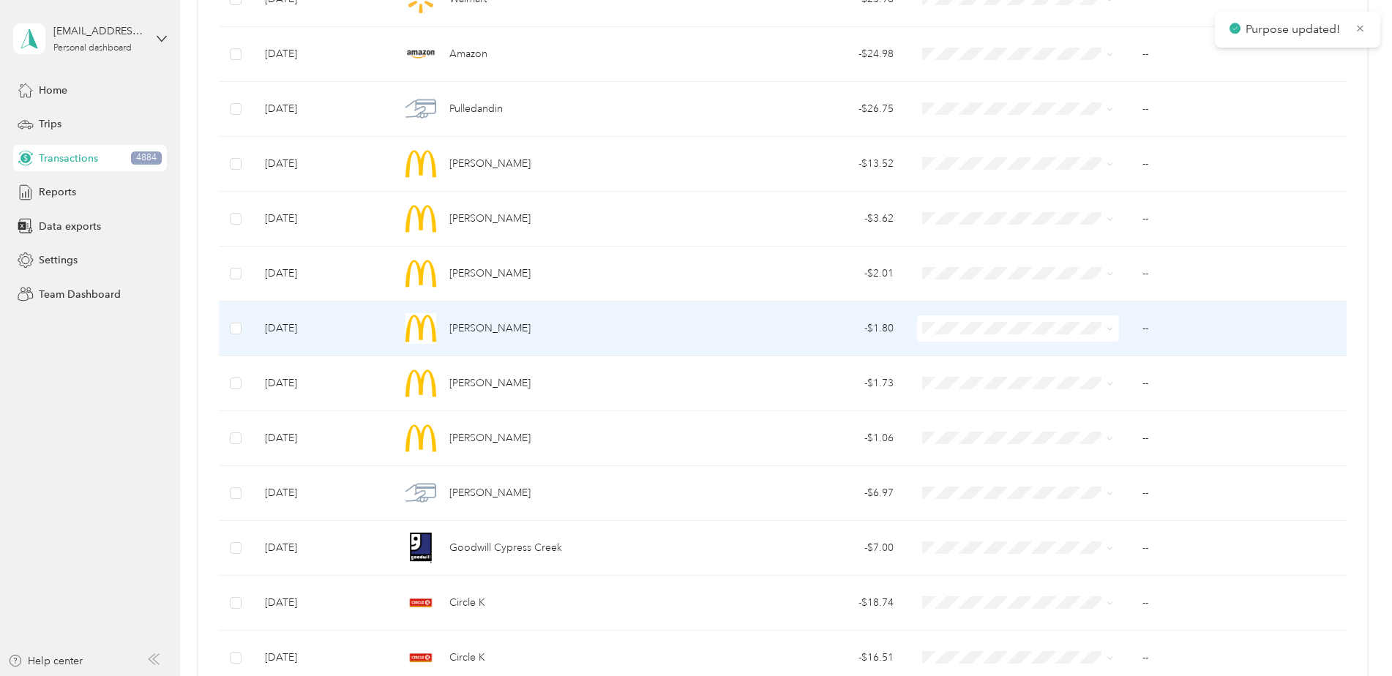
click at [962, 335] on span at bounding box center [1018, 328] width 203 height 26
click at [969, 352] on span "Work" at bounding box center [1028, 352] width 155 height 15
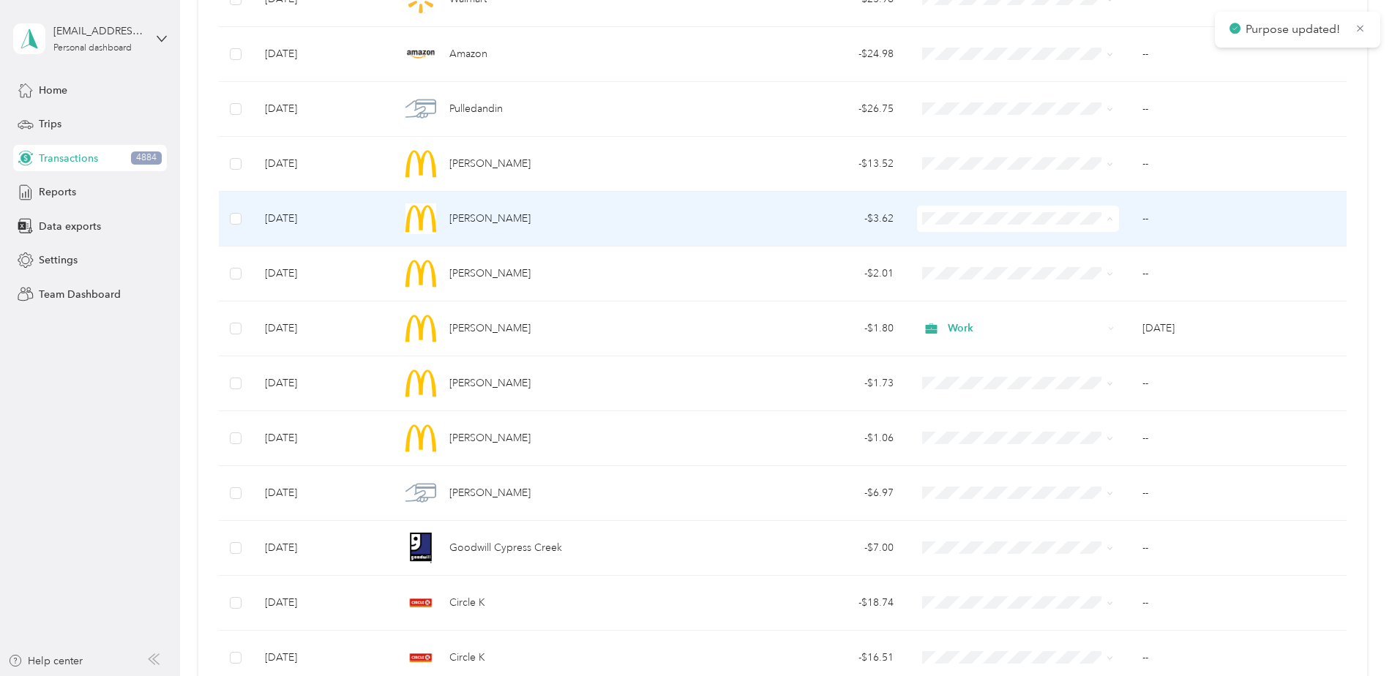
click at [962, 241] on span "Work" at bounding box center [1028, 246] width 155 height 15
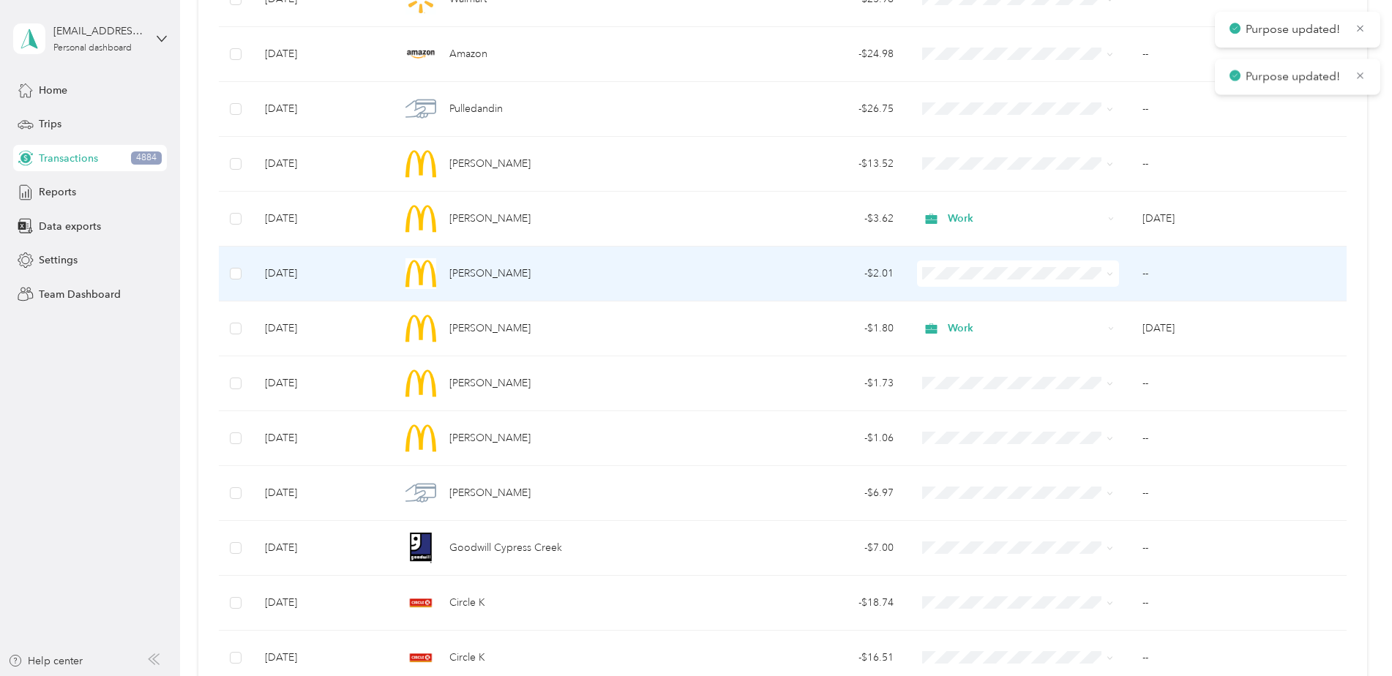
click at [962, 305] on span "Work" at bounding box center [1028, 300] width 155 height 15
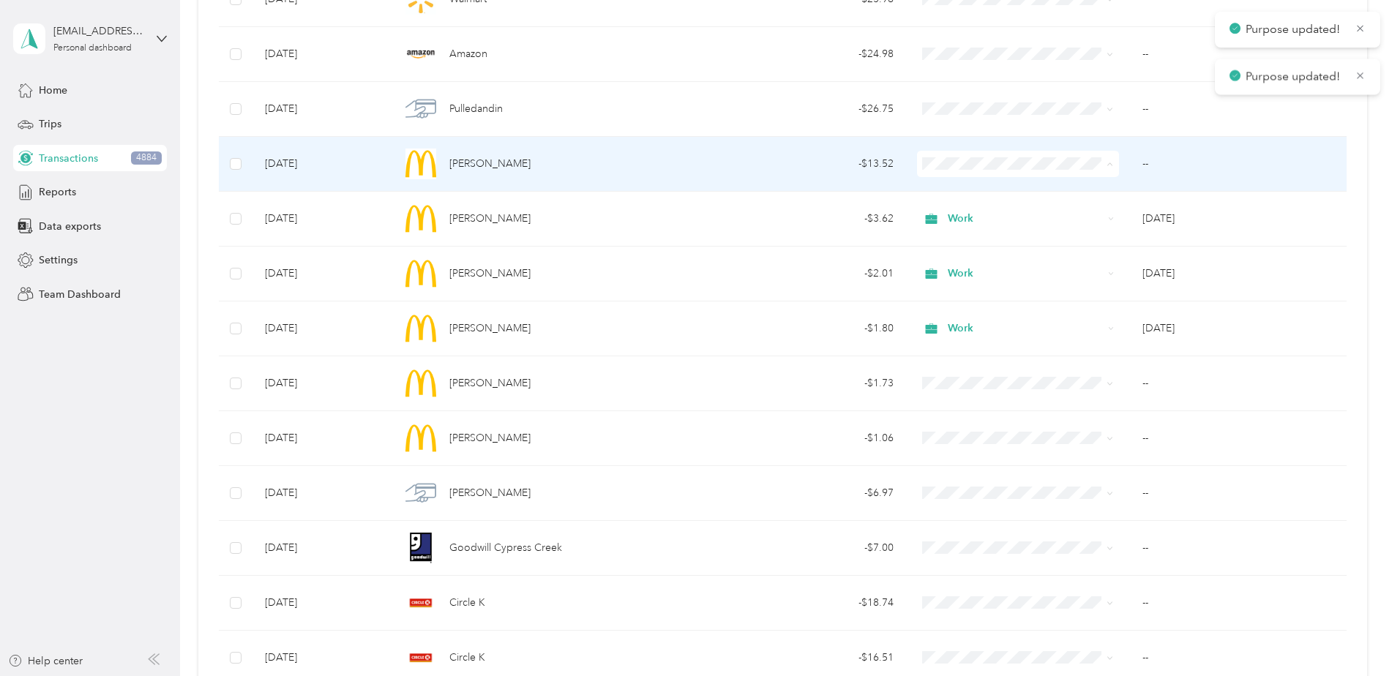
click at [966, 196] on span "Work" at bounding box center [1028, 191] width 155 height 15
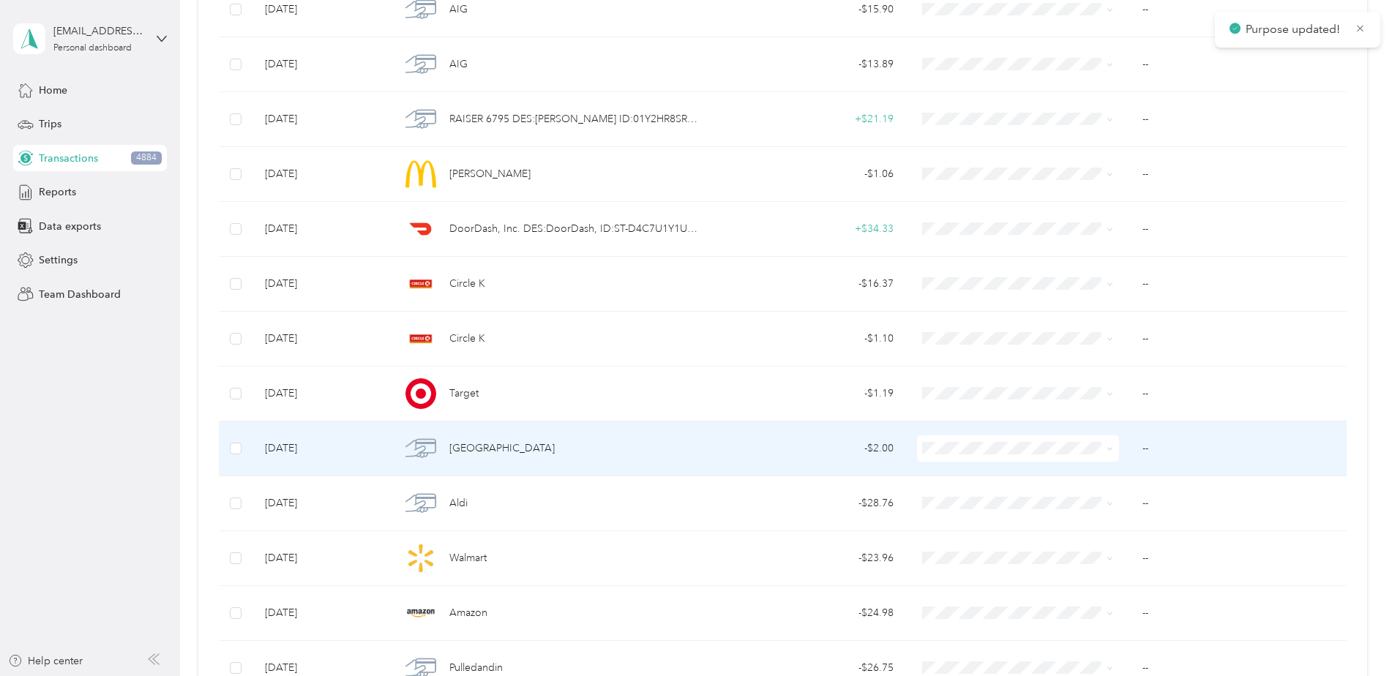
scroll to position [3598, 0]
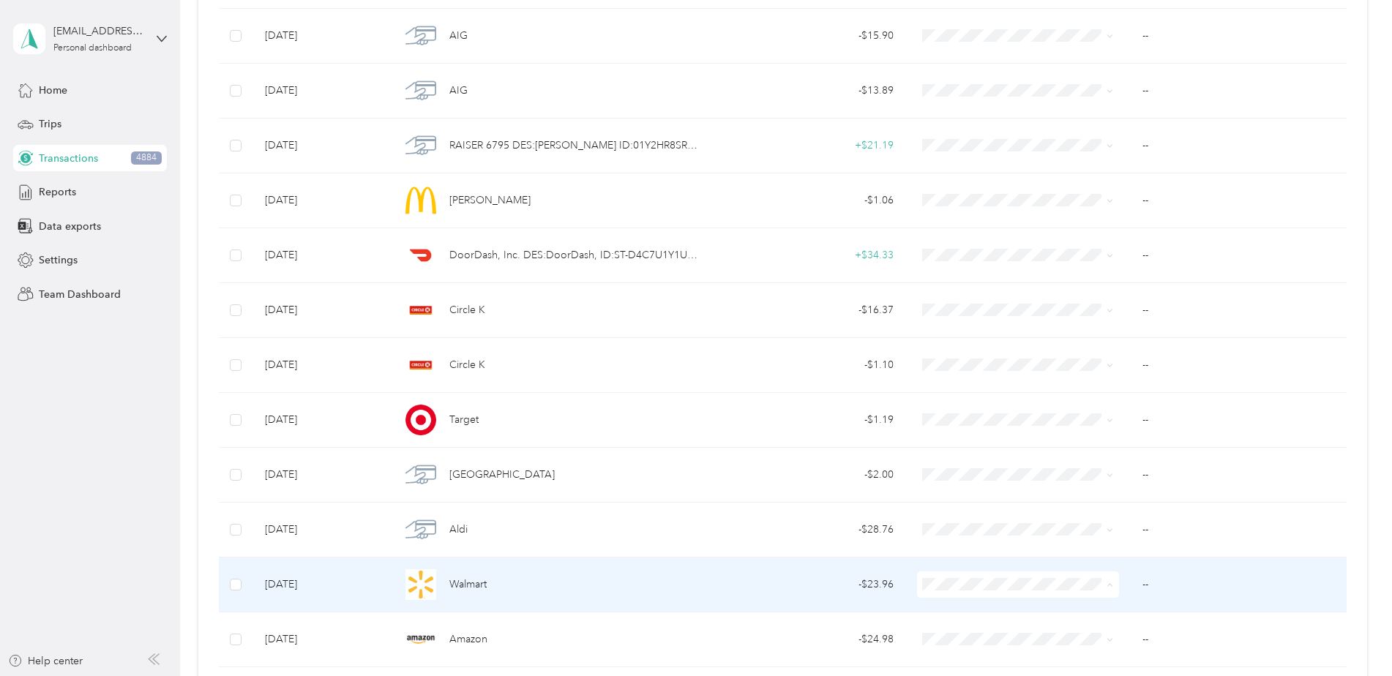
click at [971, 375] on span "Work" at bounding box center [1028, 377] width 155 height 15
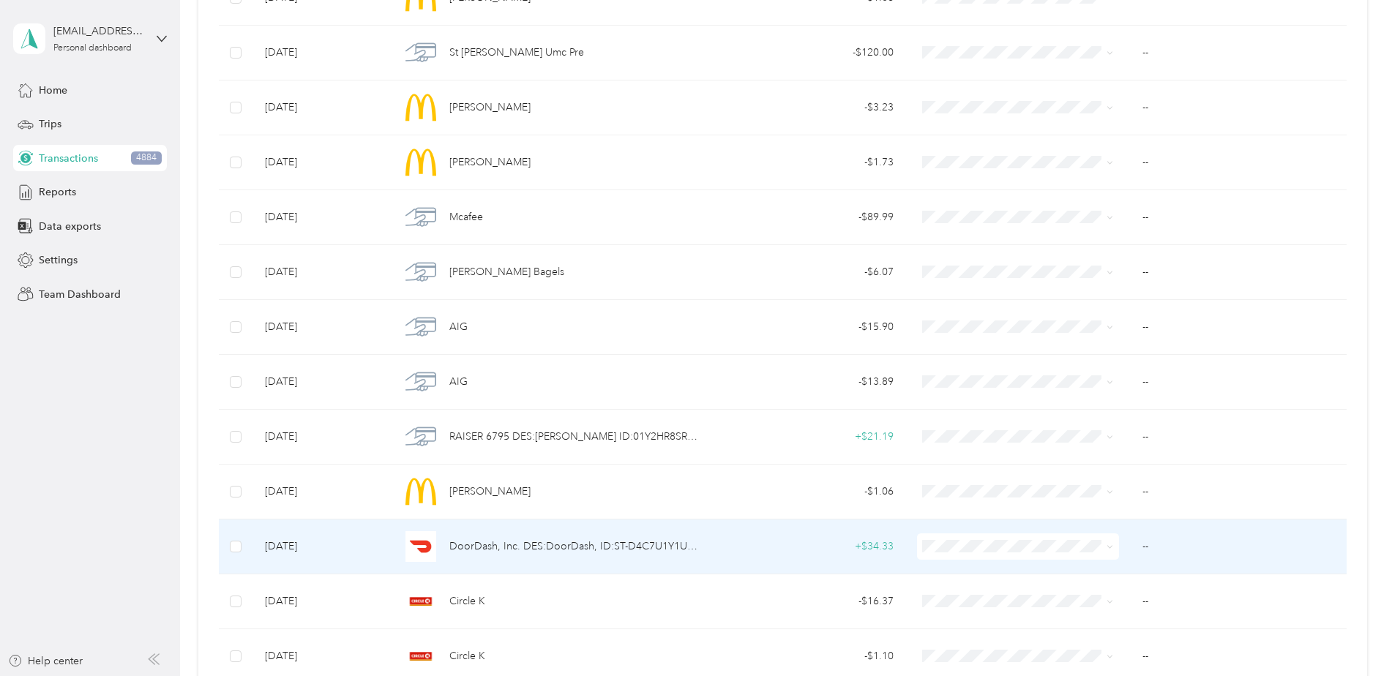
scroll to position [3305, 0]
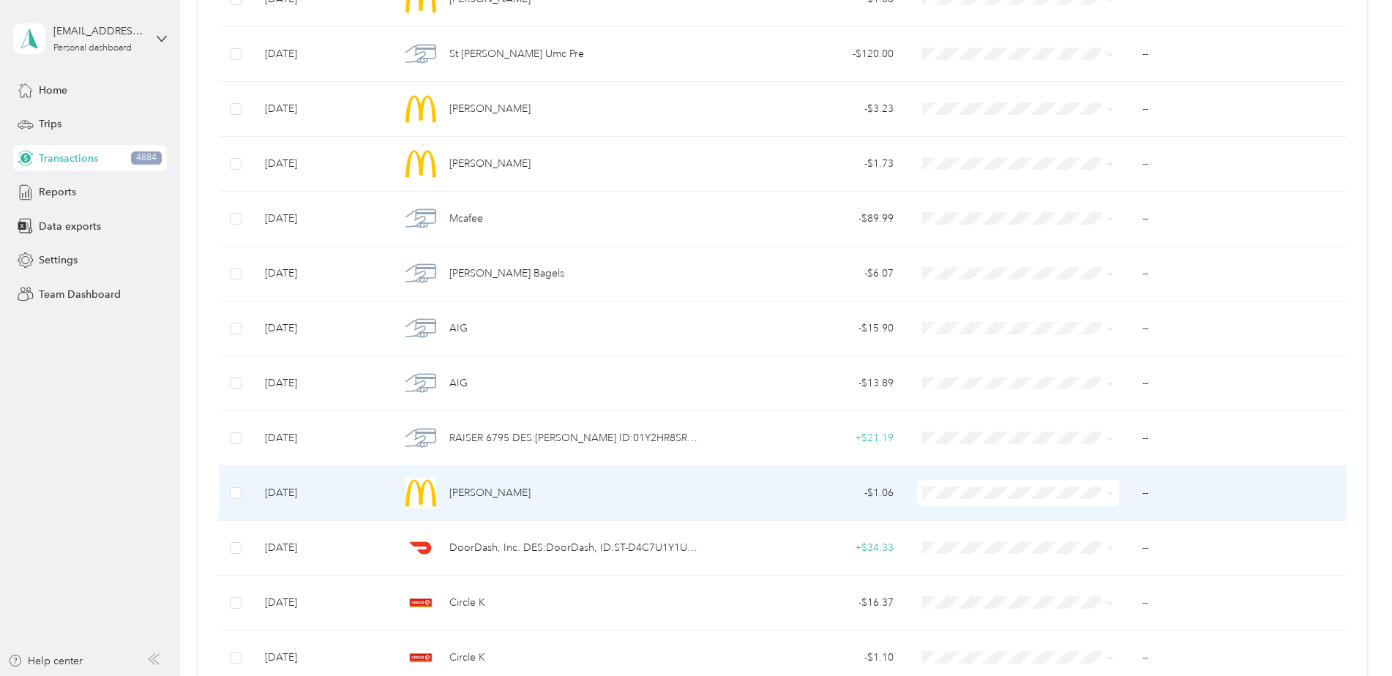
click at [978, 285] on span "Work" at bounding box center [1028, 284] width 155 height 15
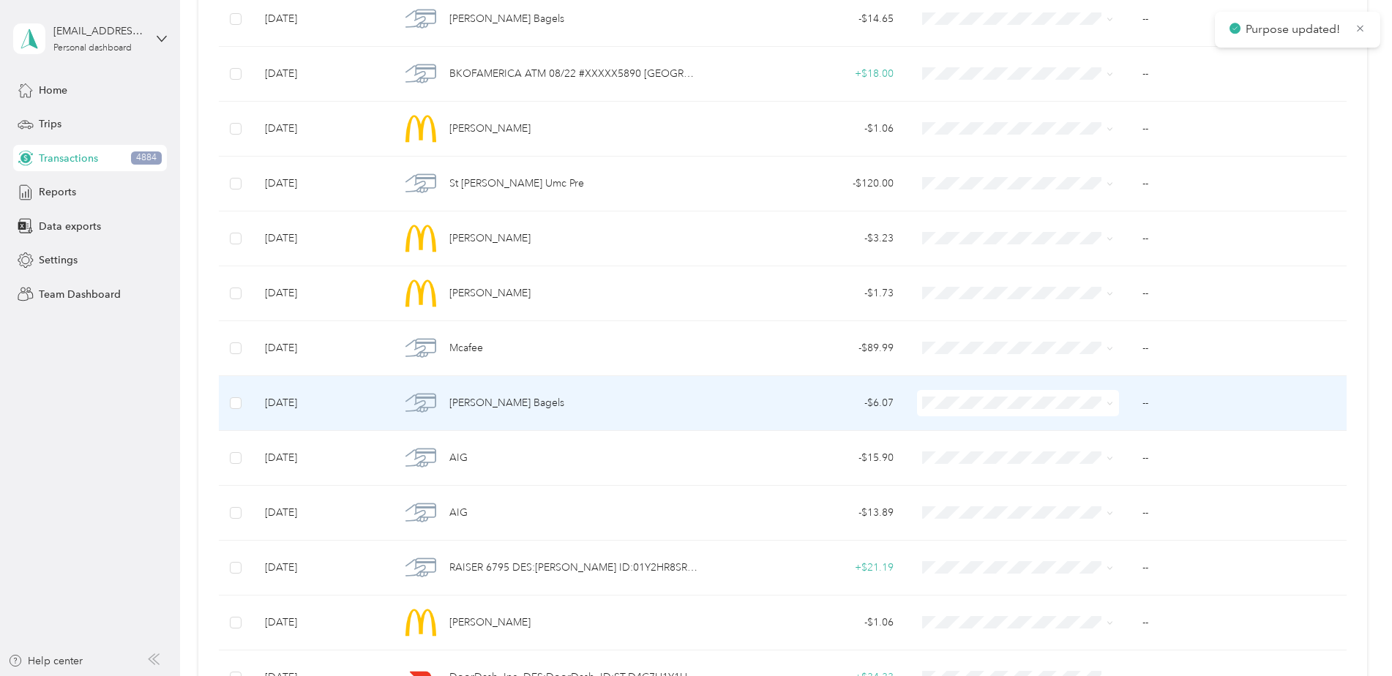
scroll to position [3085, 0]
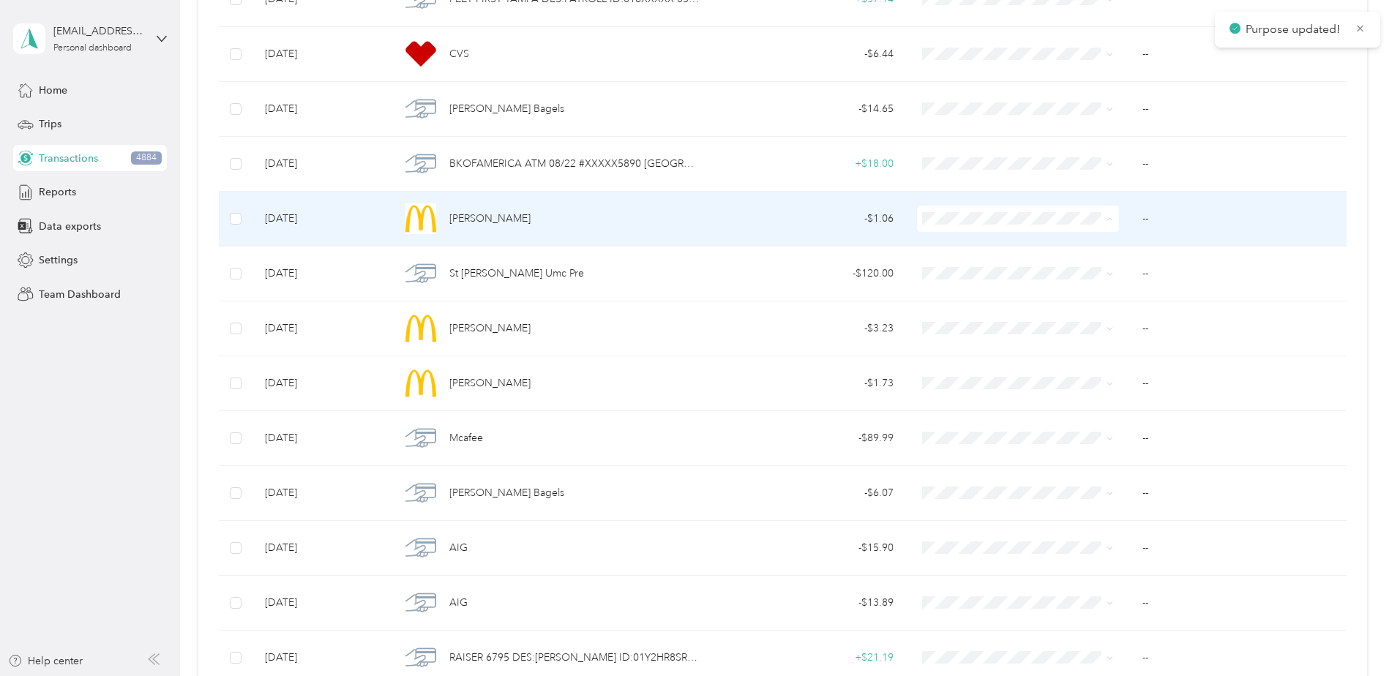
click at [951, 246] on span "Work" at bounding box center [1028, 246] width 155 height 15
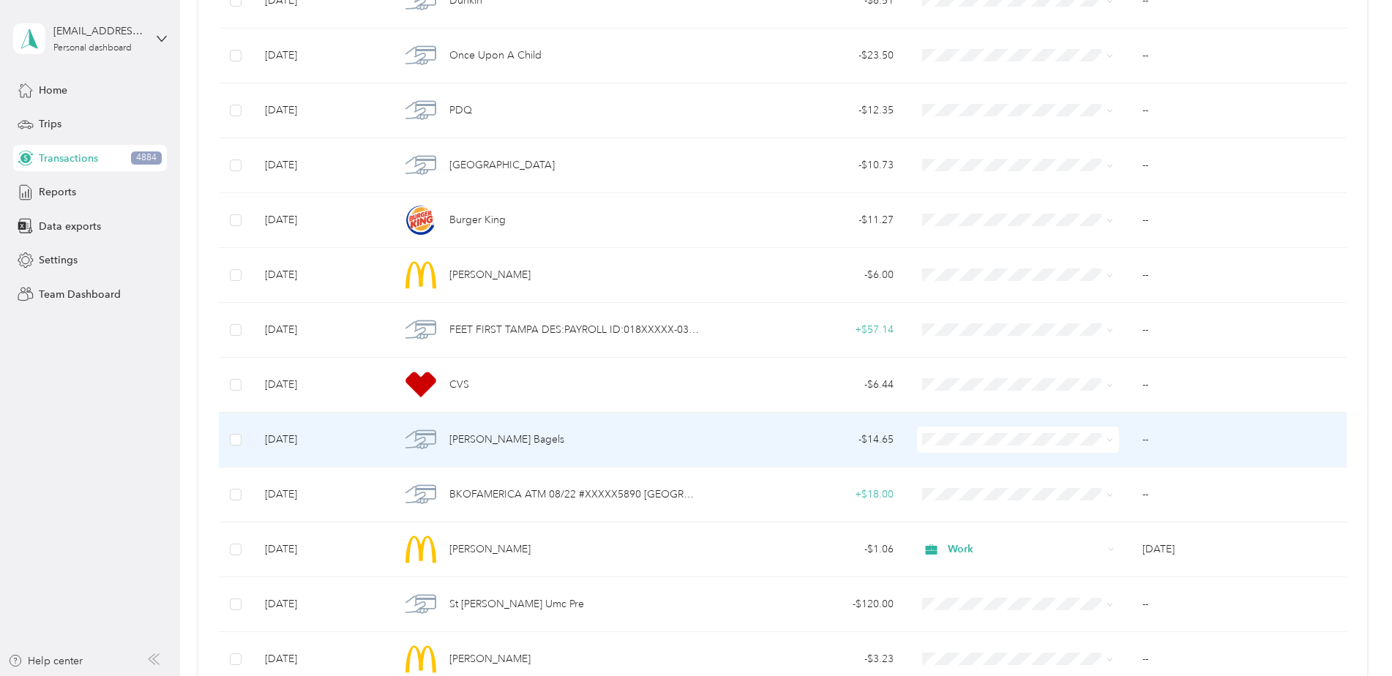
scroll to position [2646, 0]
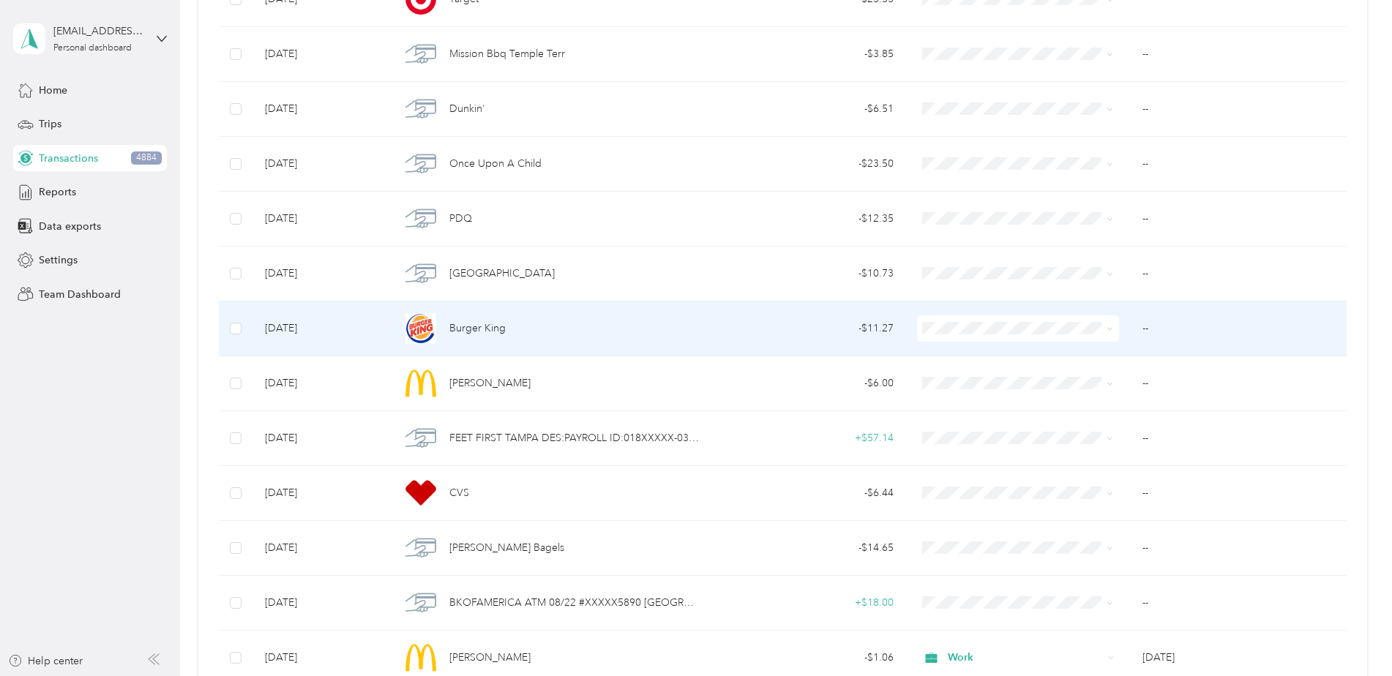
click at [954, 356] on span "Work" at bounding box center [1028, 349] width 155 height 15
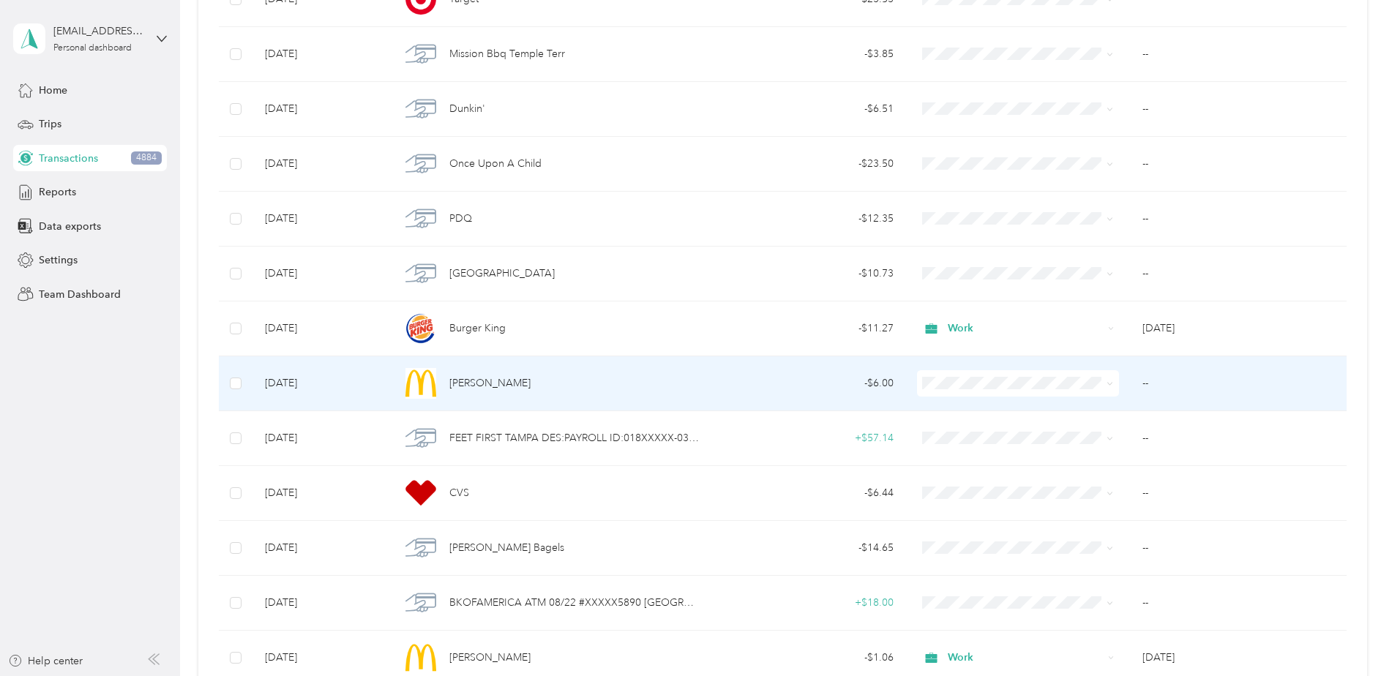
click at [954, 416] on li "Work" at bounding box center [1016, 406] width 202 height 26
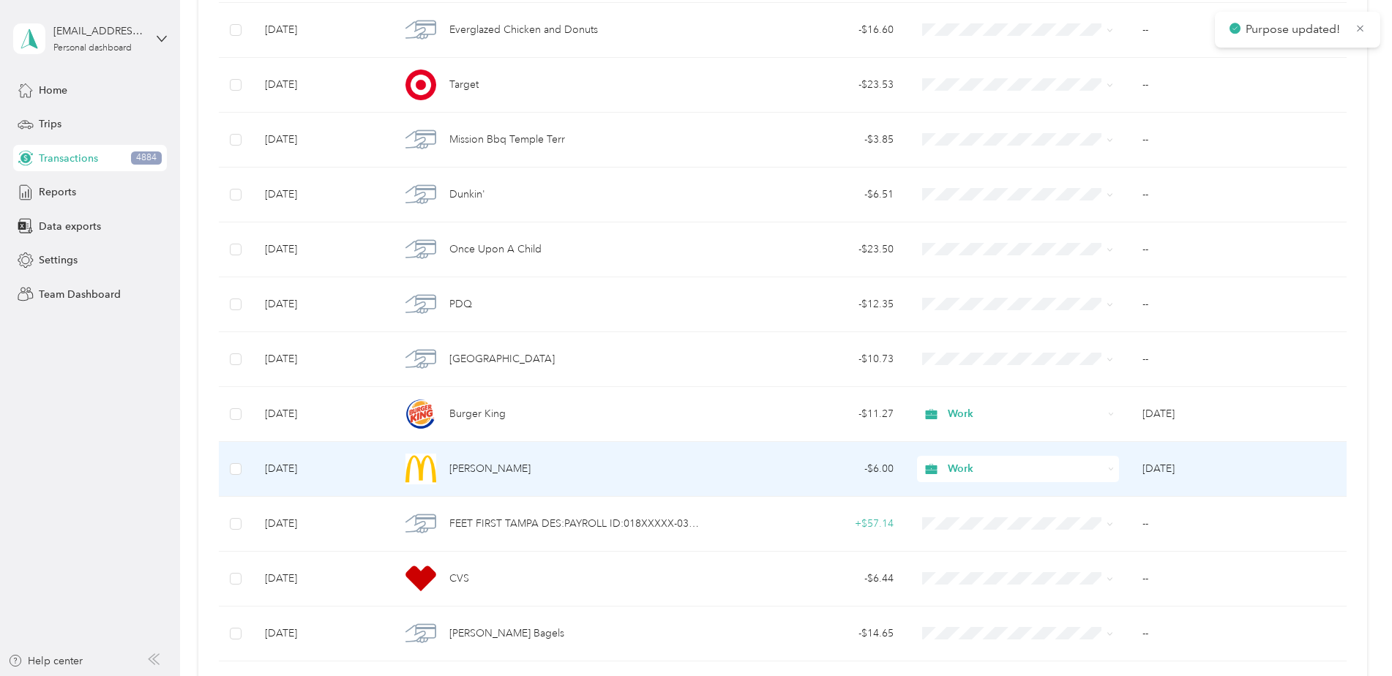
scroll to position [2427, 0]
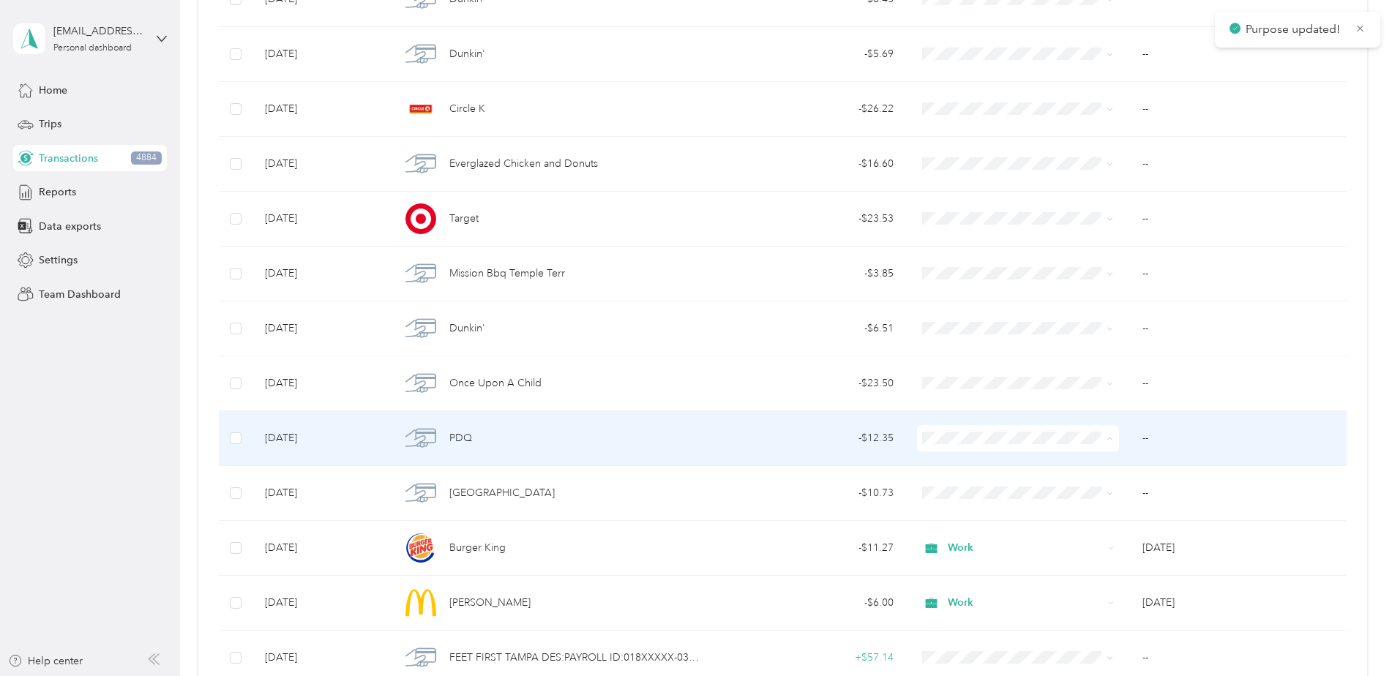
click at [968, 458] on span "Work" at bounding box center [1028, 465] width 155 height 15
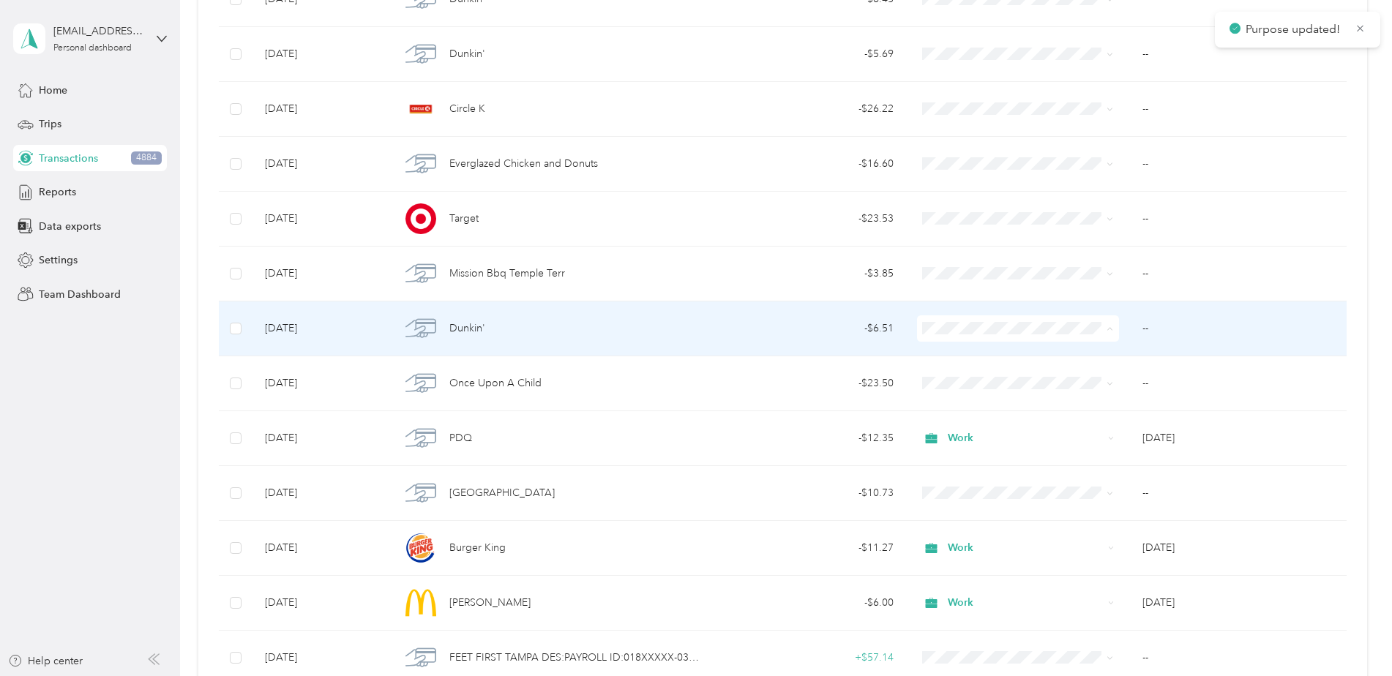
click at [965, 345] on li "Work" at bounding box center [1016, 356] width 202 height 26
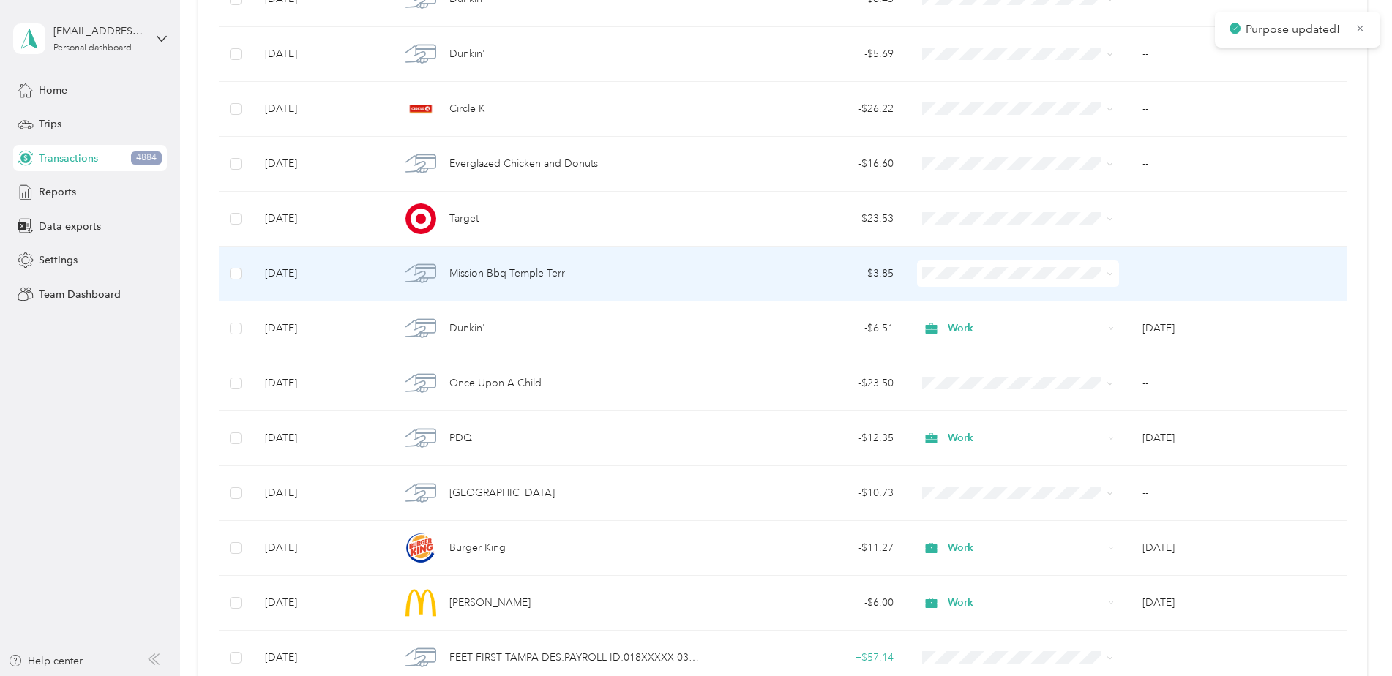
click at [960, 302] on span "Work" at bounding box center [1028, 297] width 155 height 15
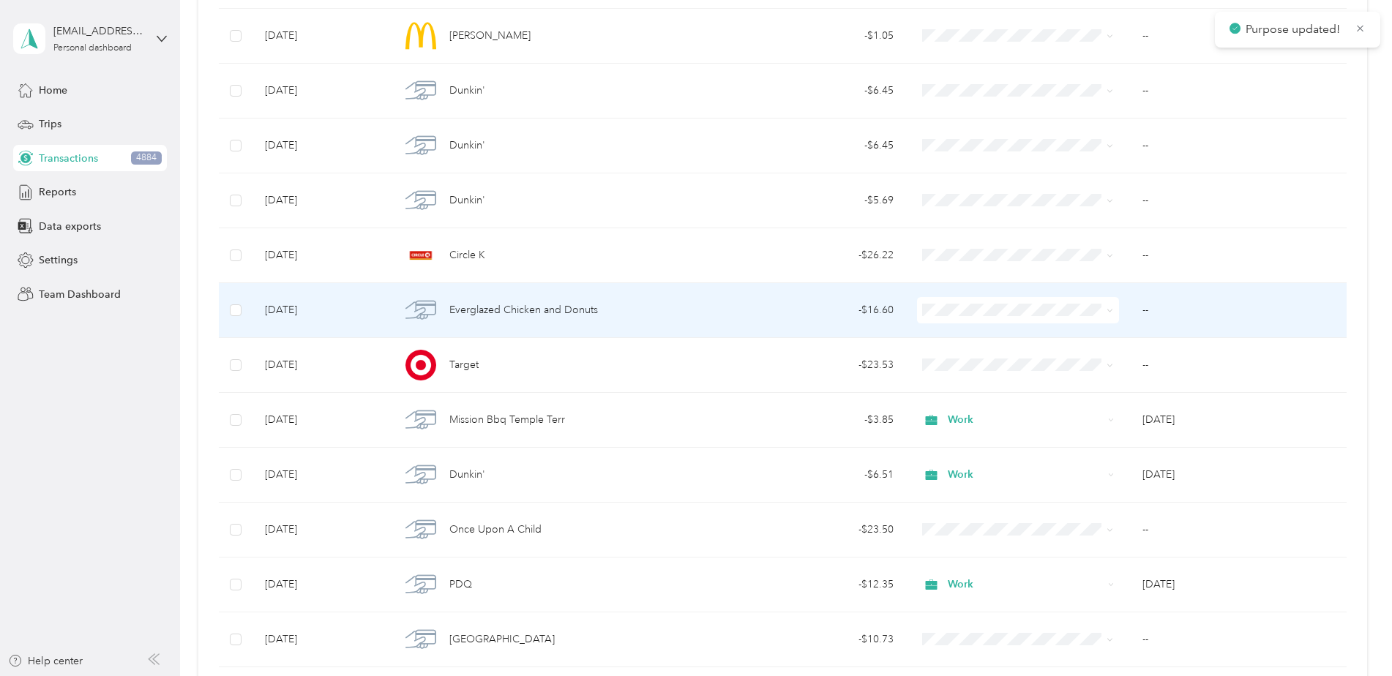
scroll to position [2134, 0]
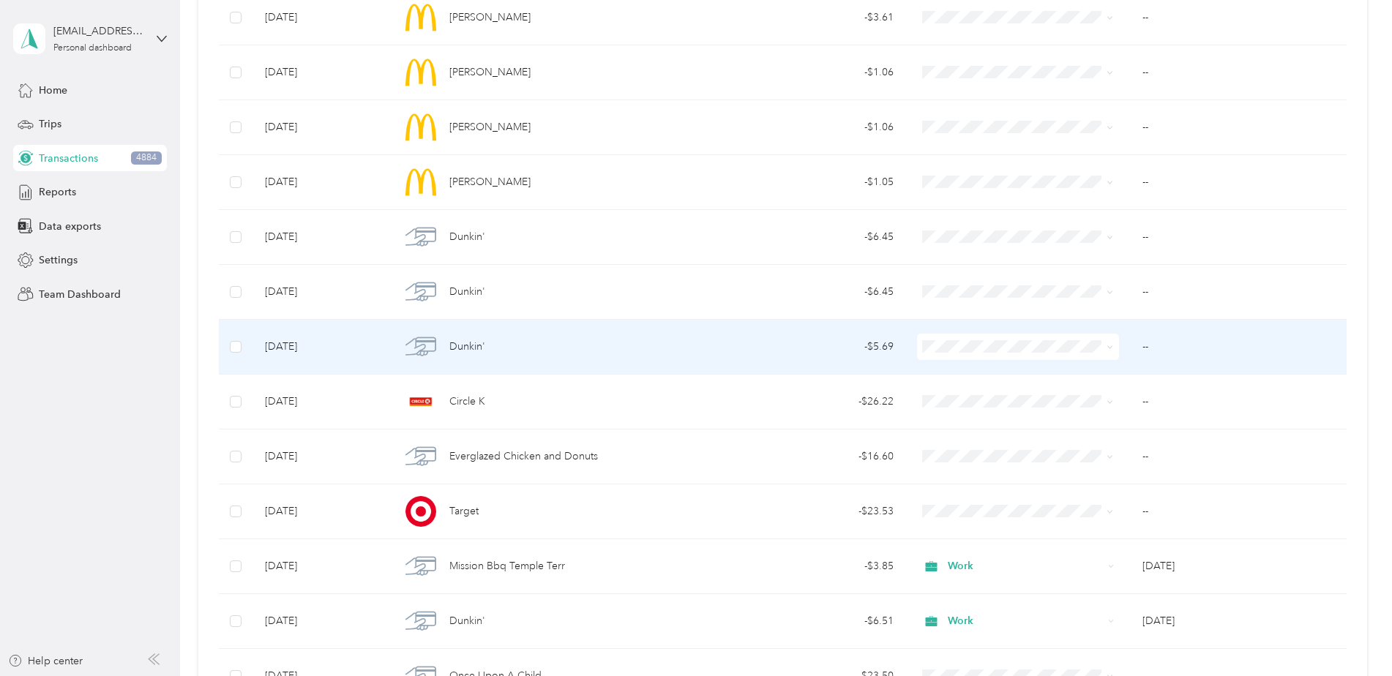
click at [970, 370] on span "Work" at bounding box center [1028, 374] width 155 height 15
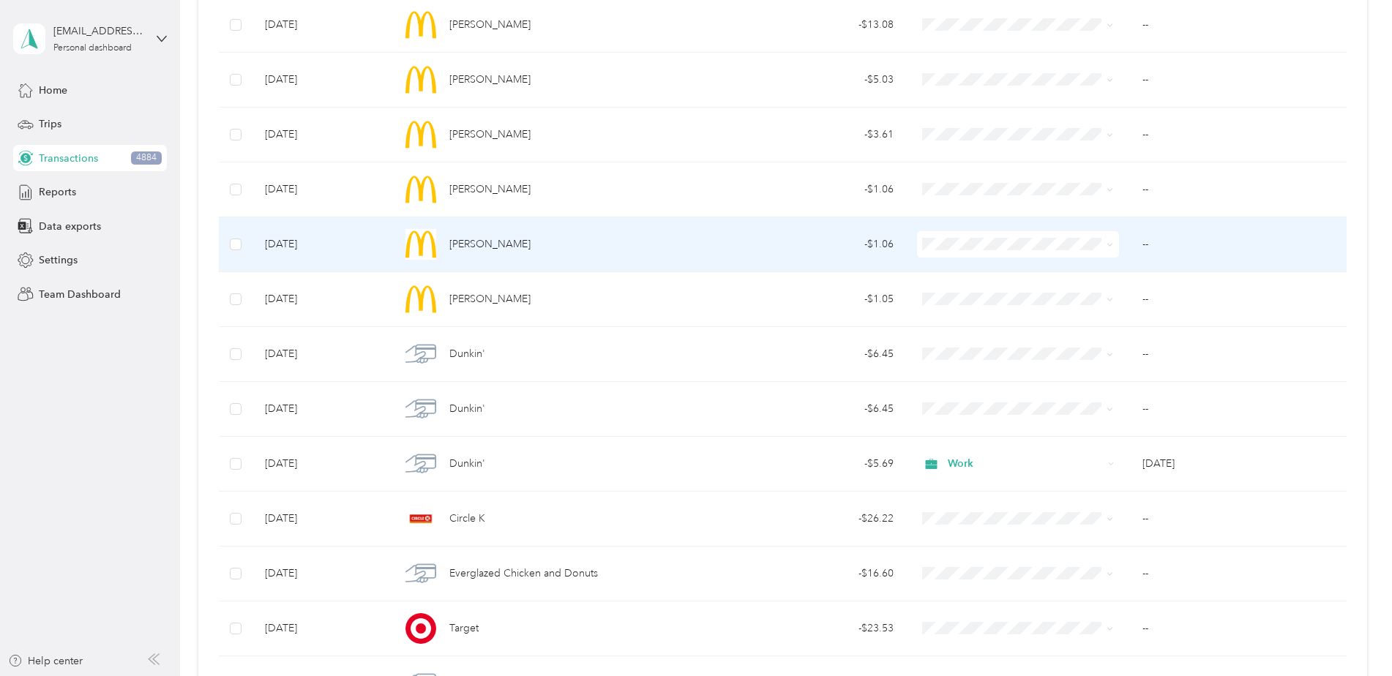
scroll to position [1988, 0]
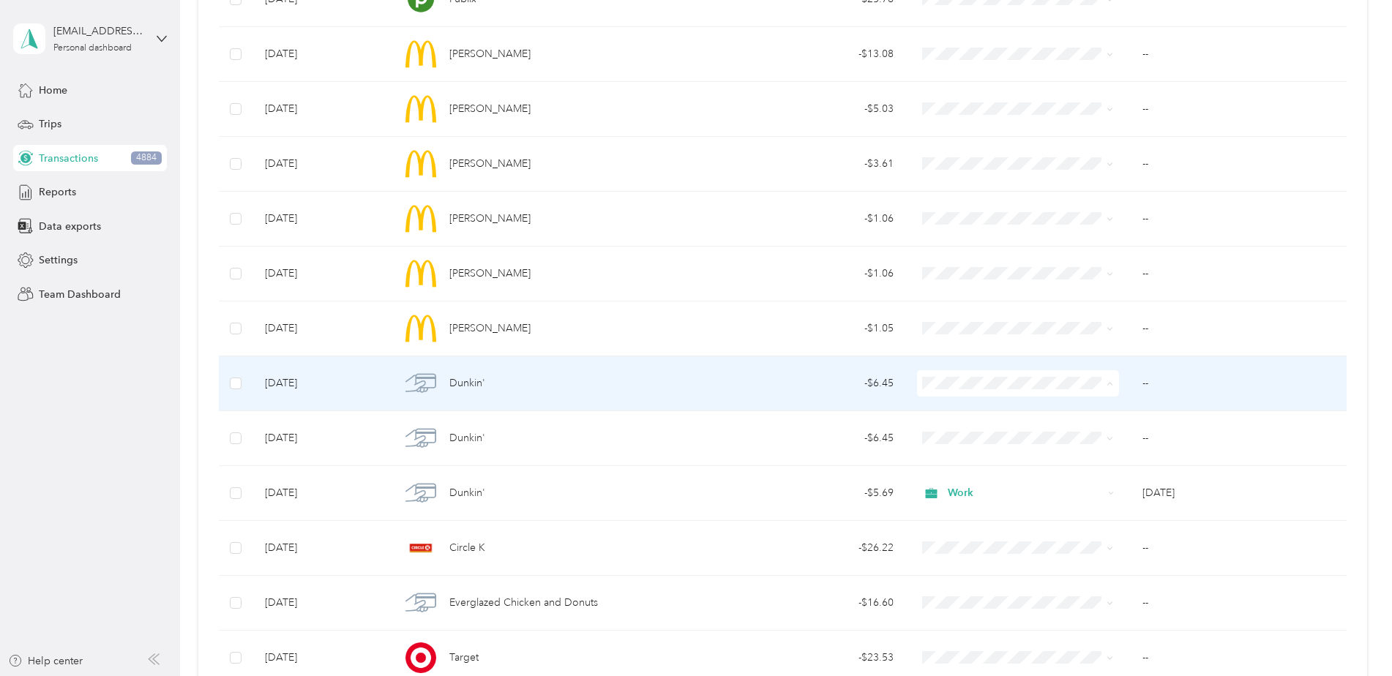
click at [973, 408] on span "Work" at bounding box center [1028, 410] width 155 height 15
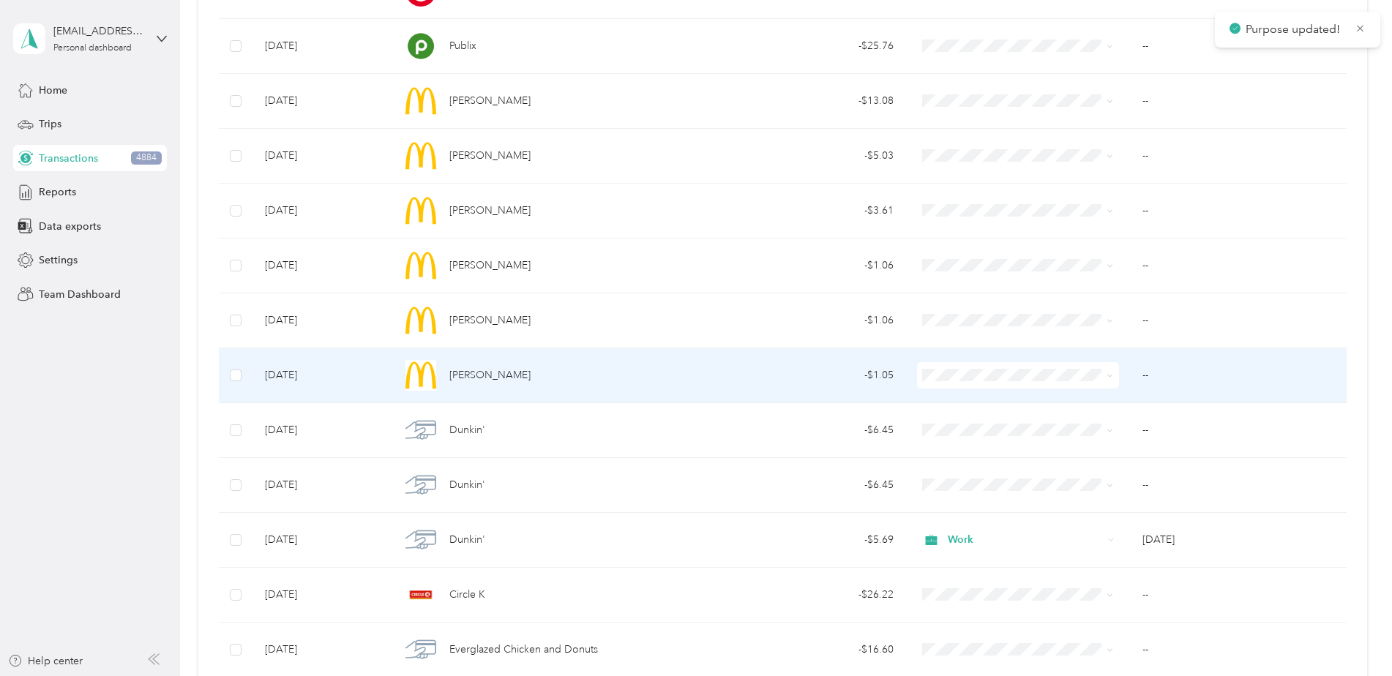
scroll to position [1914, 0]
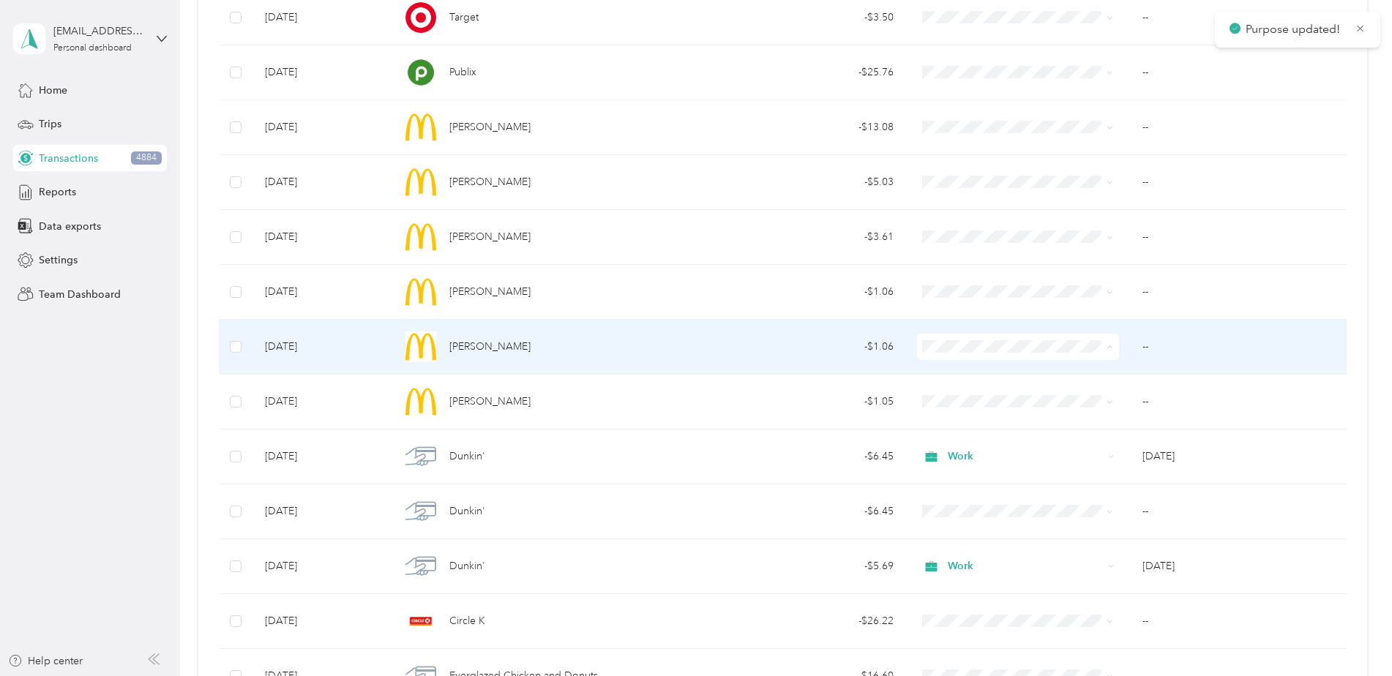
click at [956, 372] on span "Work" at bounding box center [1028, 374] width 155 height 15
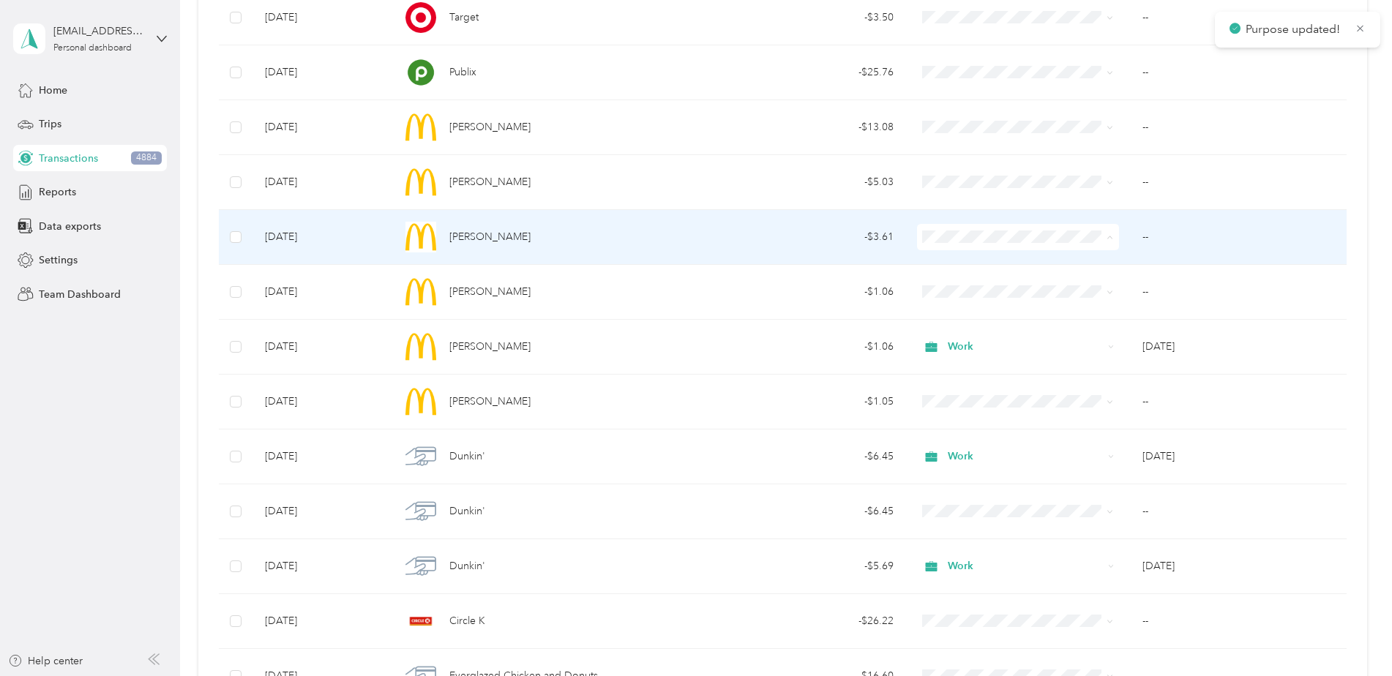
click at [965, 262] on span "Work" at bounding box center [1028, 264] width 155 height 15
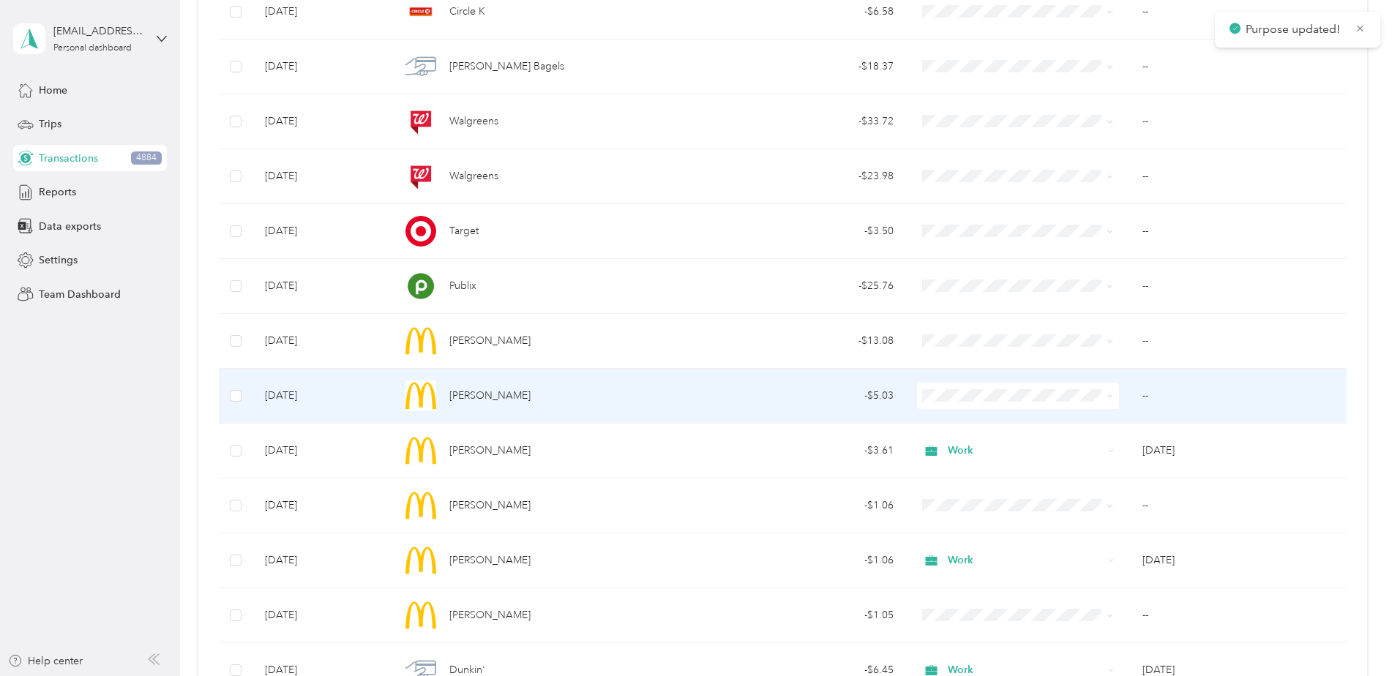
scroll to position [1695, 0]
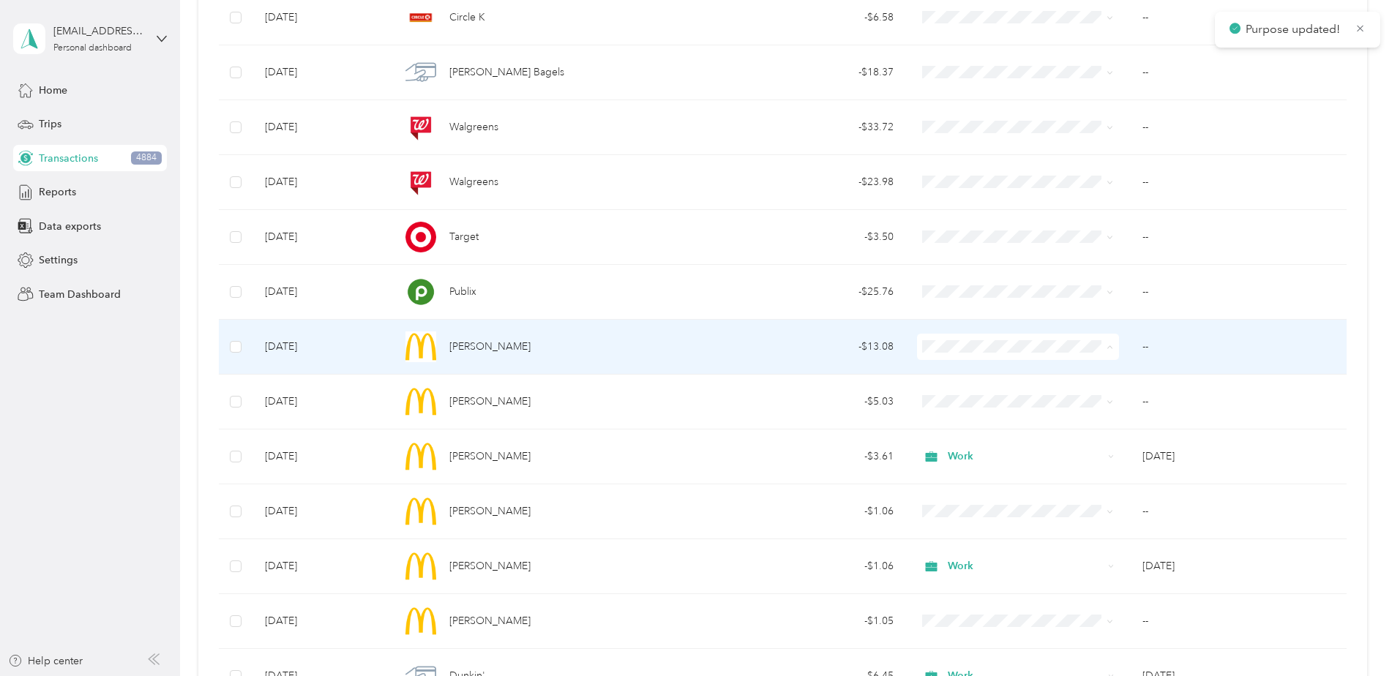
click at [970, 367] on span "Work" at bounding box center [1028, 374] width 155 height 15
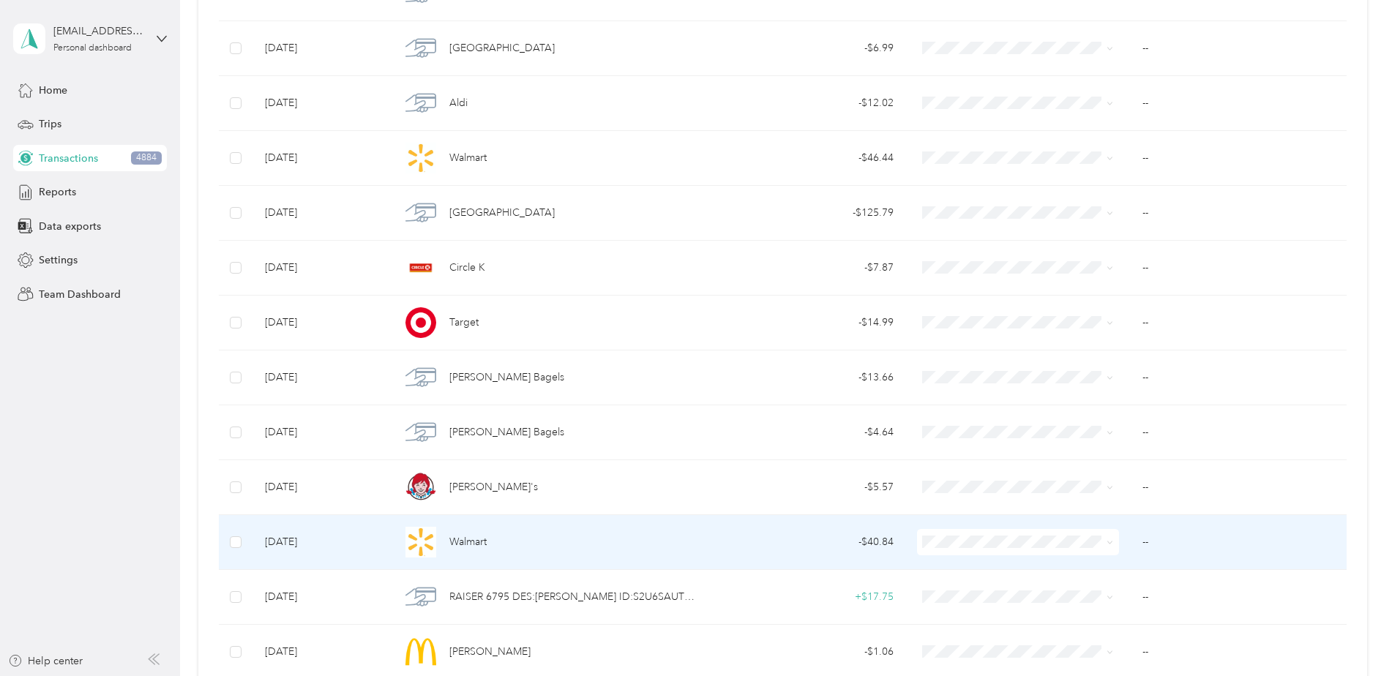
scroll to position [817, 0]
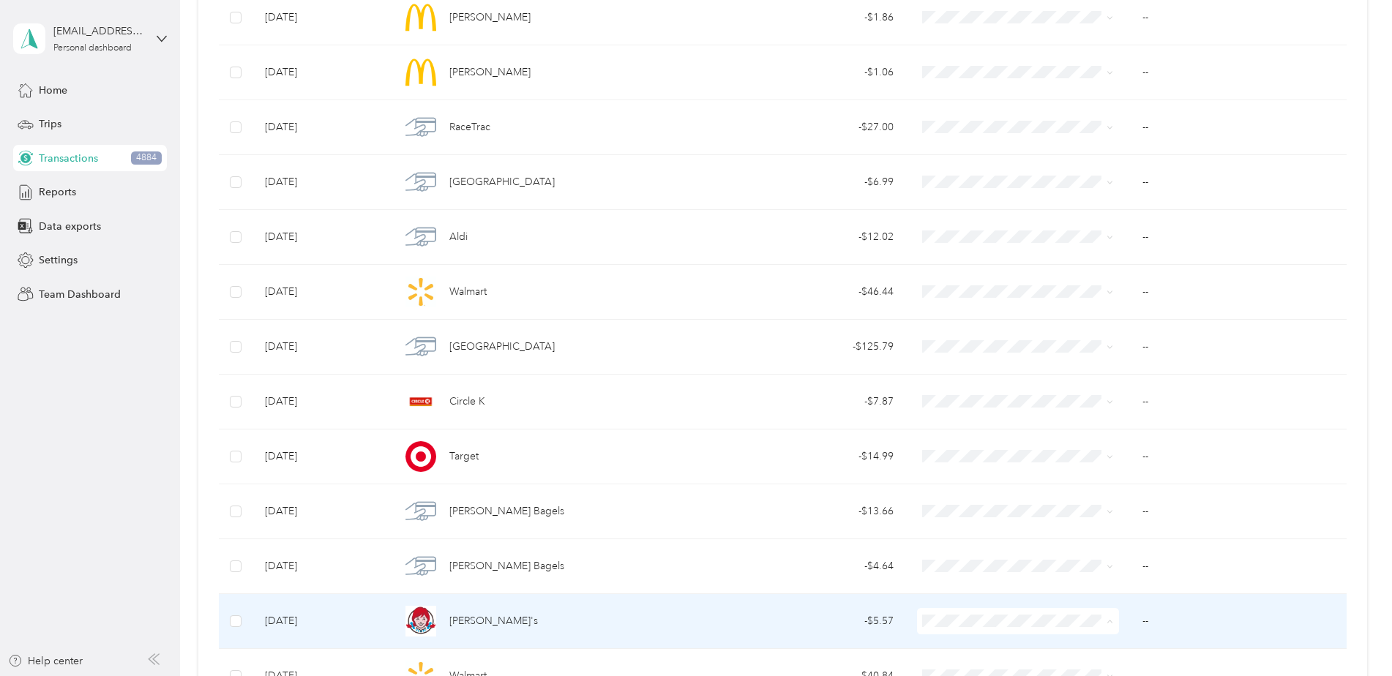
click at [976, 418] on span "Work" at bounding box center [1028, 414] width 155 height 15
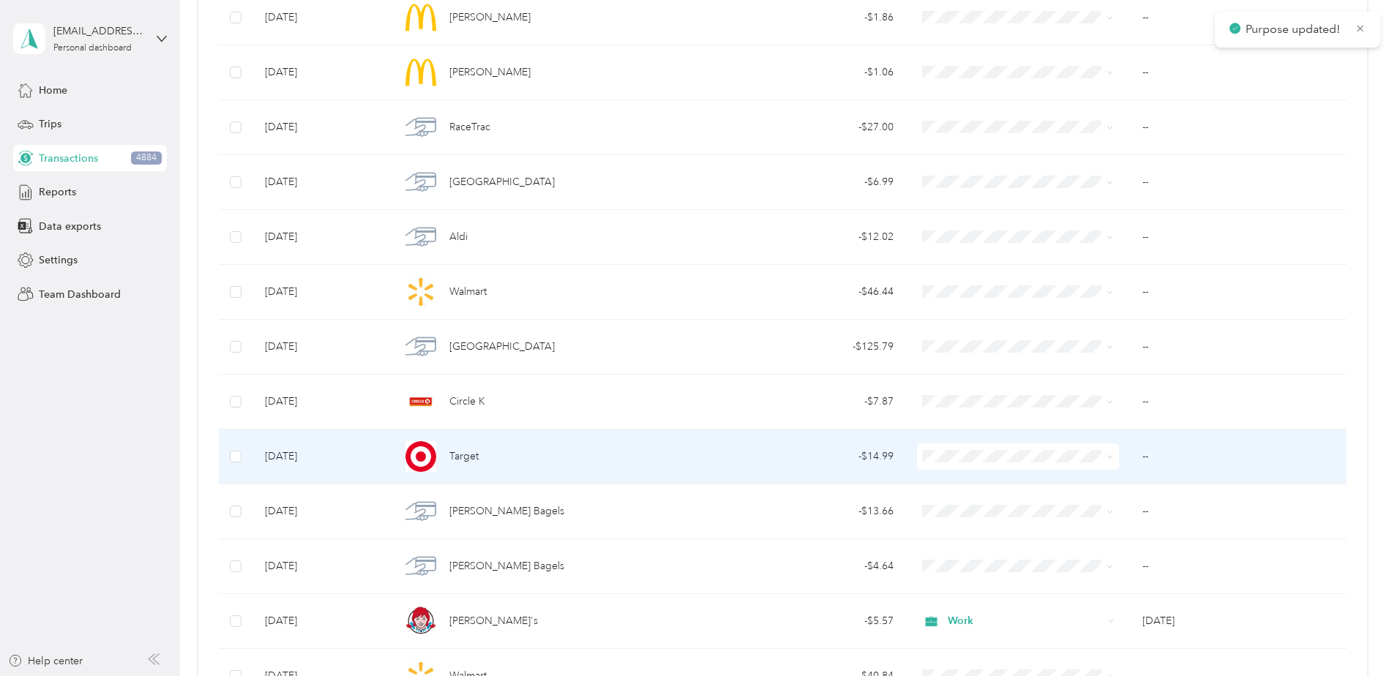
scroll to position [744, 0]
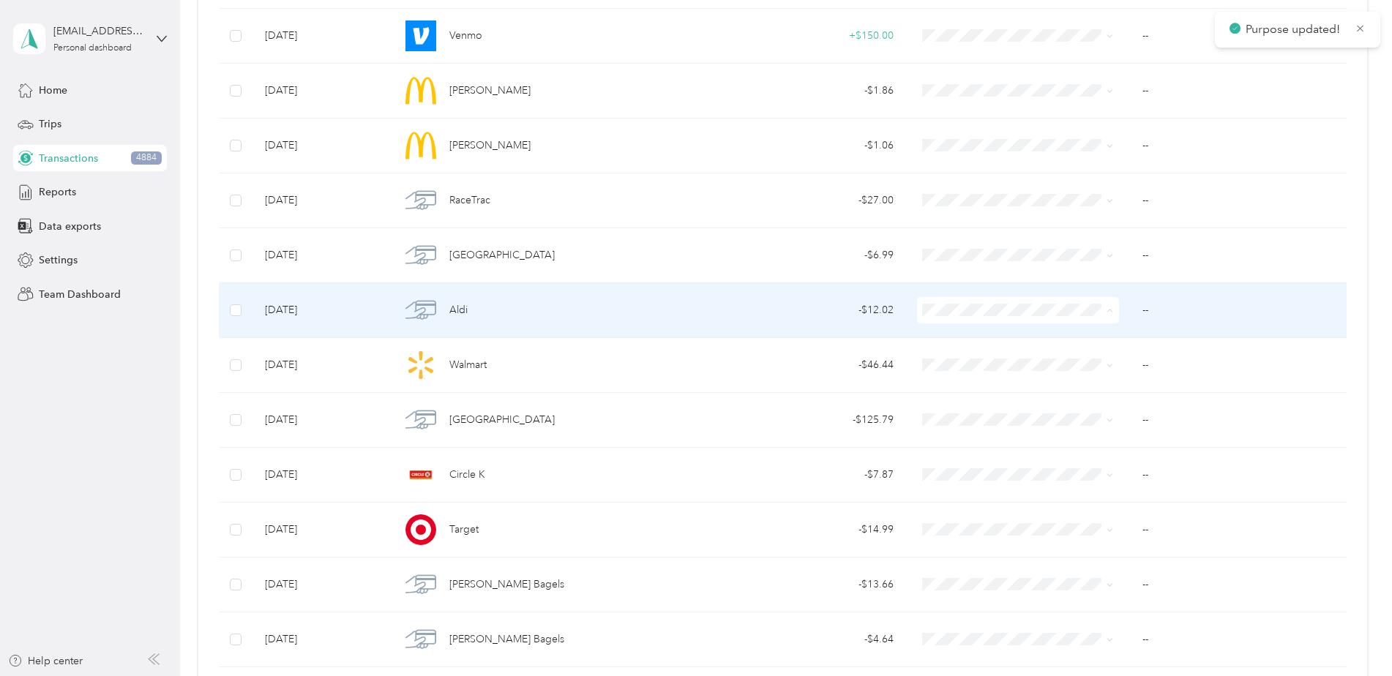
click at [968, 332] on span "Work" at bounding box center [1028, 337] width 155 height 15
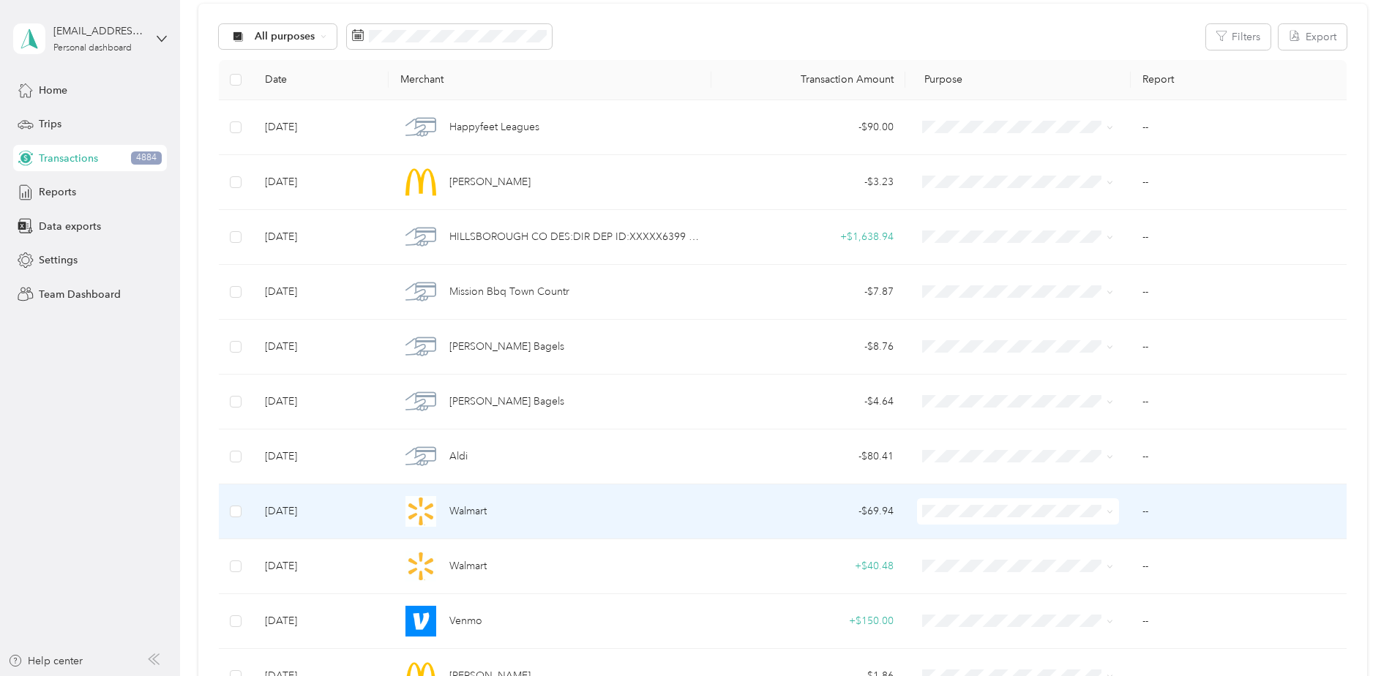
scroll to position [85, 0]
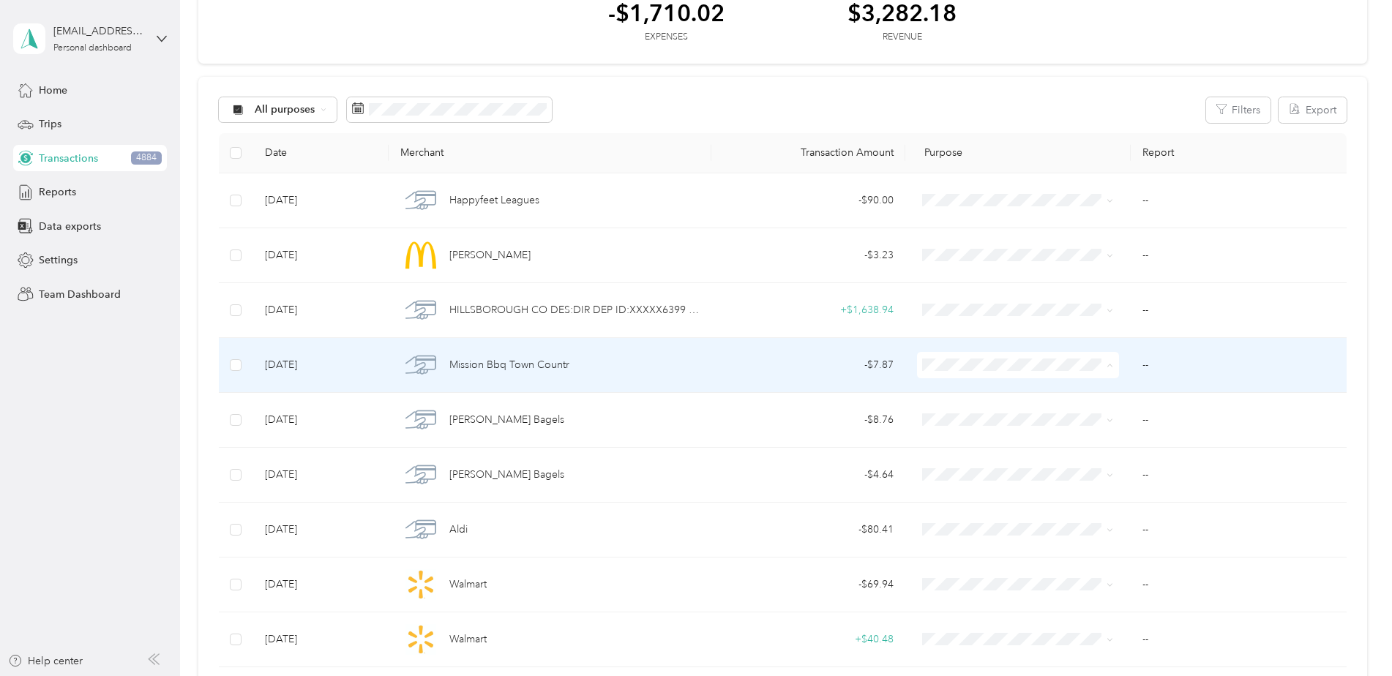
click at [977, 386] on span "Work" at bounding box center [1028, 392] width 155 height 15
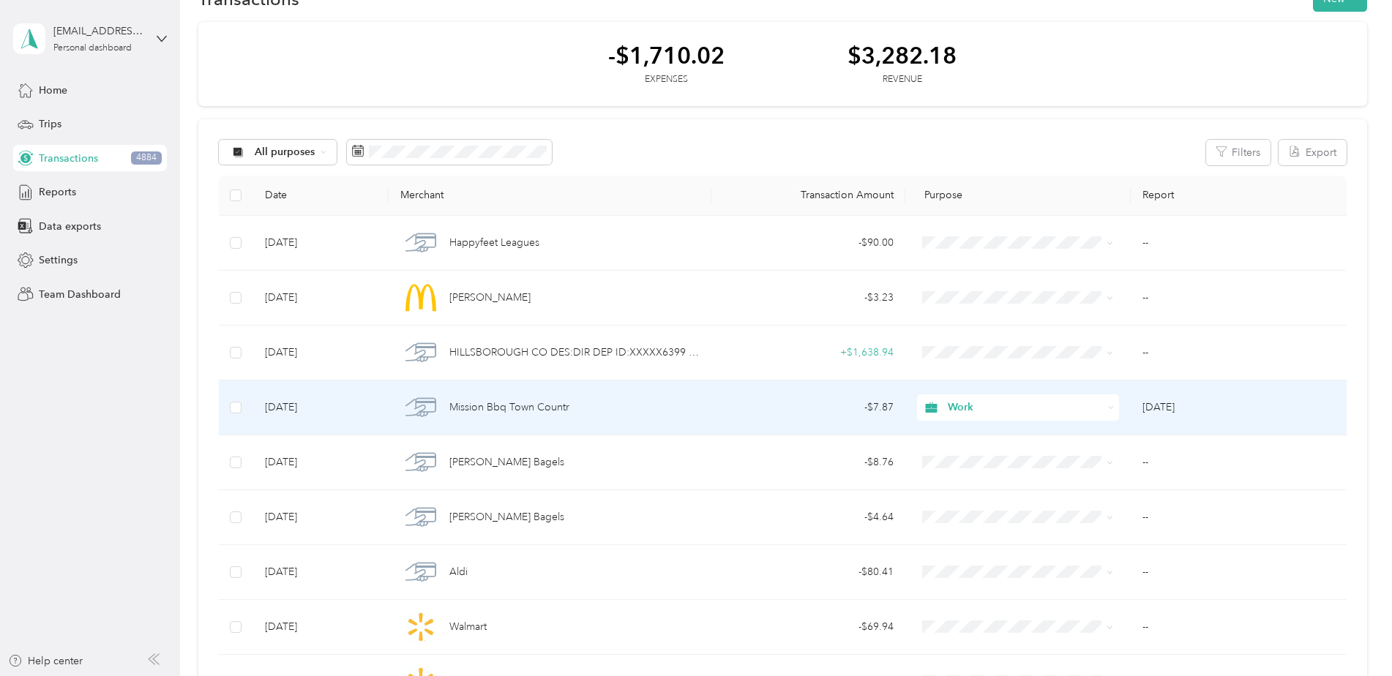
scroll to position [0, 0]
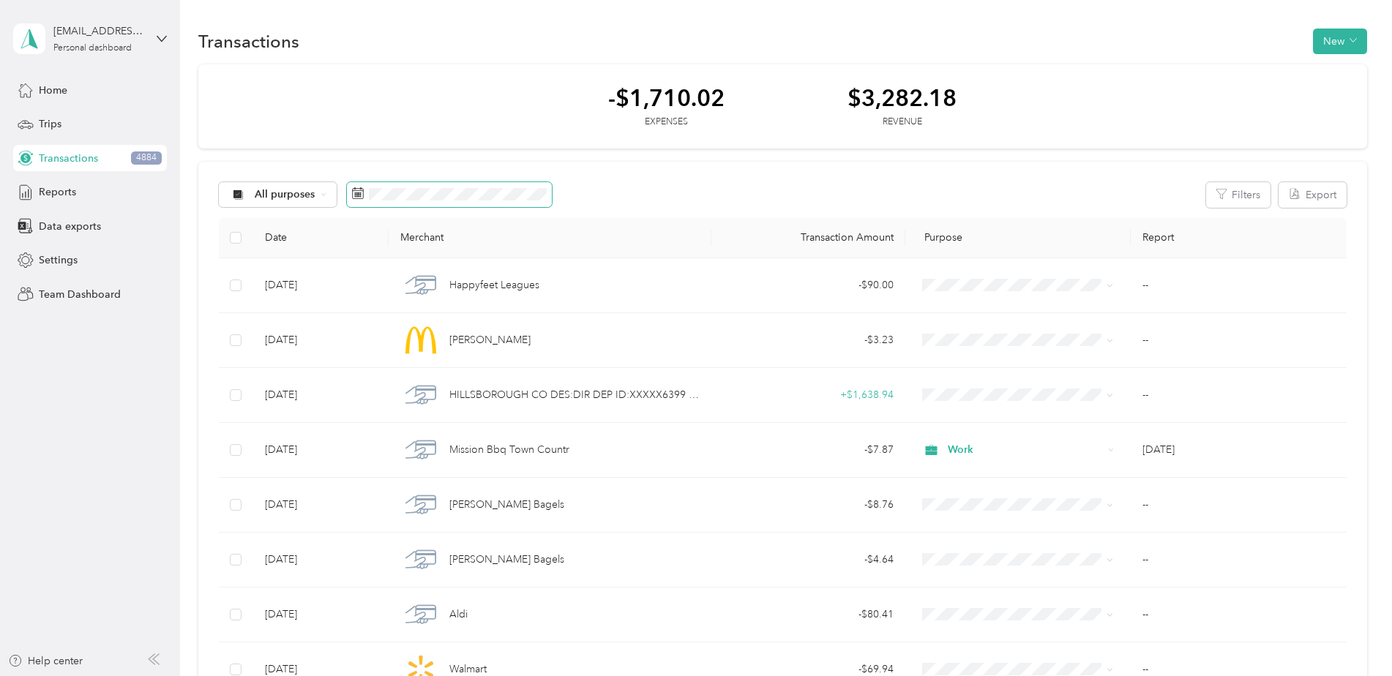
click at [437, 204] on span at bounding box center [449, 194] width 205 height 25
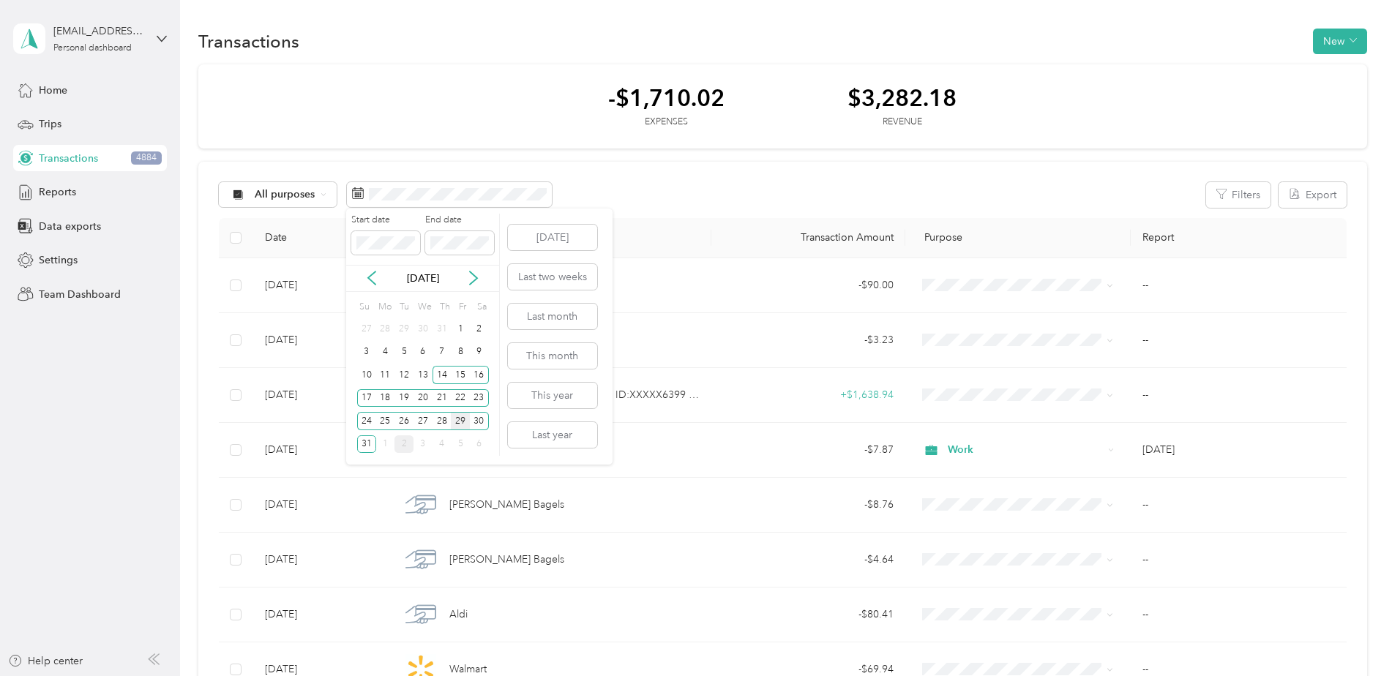
click at [459, 422] on div "29" at bounding box center [460, 421] width 19 height 18
click at [367, 446] on div "31" at bounding box center [366, 444] width 19 height 18
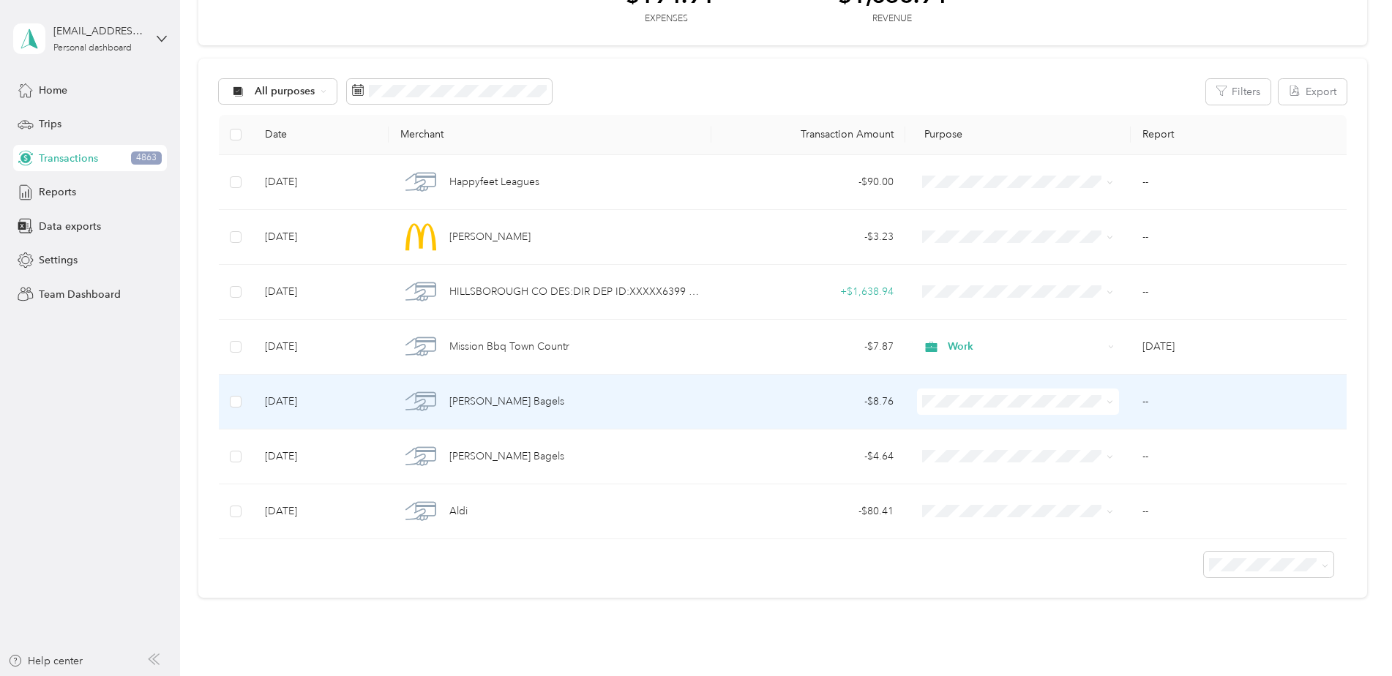
scroll to position [30, 0]
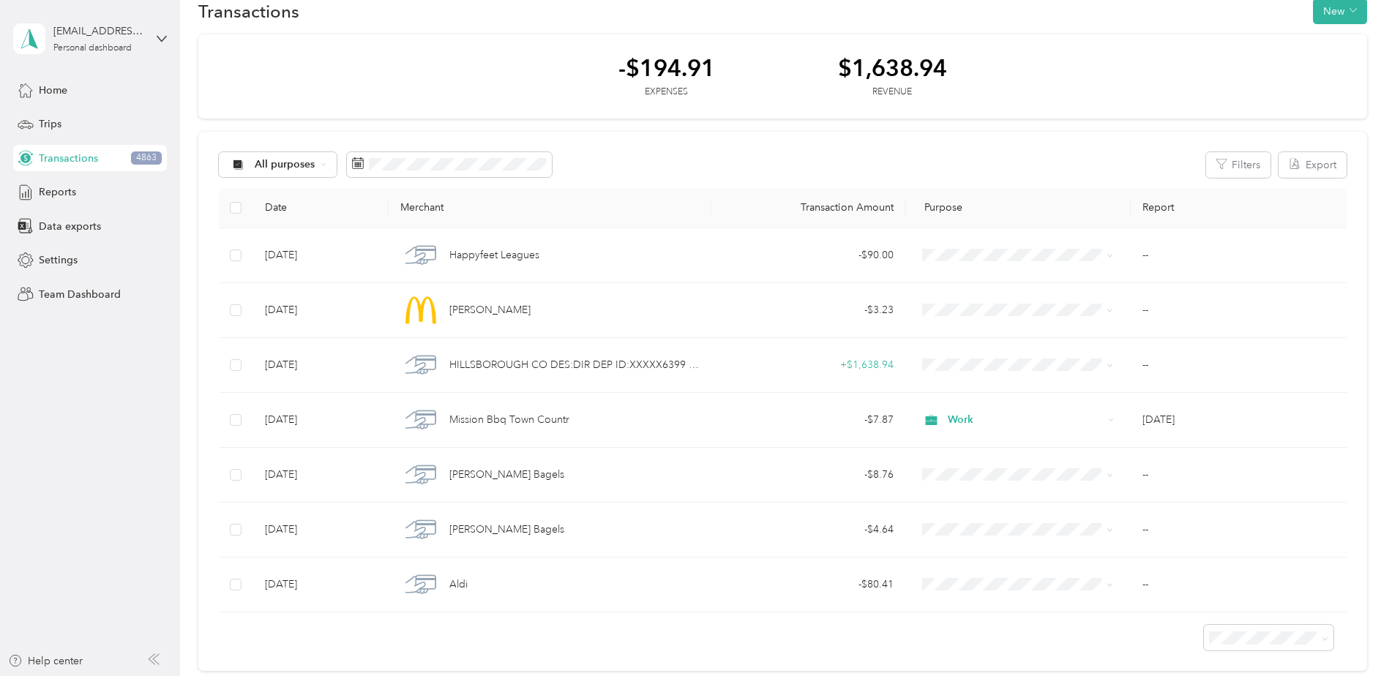
click at [76, 165] on span "Transactions" at bounding box center [68, 158] width 59 height 15
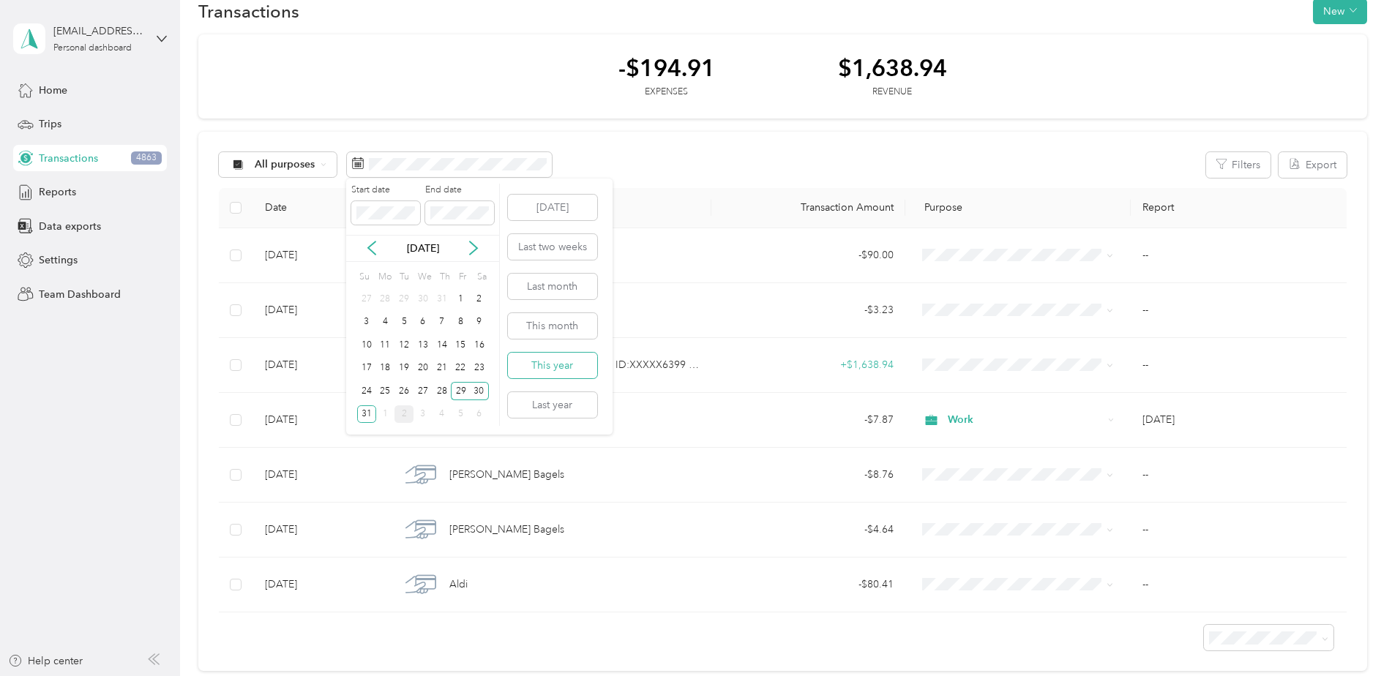
click at [574, 372] on button "This year" at bounding box center [552, 366] width 89 height 26
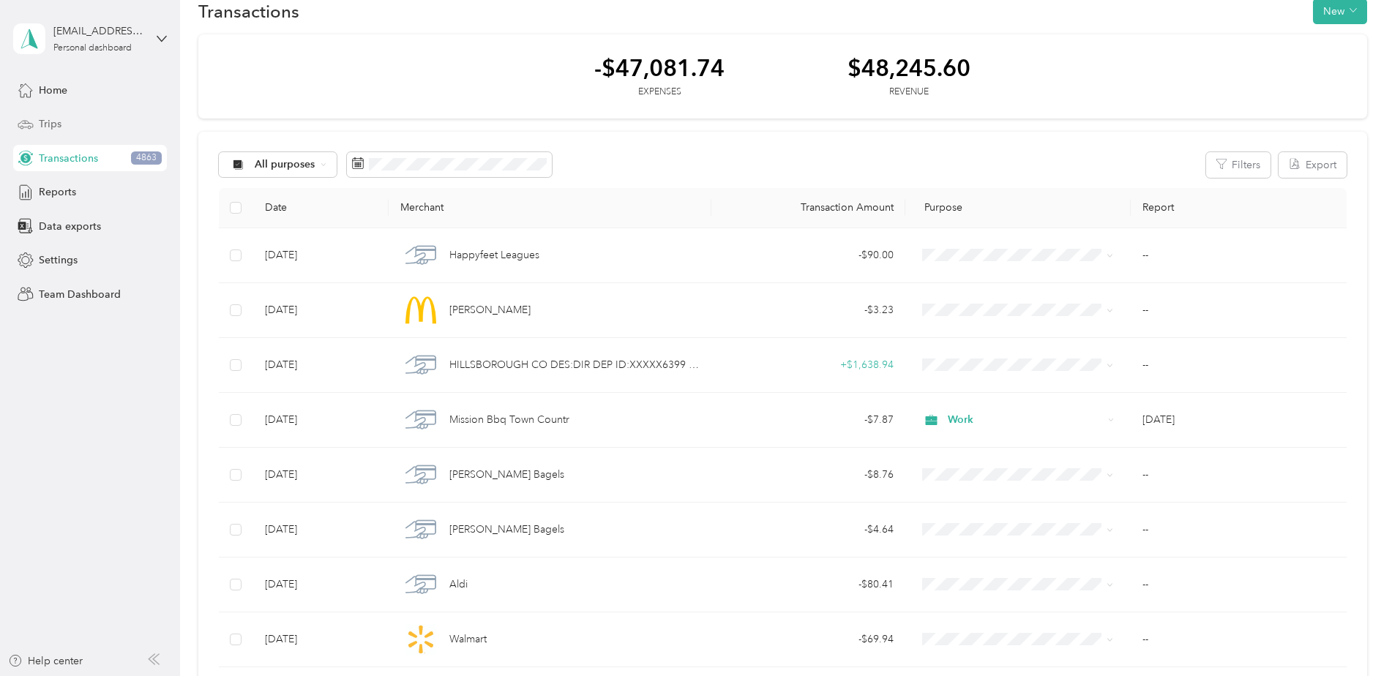
click at [102, 125] on div "Trips" at bounding box center [90, 124] width 154 height 26
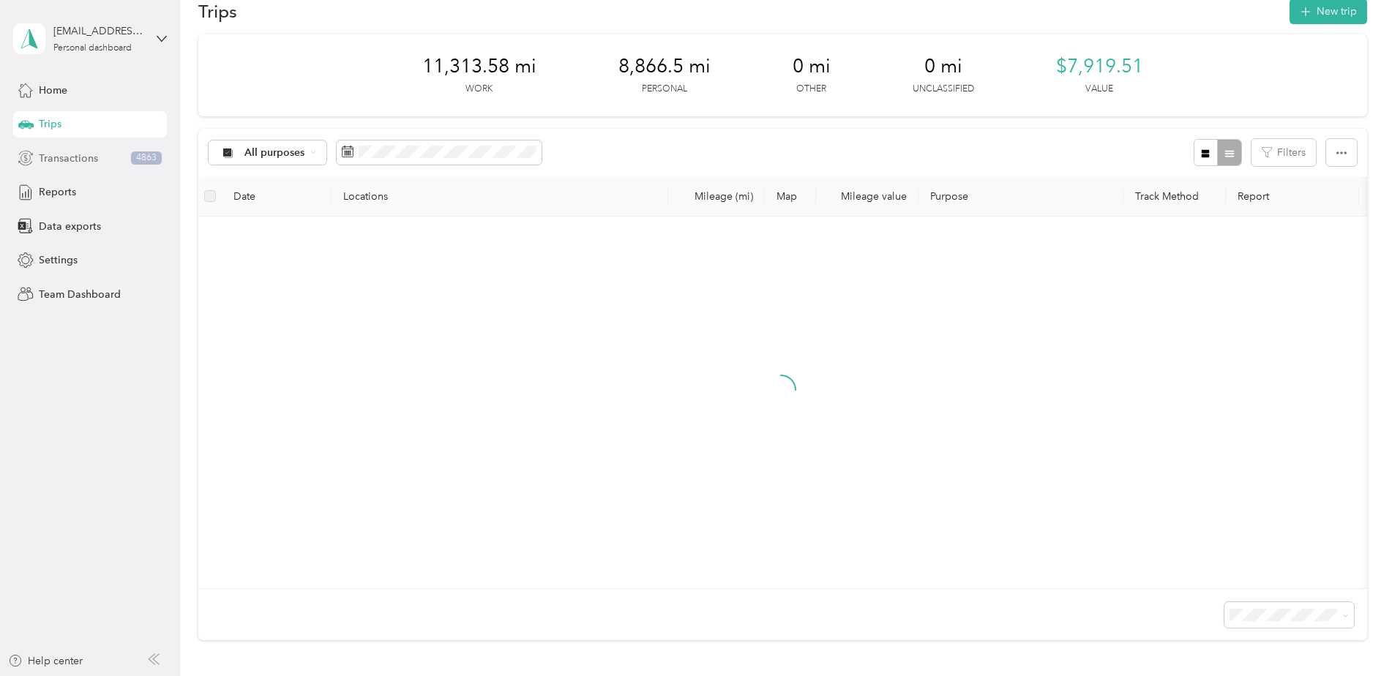
click at [101, 151] on div "Transactions 4863" at bounding box center [90, 158] width 154 height 26
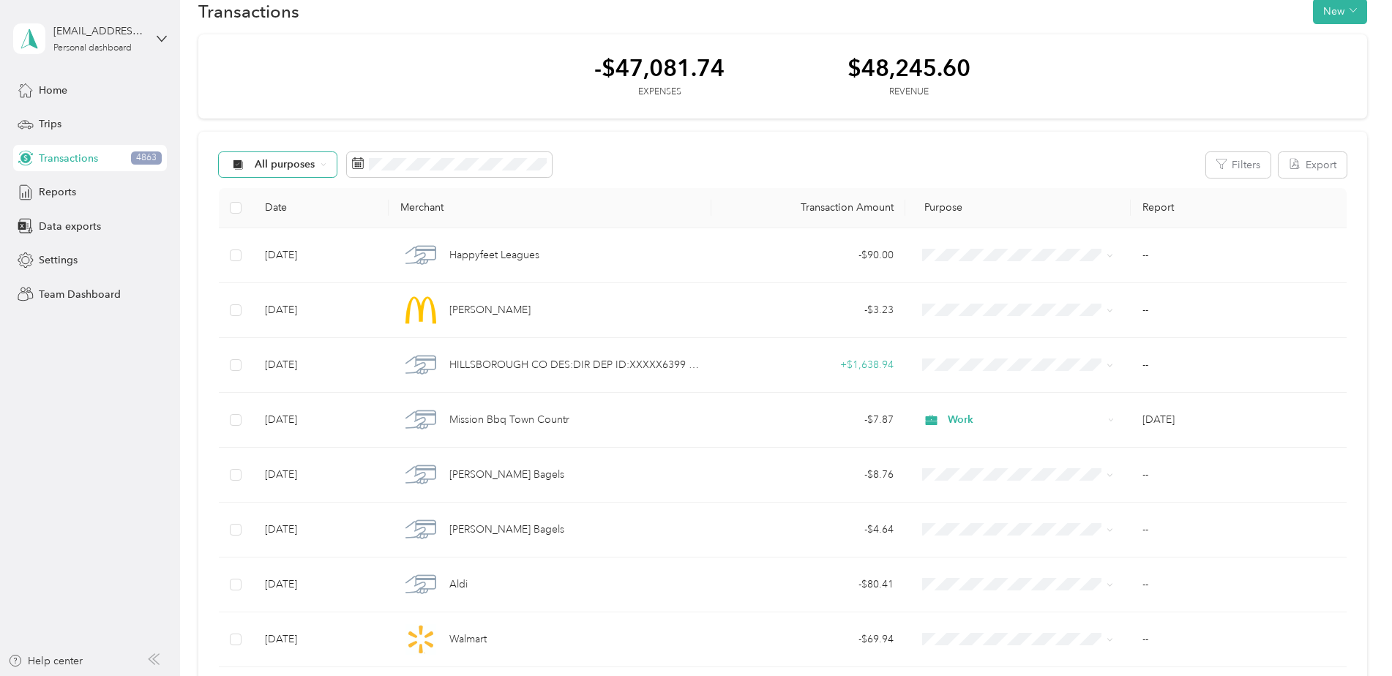
click at [259, 167] on span "All purposes" at bounding box center [285, 165] width 61 height 10
click at [269, 240] on span "Work" at bounding box center [290, 238] width 71 height 15
